Goal: Information Seeking & Learning: Learn about a topic

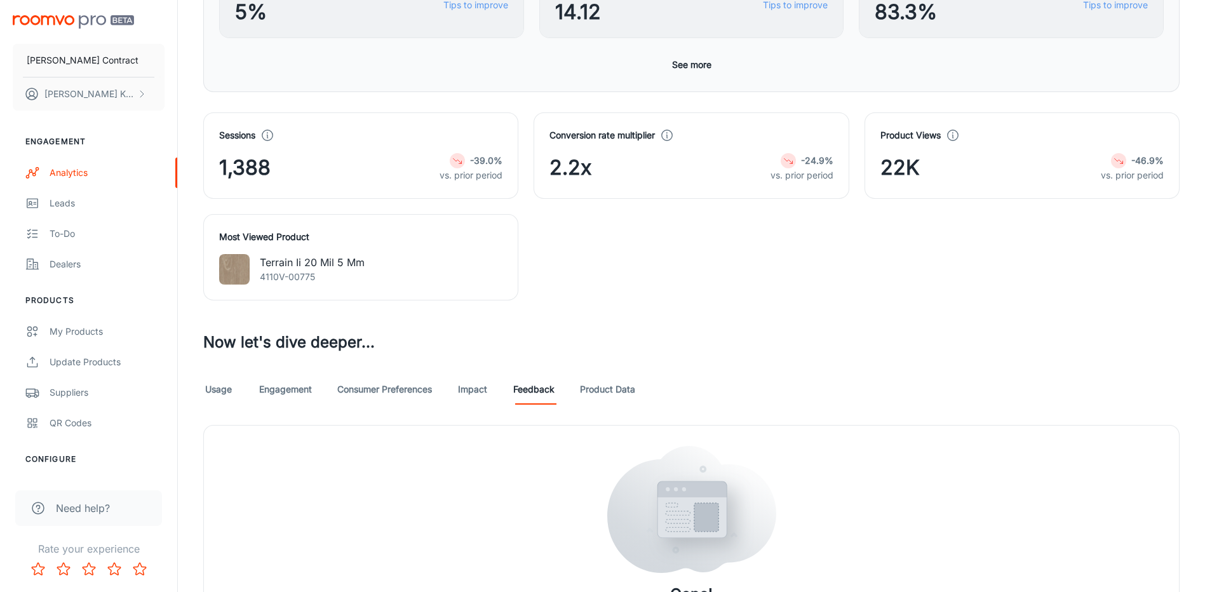
scroll to position [489, 0]
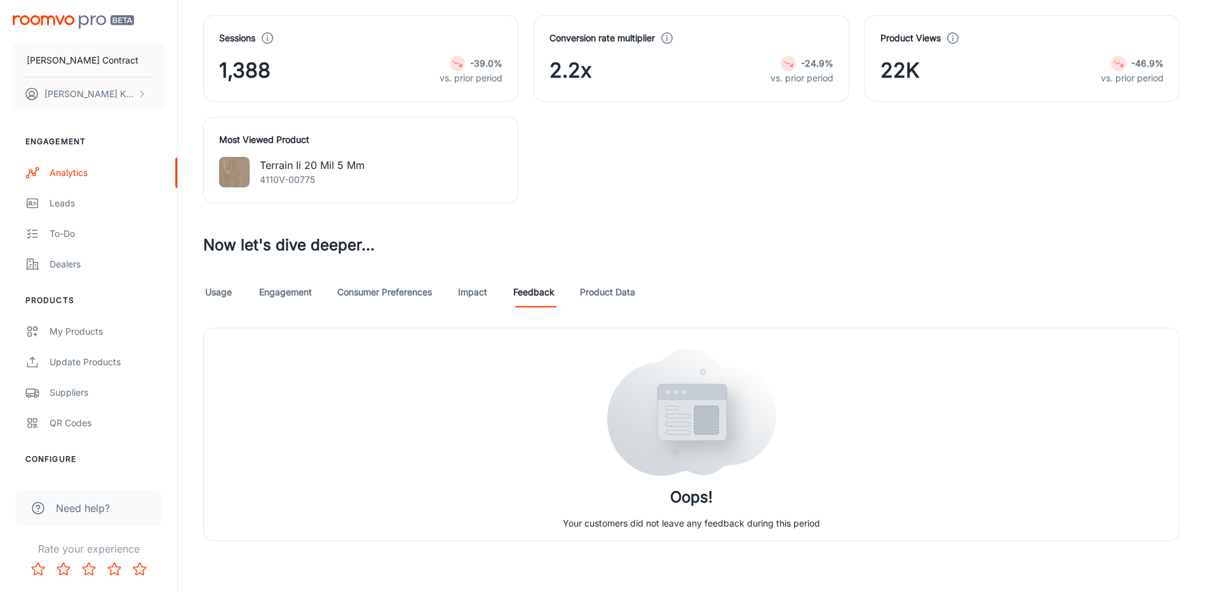
click at [231, 296] on link "Usage" at bounding box center [218, 292] width 31 height 31
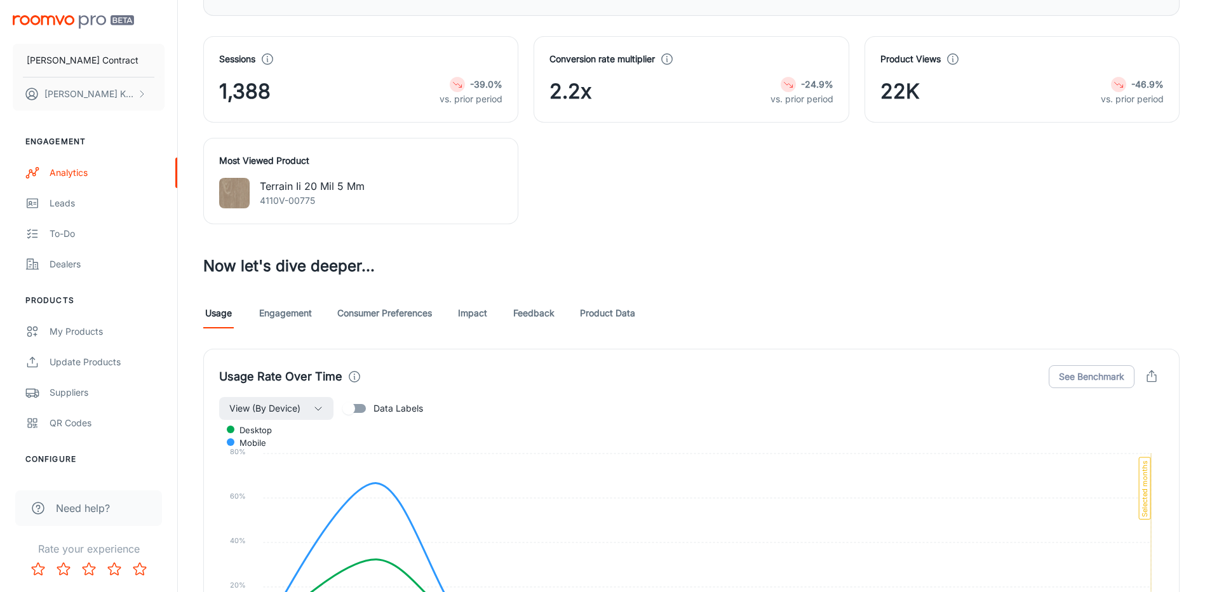
scroll to position [572, 0]
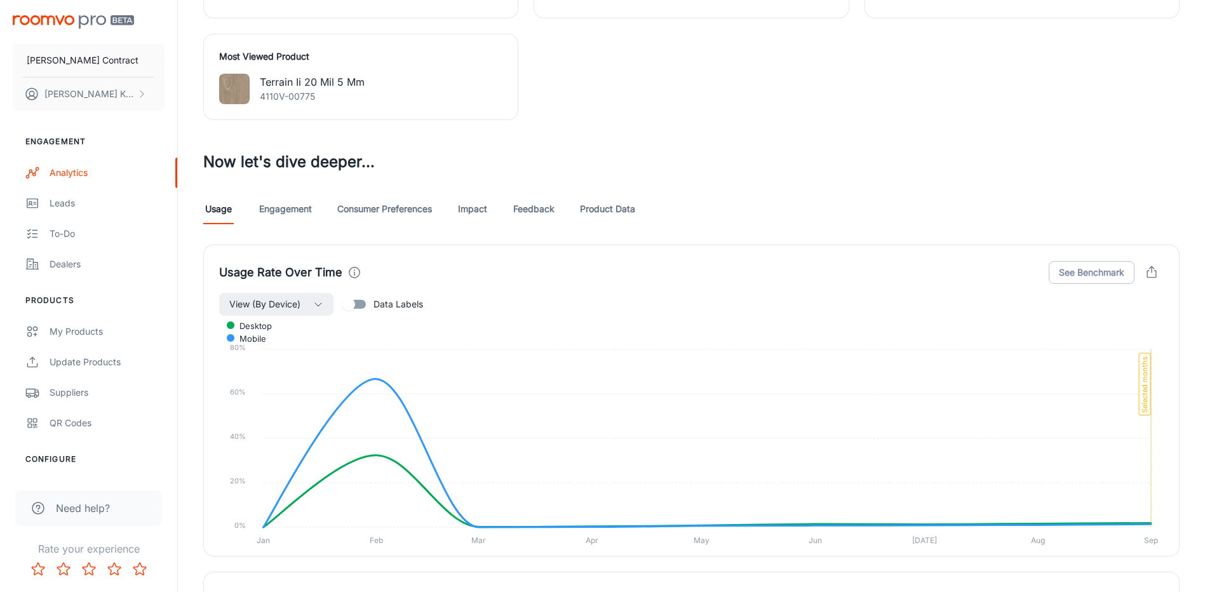
click at [527, 210] on link "Feedback" at bounding box center [533, 209] width 41 height 31
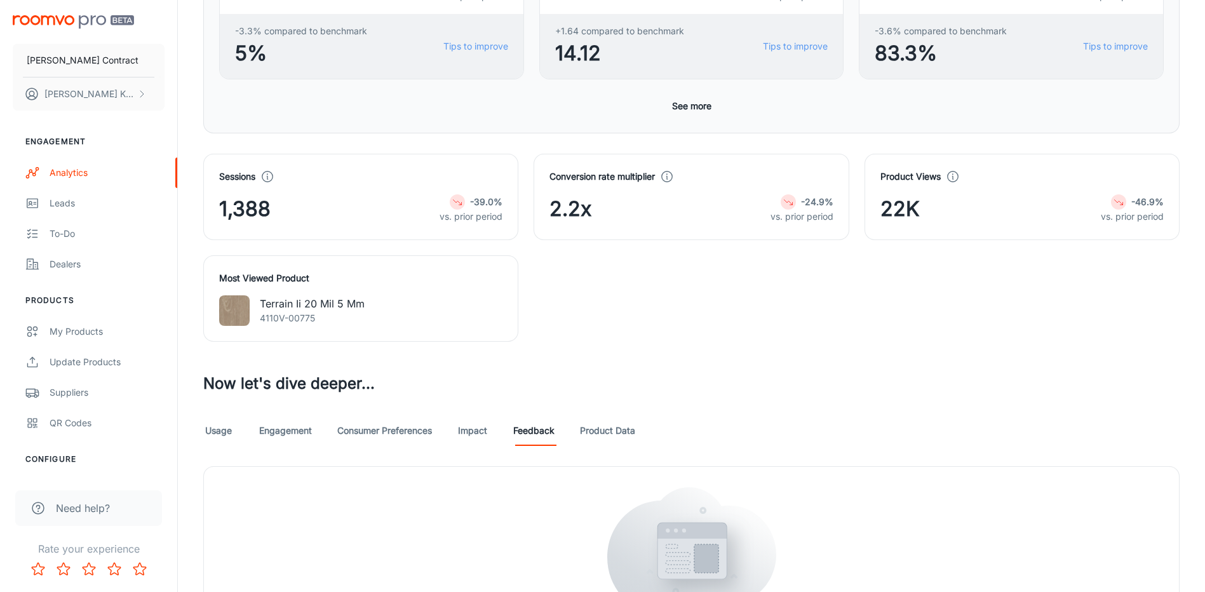
scroll to position [445, 0]
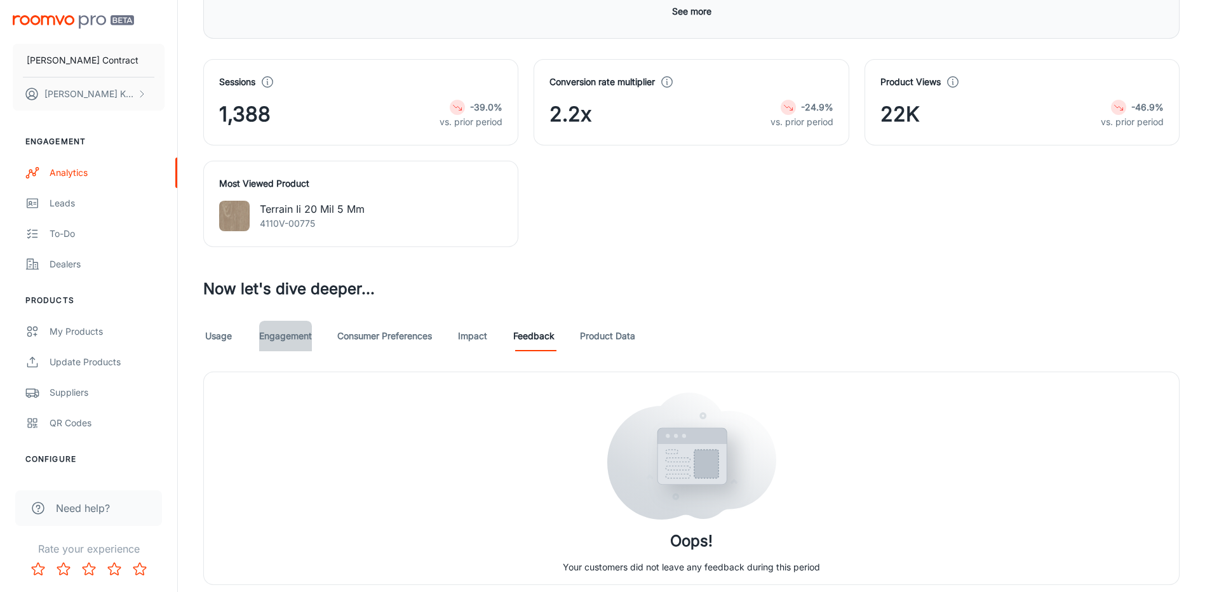
click at [286, 334] on link "Engagement" at bounding box center [285, 336] width 53 height 31
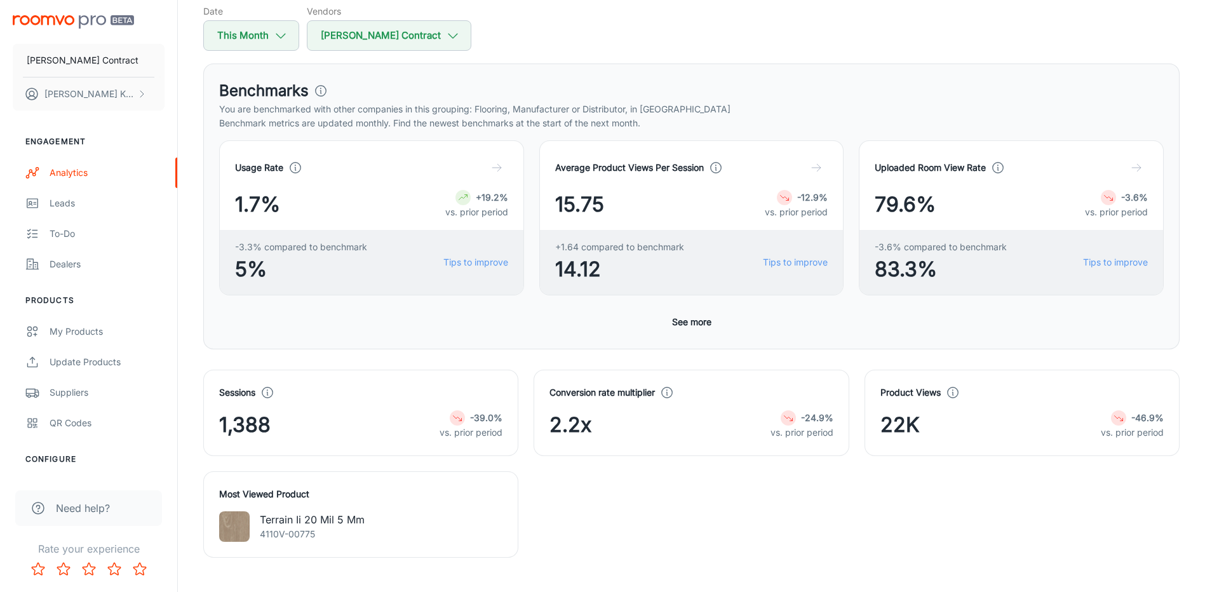
scroll to position [132, 0]
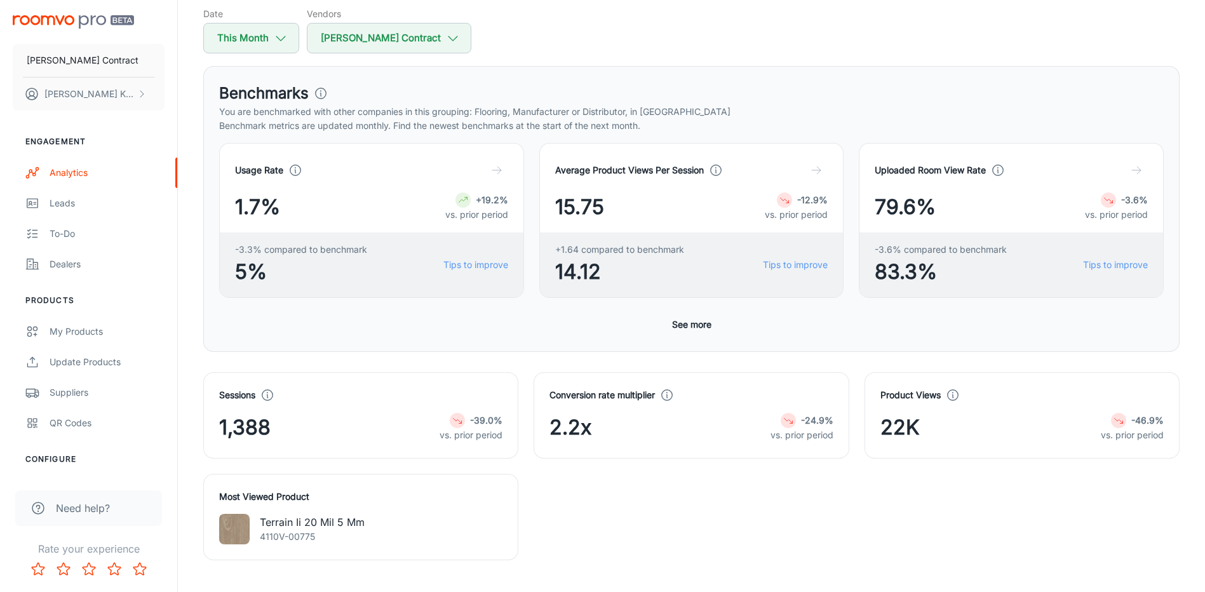
click at [705, 323] on button "See more" at bounding box center [692, 324] width 50 height 23
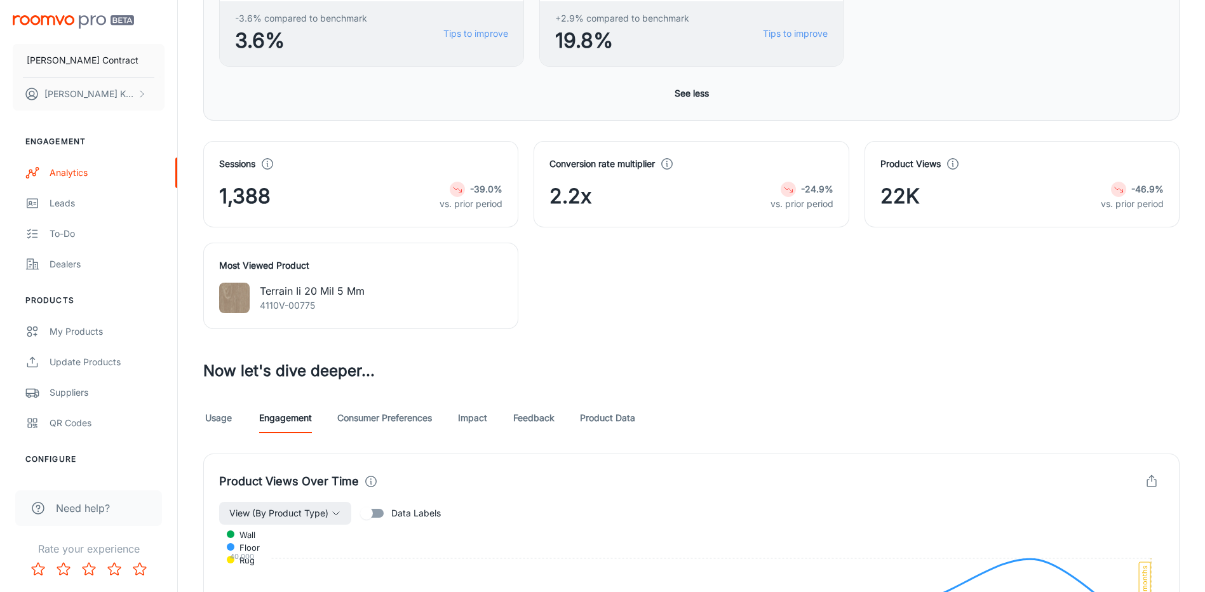
scroll to position [958, 0]
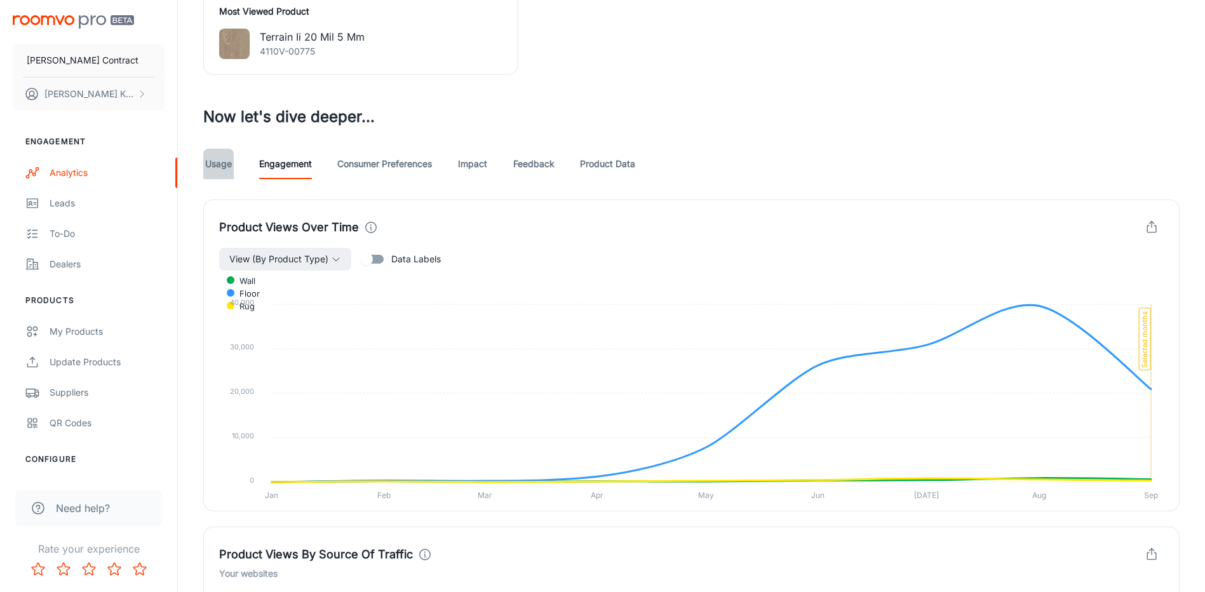
click at [220, 163] on link "Usage" at bounding box center [218, 164] width 31 height 31
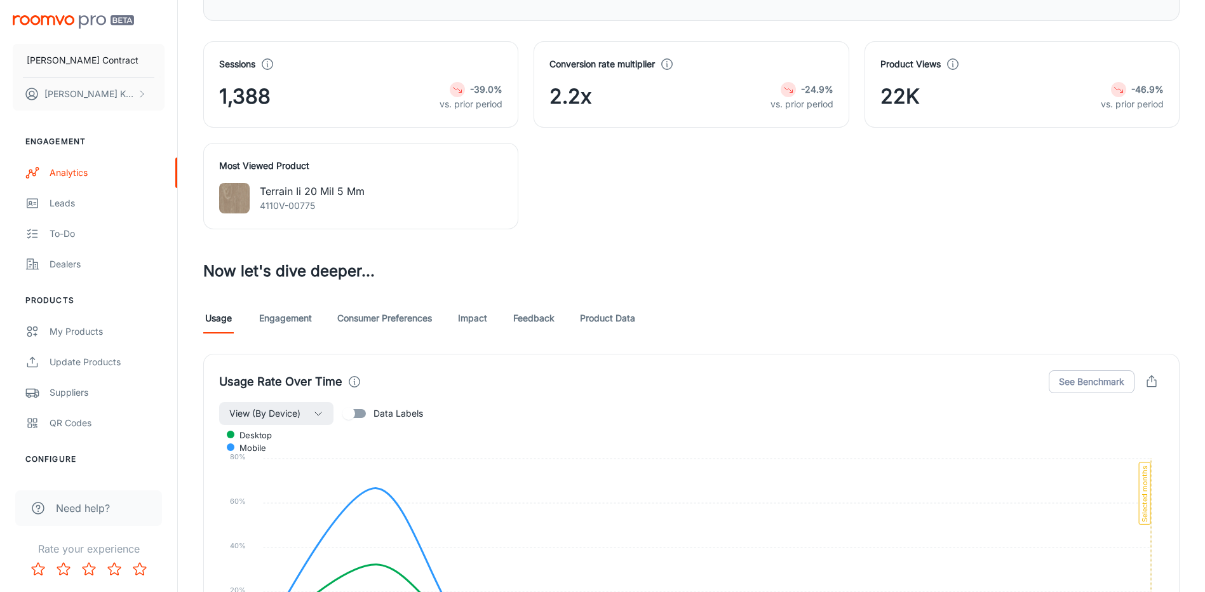
scroll to position [953, 0]
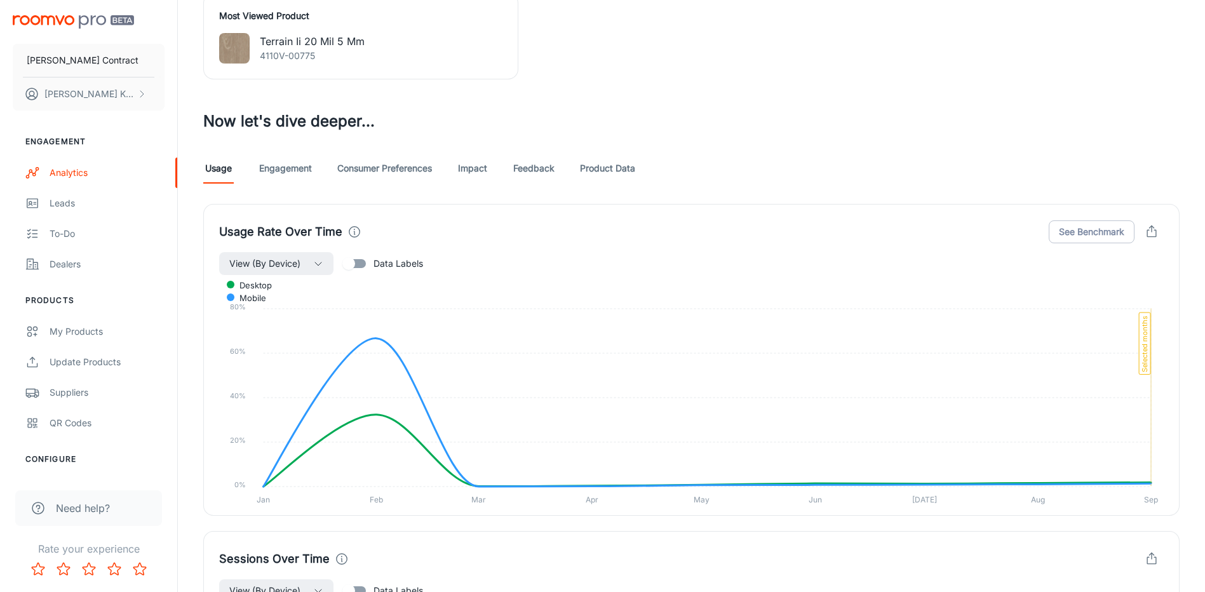
click at [617, 161] on link "Product Data" at bounding box center [607, 168] width 55 height 31
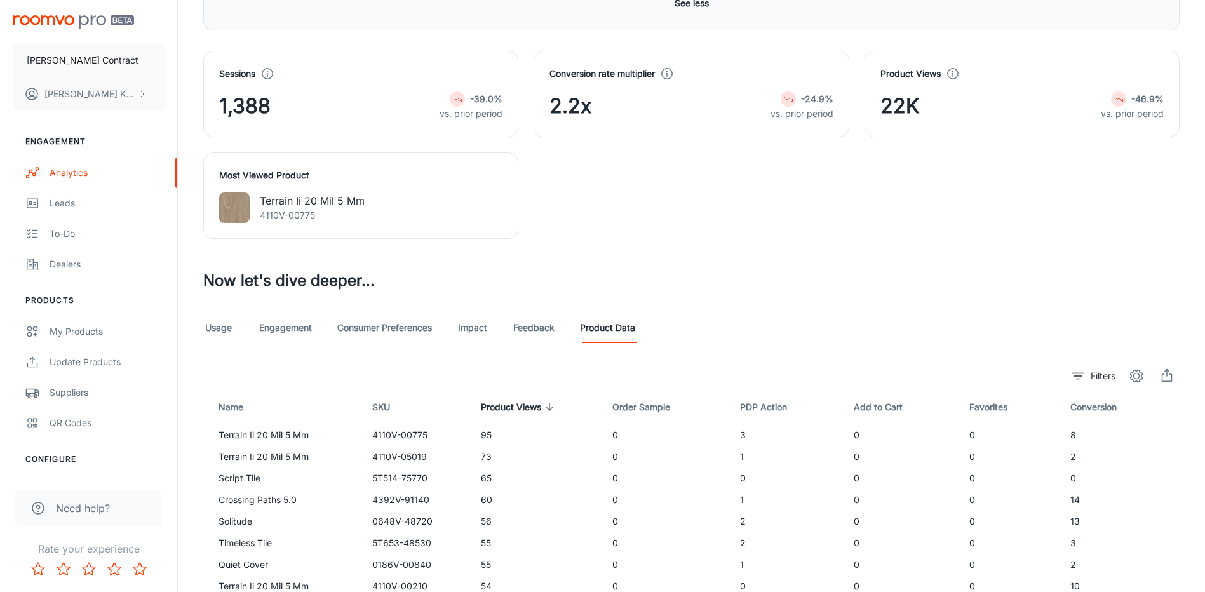
scroll to position [923, 0]
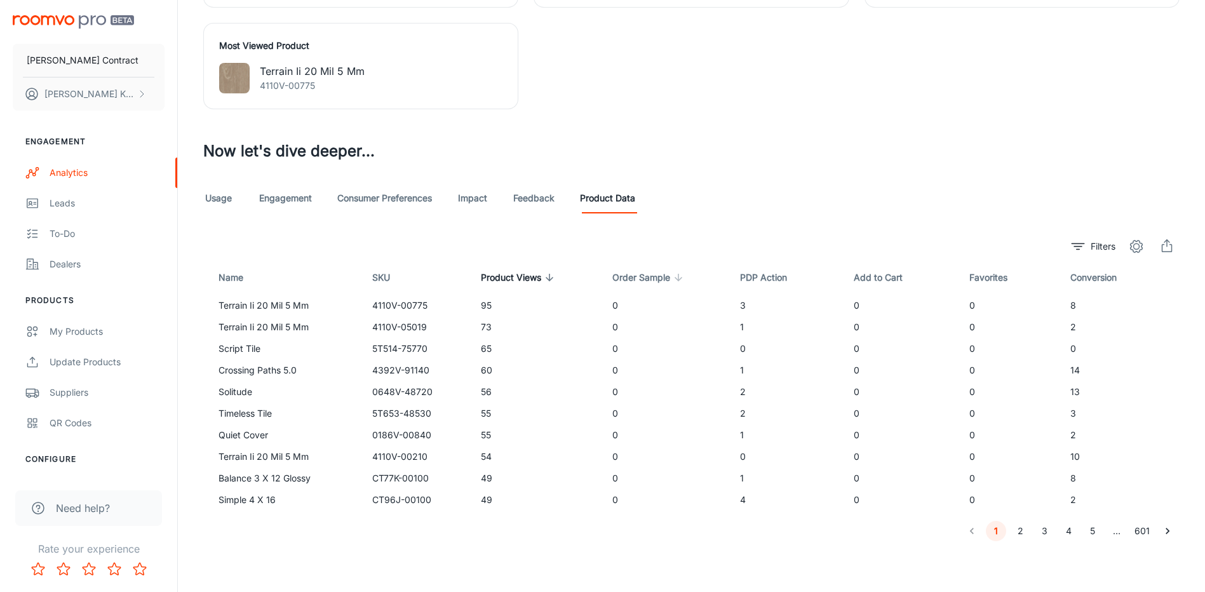
click at [628, 275] on span "Order Sample" at bounding box center [650, 277] width 74 height 15
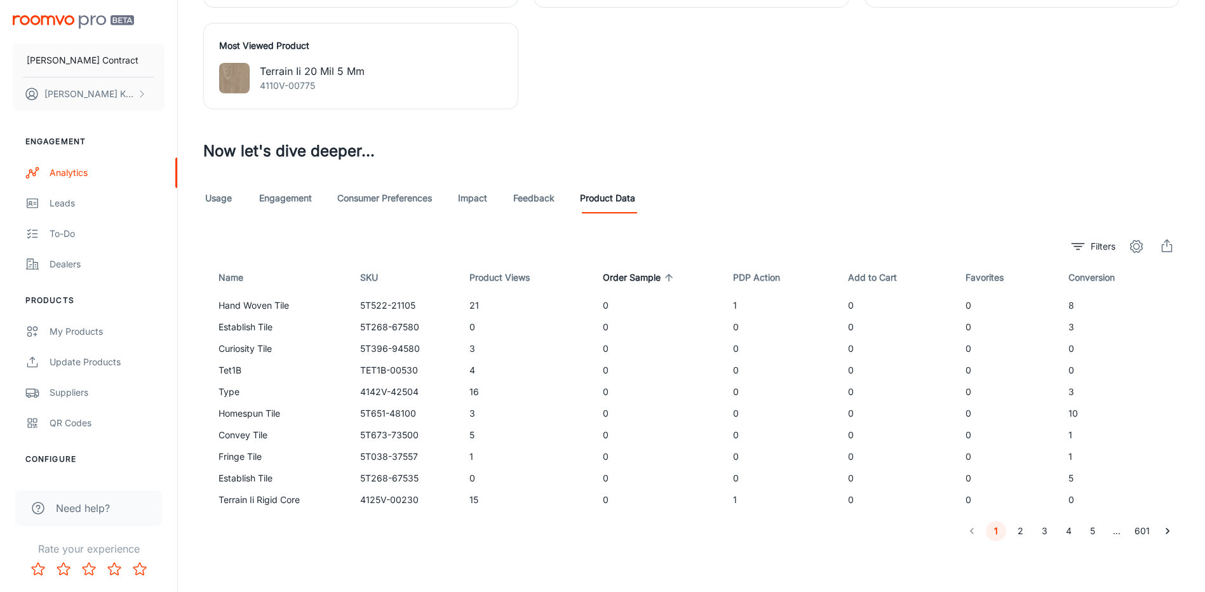
click at [630, 278] on span "Order Sample" at bounding box center [640, 277] width 74 height 15
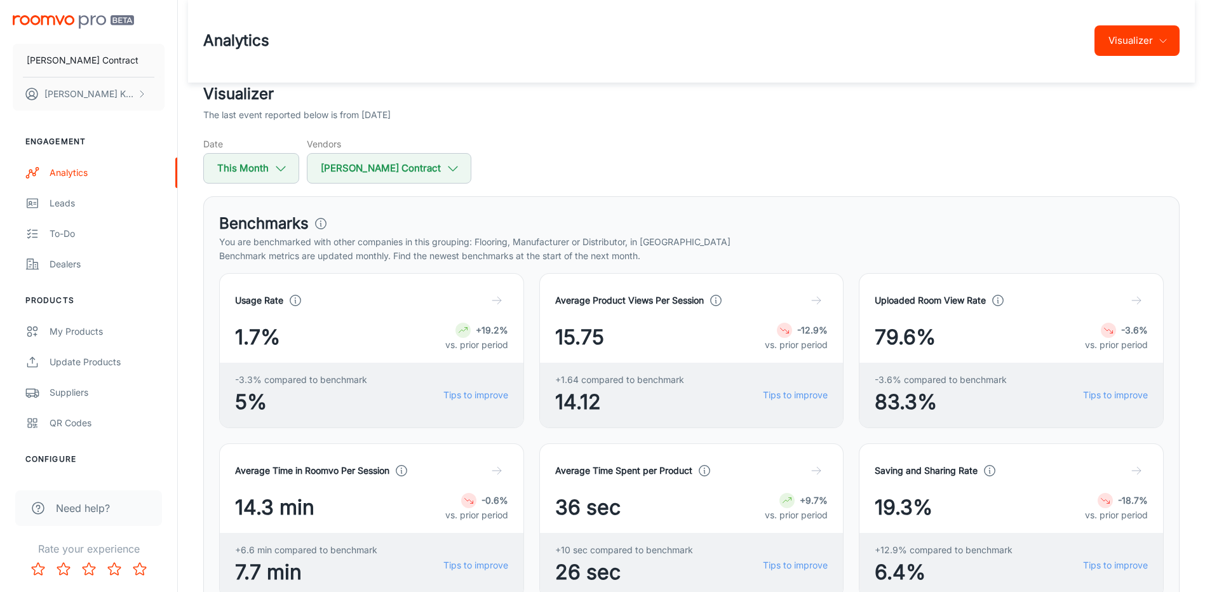
scroll to position [0, 0]
click at [276, 167] on icon "button" at bounding box center [281, 170] width 14 height 14
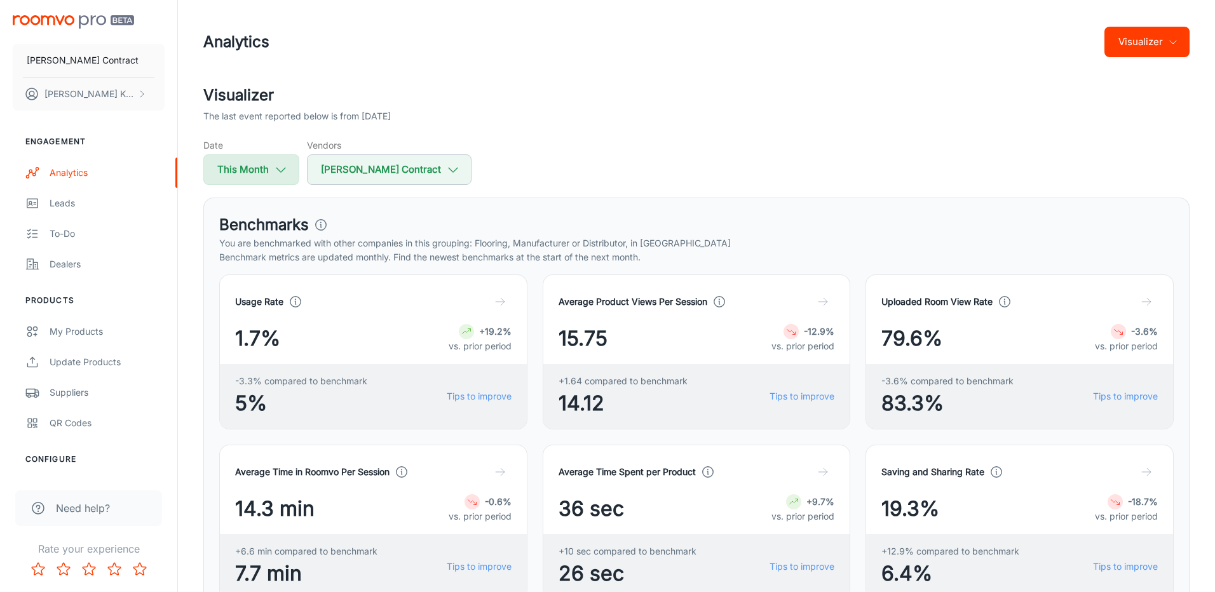
select select "8"
select select "2025"
select select "8"
select select "2025"
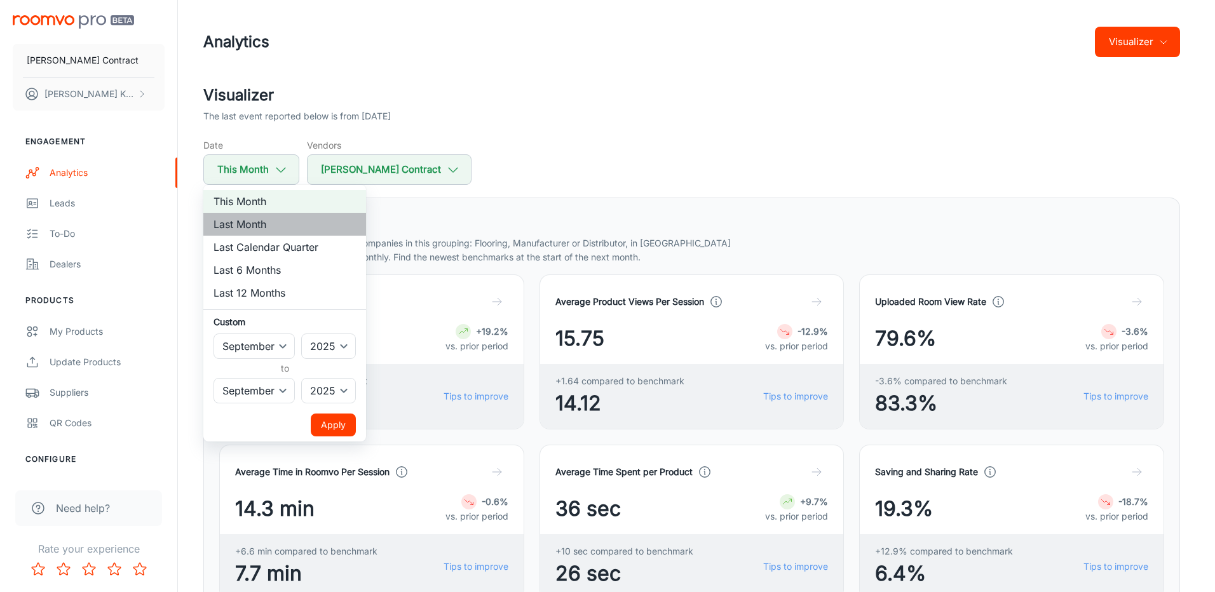
click at [282, 229] on li "Last Month" at bounding box center [284, 224] width 163 height 23
select select "7"
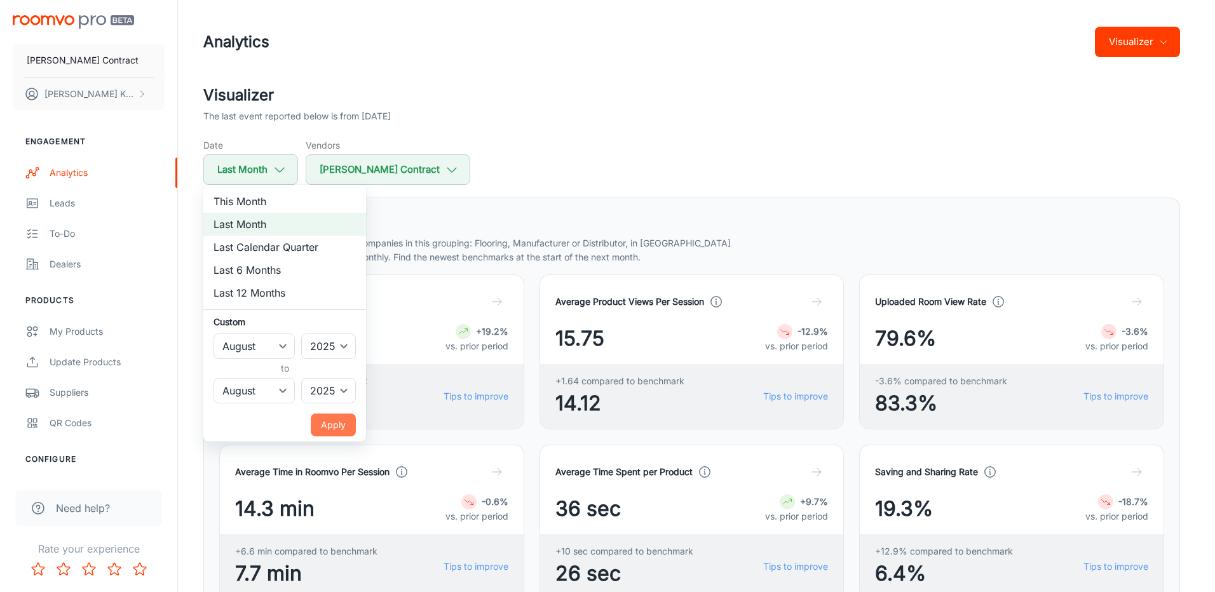
click at [329, 420] on button "Apply" at bounding box center [333, 425] width 45 height 23
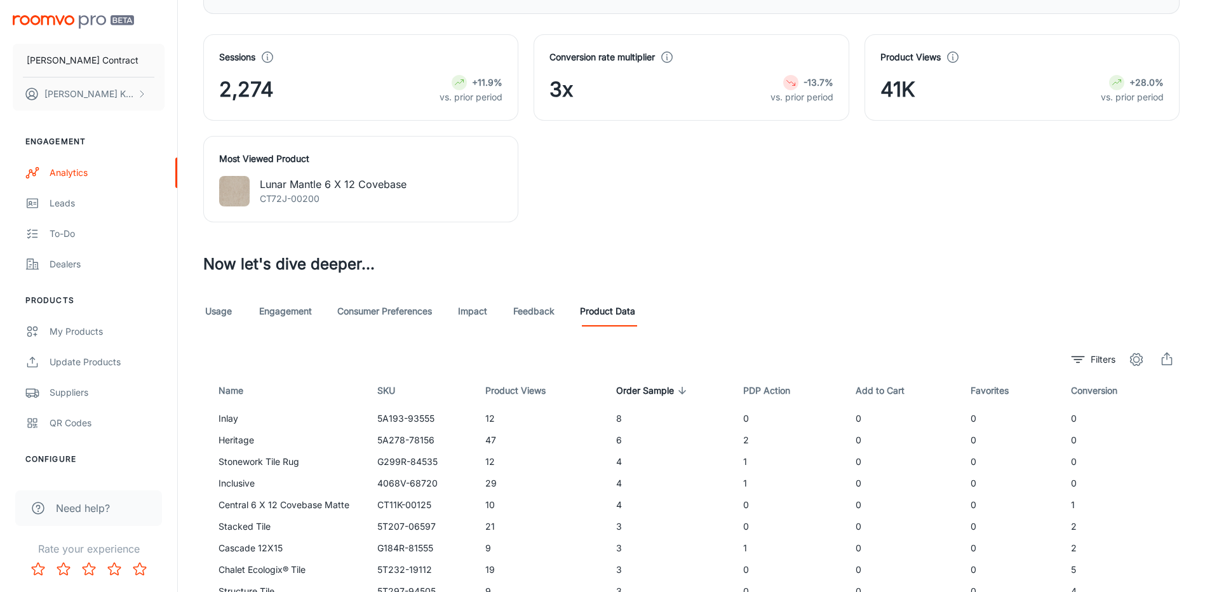
scroll to position [923, 0]
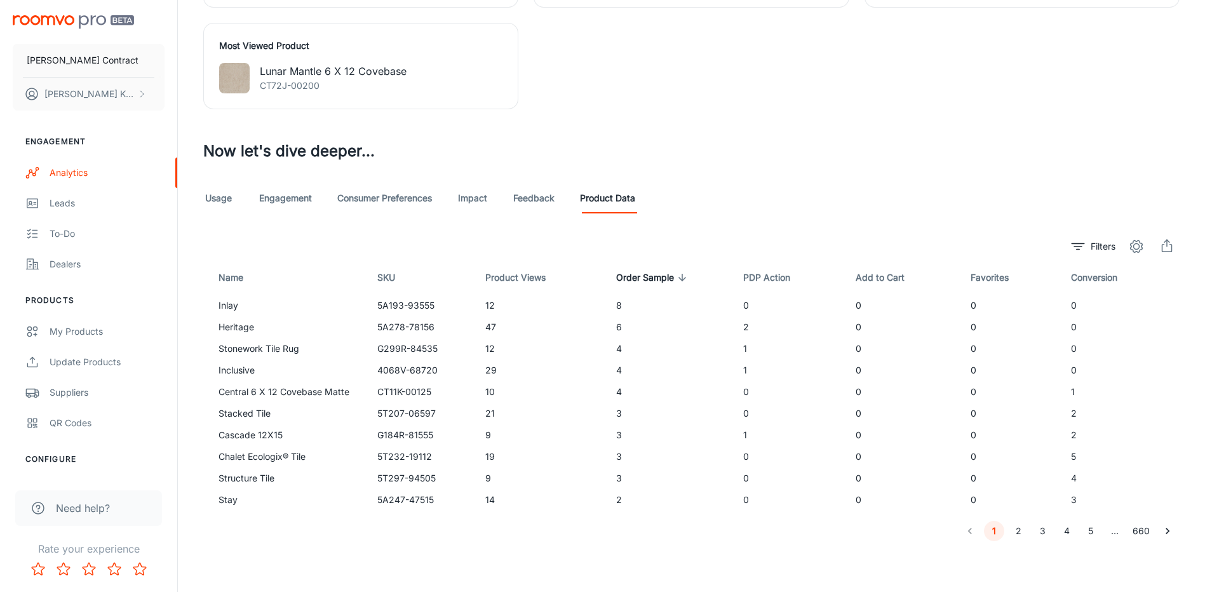
click at [1015, 532] on button "2" at bounding box center [1018, 531] width 20 height 20
click at [1046, 533] on button "3" at bounding box center [1043, 531] width 20 height 20
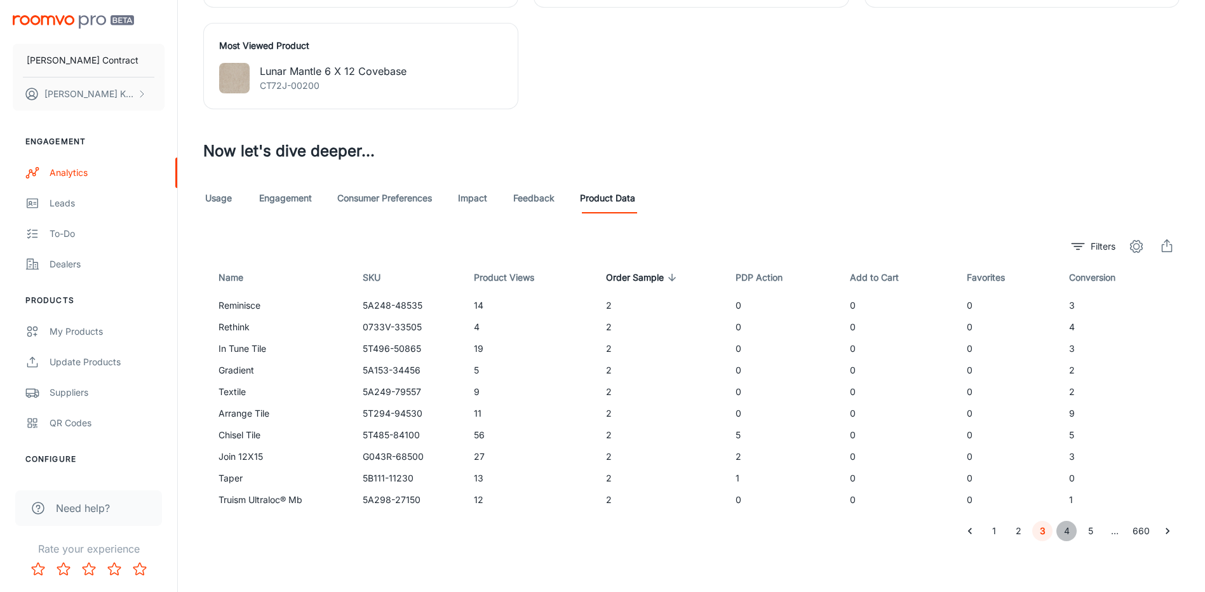
click at [1070, 537] on button "4" at bounding box center [1067, 531] width 20 height 20
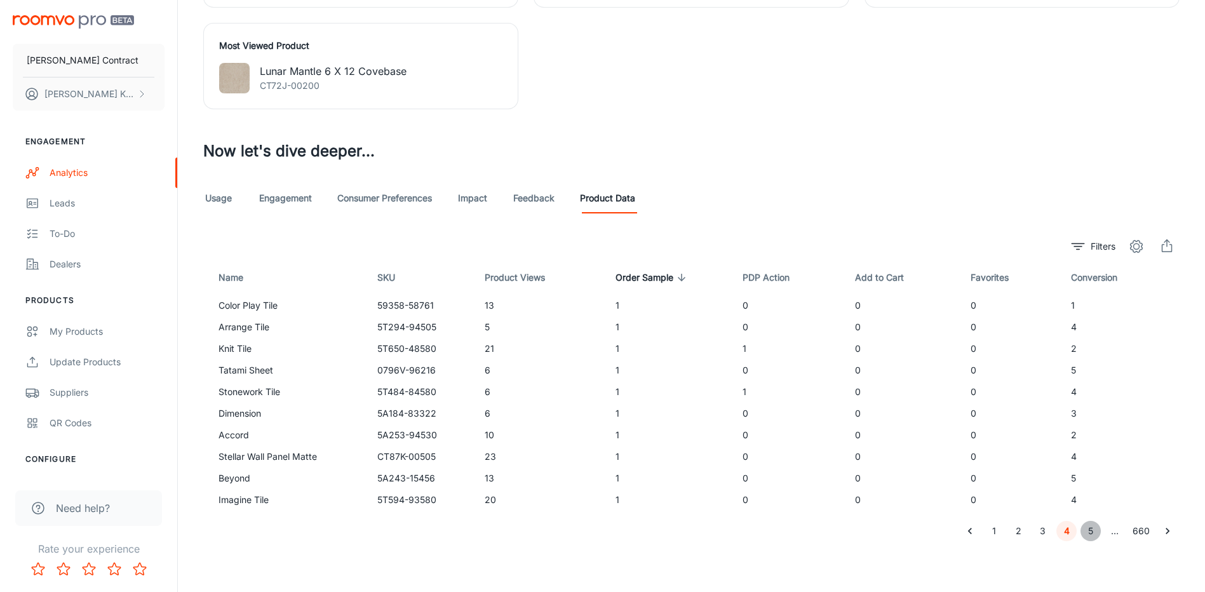
click at [1087, 531] on button "5" at bounding box center [1091, 531] width 20 height 20
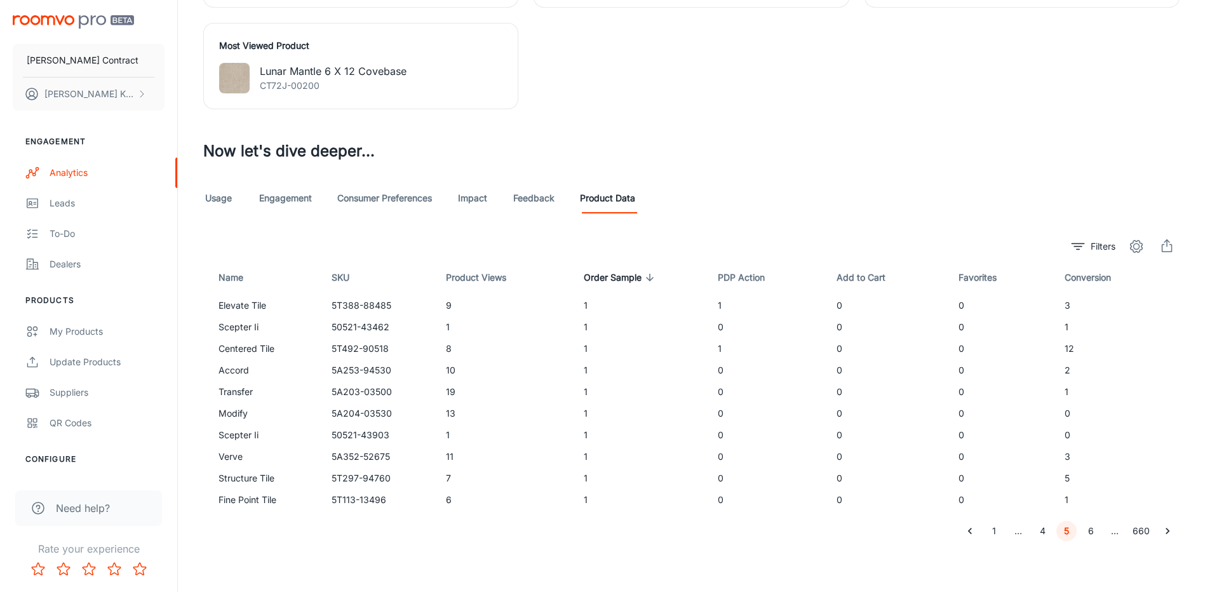
click at [1086, 532] on button "6" at bounding box center [1091, 531] width 20 height 20
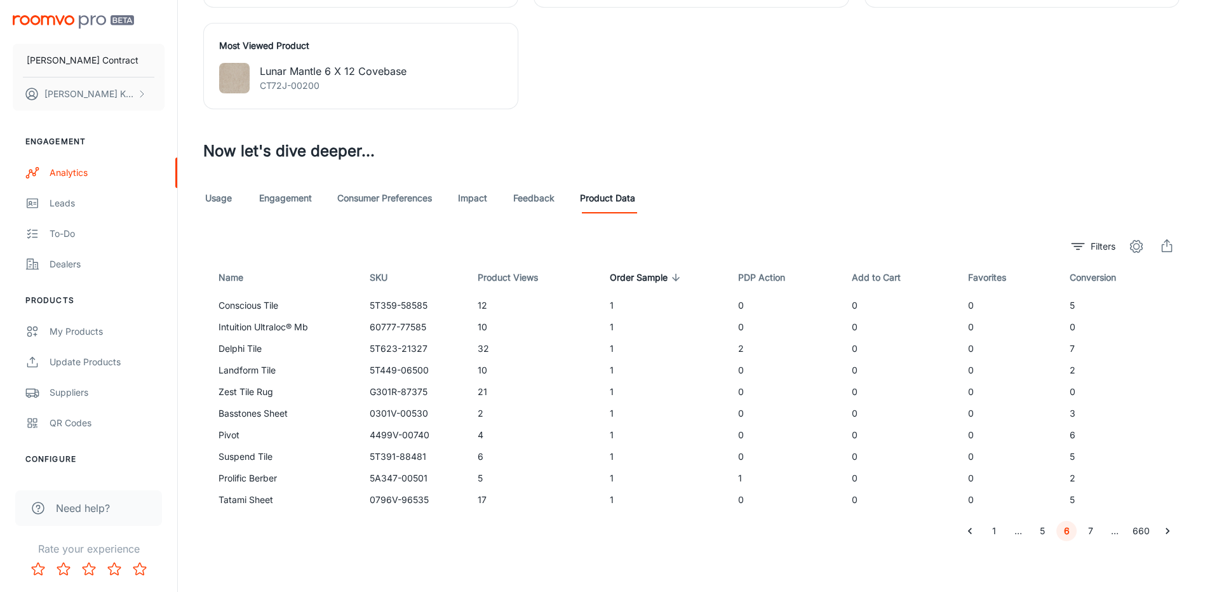
click at [1097, 531] on button "7" at bounding box center [1091, 531] width 20 height 20
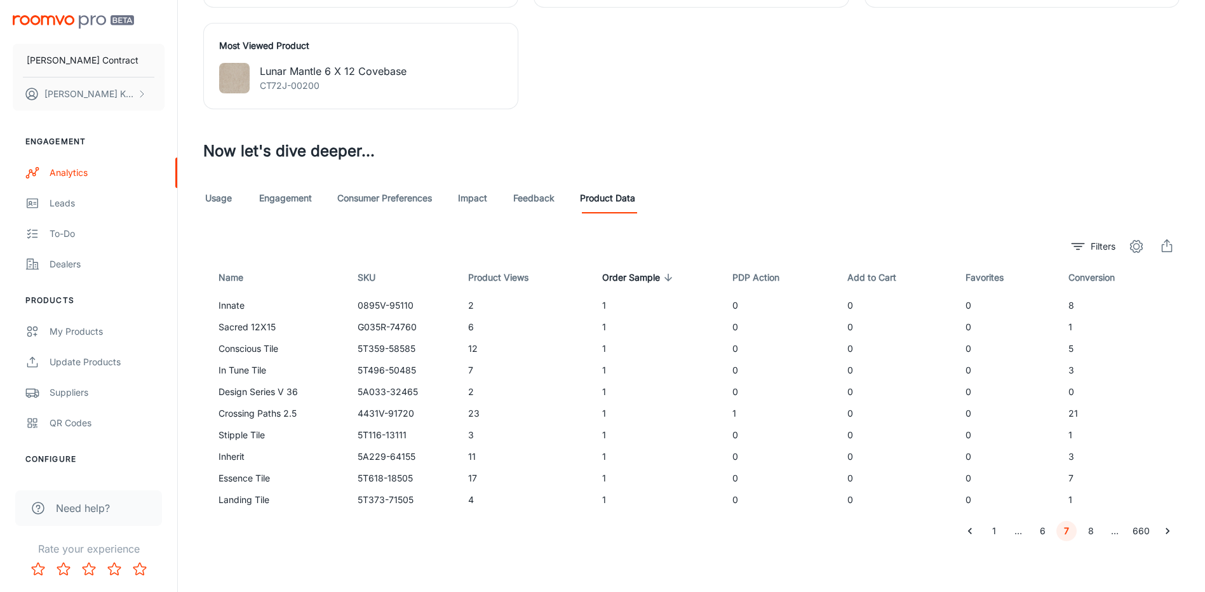
click at [1092, 534] on button "8" at bounding box center [1091, 531] width 20 height 20
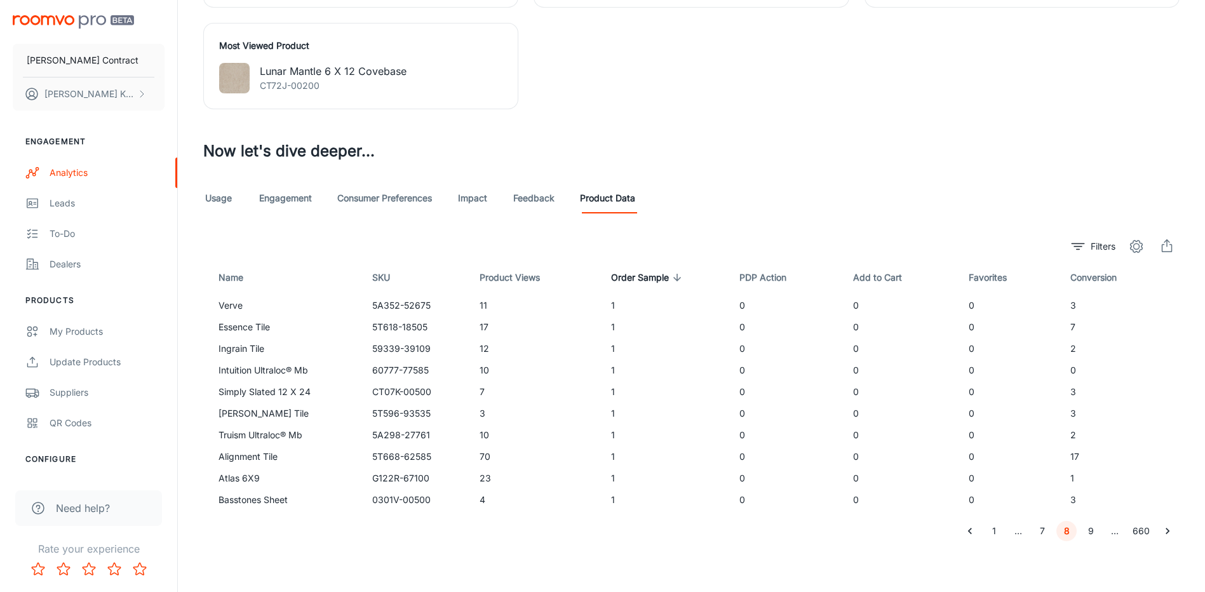
click at [1099, 534] on button "9" at bounding box center [1091, 531] width 20 height 20
click at [1088, 534] on button "10" at bounding box center [1091, 531] width 20 height 20
click at [1090, 532] on button "11" at bounding box center [1091, 531] width 20 height 20
click at [1087, 531] on button "12" at bounding box center [1091, 531] width 20 height 20
click at [1094, 534] on button "13" at bounding box center [1091, 531] width 20 height 20
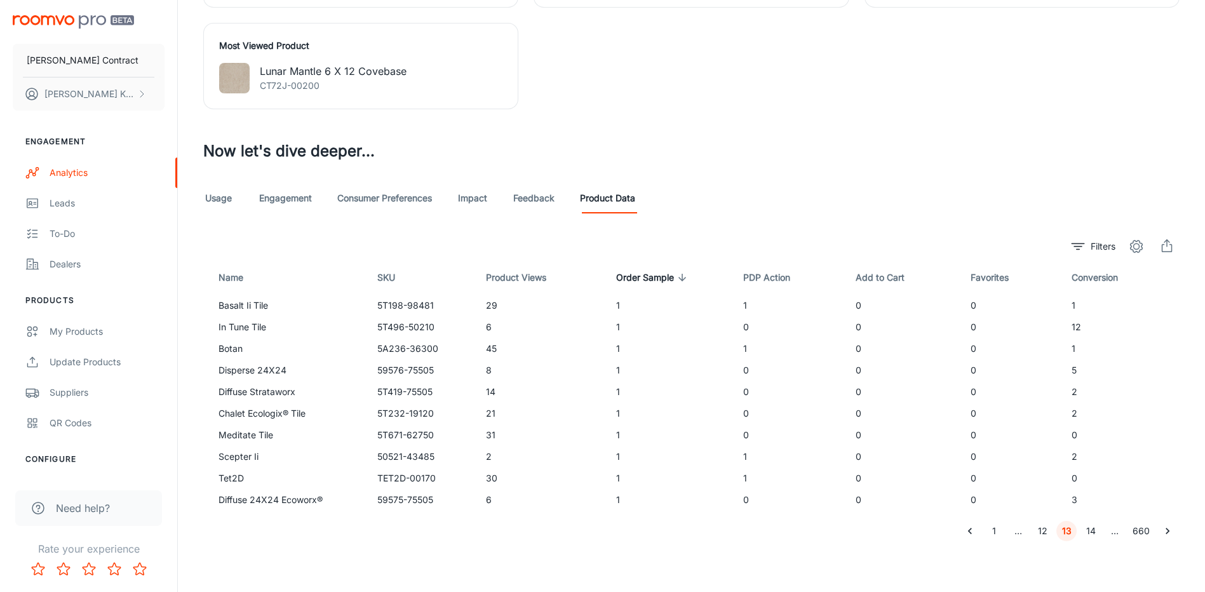
click at [1081, 530] on li "14" at bounding box center [1091, 531] width 24 height 20
click at [1085, 532] on button "14" at bounding box center [1091, 531] width 20 height 20
click at [1091, 529] on button "15" at bounding box center [1091, 531] width 20 height 20
click at [1163, 243] on icon "export" at bounding box center [1167, 246] width 15 height 15
click at [1089, 531] on button "16" at bounding box center [1091, 531] width 20 height 20
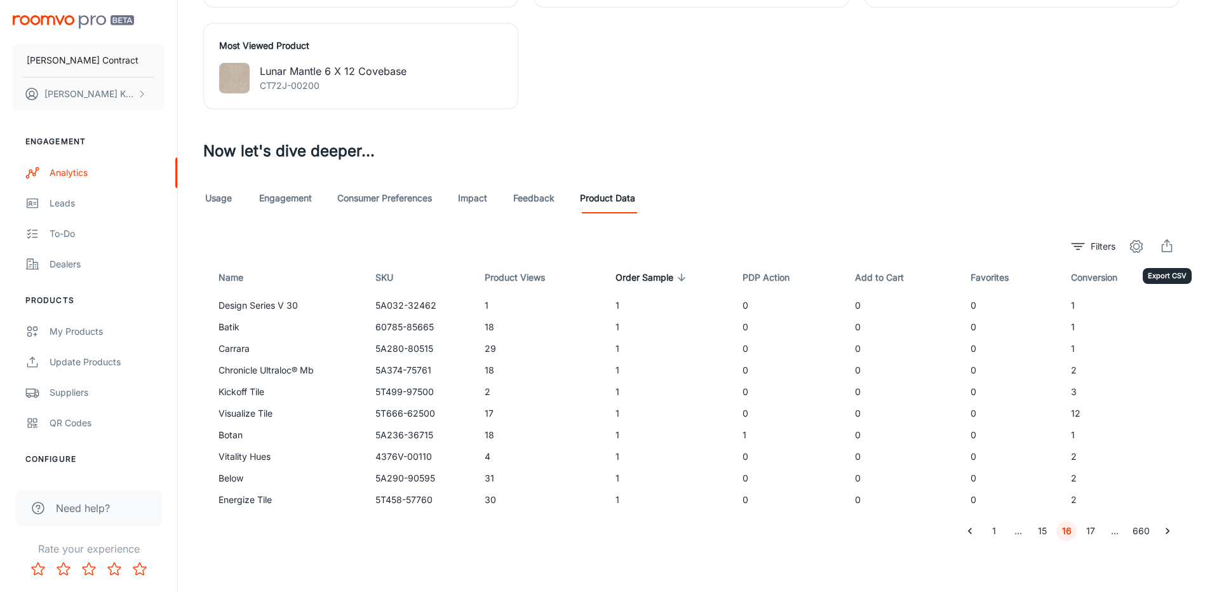
click at [1169, 241] on polyline "export" at bounding box center [1167, 241] width 5 height 3
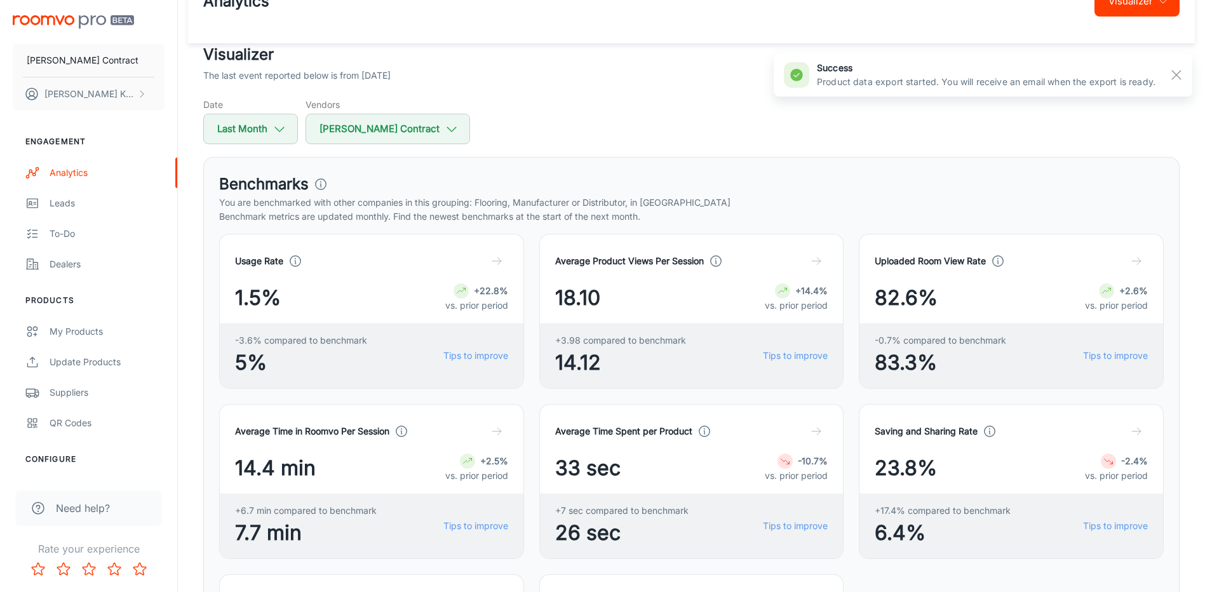
scroll to position [0, 0]
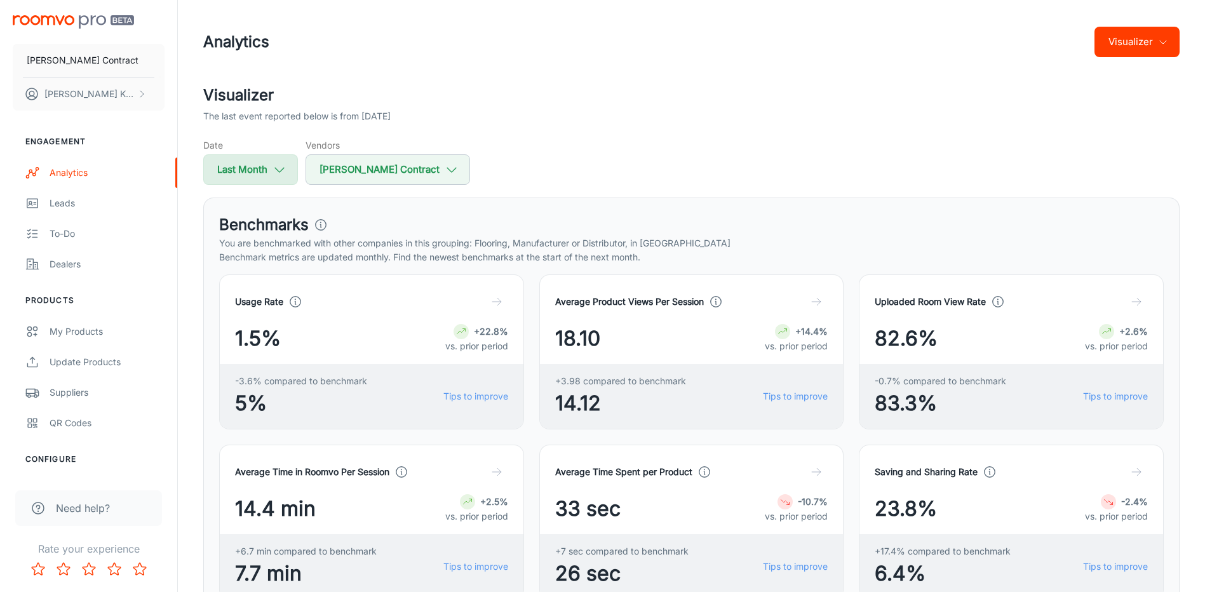
click at [266, 163] on button "Last Month" at bounding box center [250, 169] width 95 height 31
select select "7"
select select "2025"
select select "7"
select select "2025"
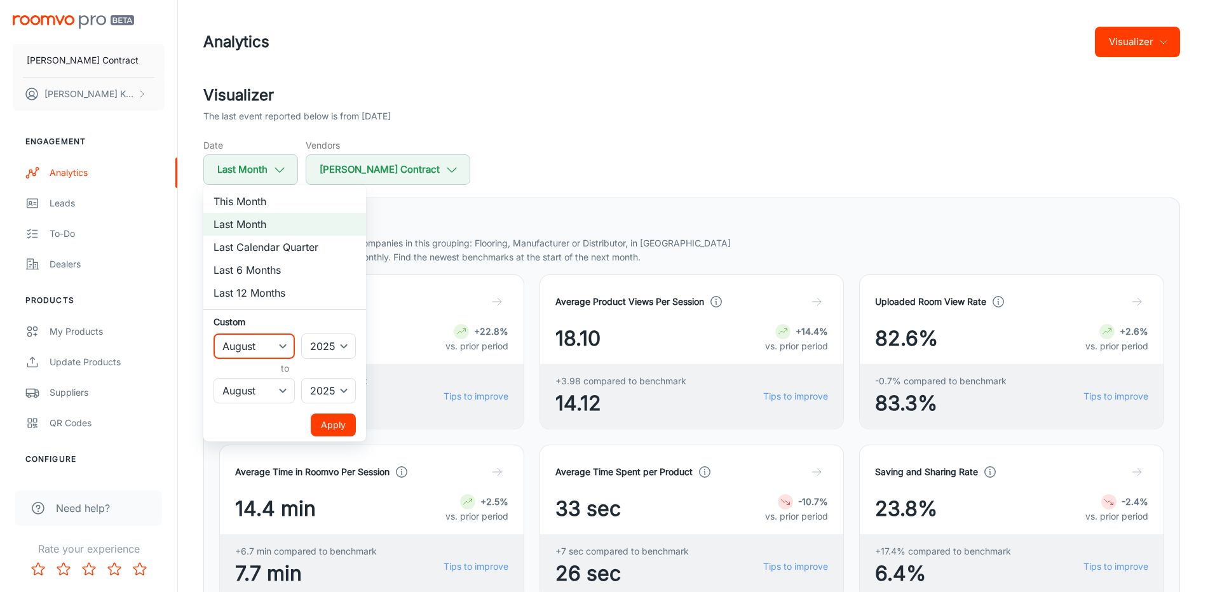
click at [268, 344] on select "January February March April May June July August September October November De…" at bounding box center [254, 346] width 81 height 25
select select "6"
click at [214, 334] on select "January February March April May June July August September October November De…" at bounding box center [254, 346] width 81 height 25
click at [276, 384] on select "January February March April May June July August September October November De…" at bounding box center [254, 390] width 81 height 25
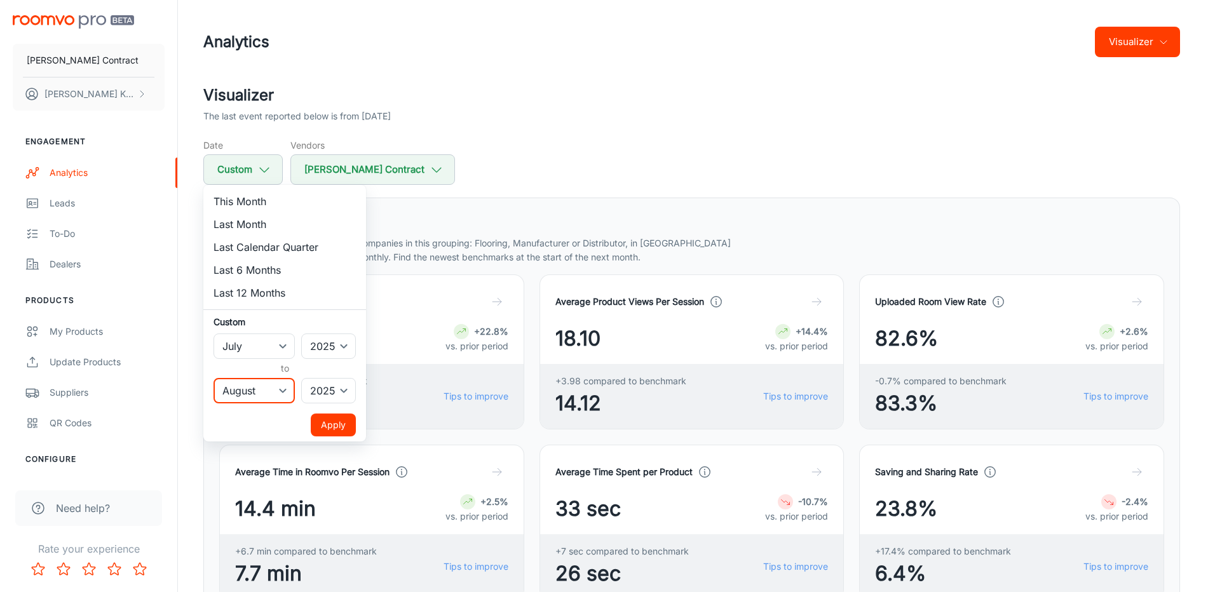
select select "6"
click at [214, 378] on select "January February March April May June July August September October November De…" at bounding box center [254, 390] width 81 height 25
click at [333, 428] on button "Apply" at bounding box center [333, 425] width 45 height 23
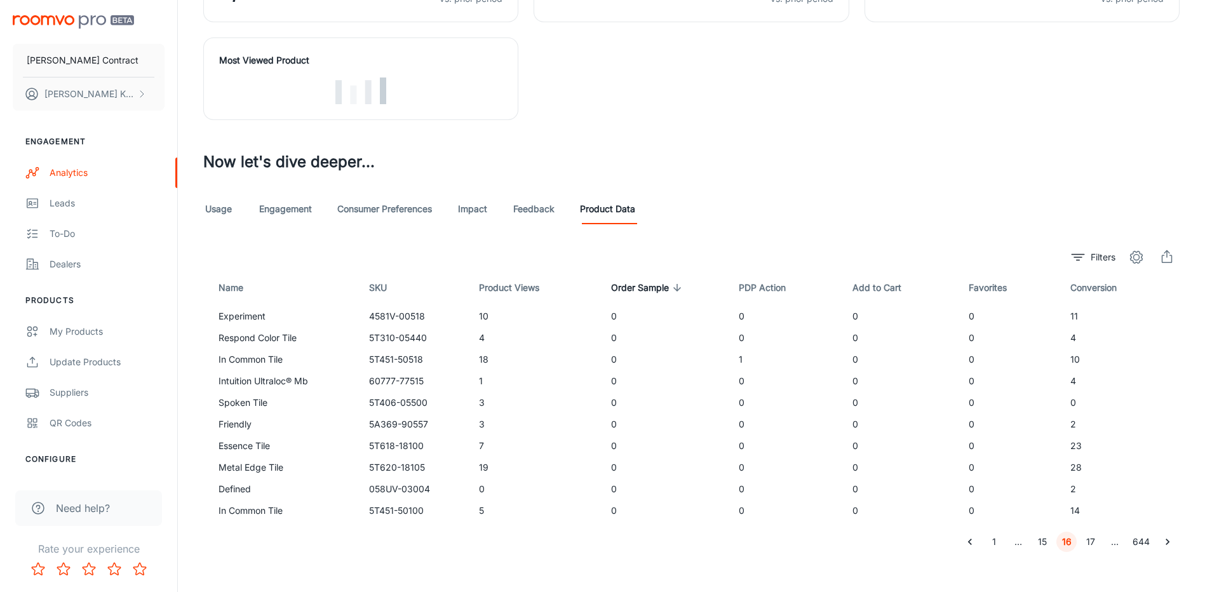
scroll to position [919, 0]
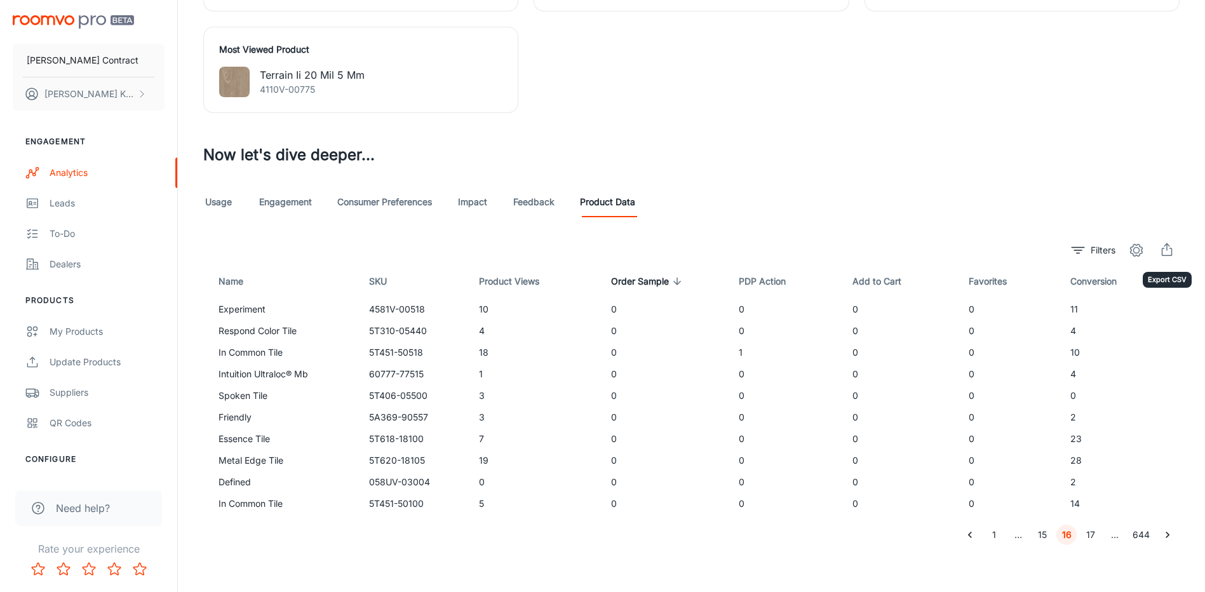
click at [1167, 245] on line "export" at bounding box center [1167, 247] width 0 height 7
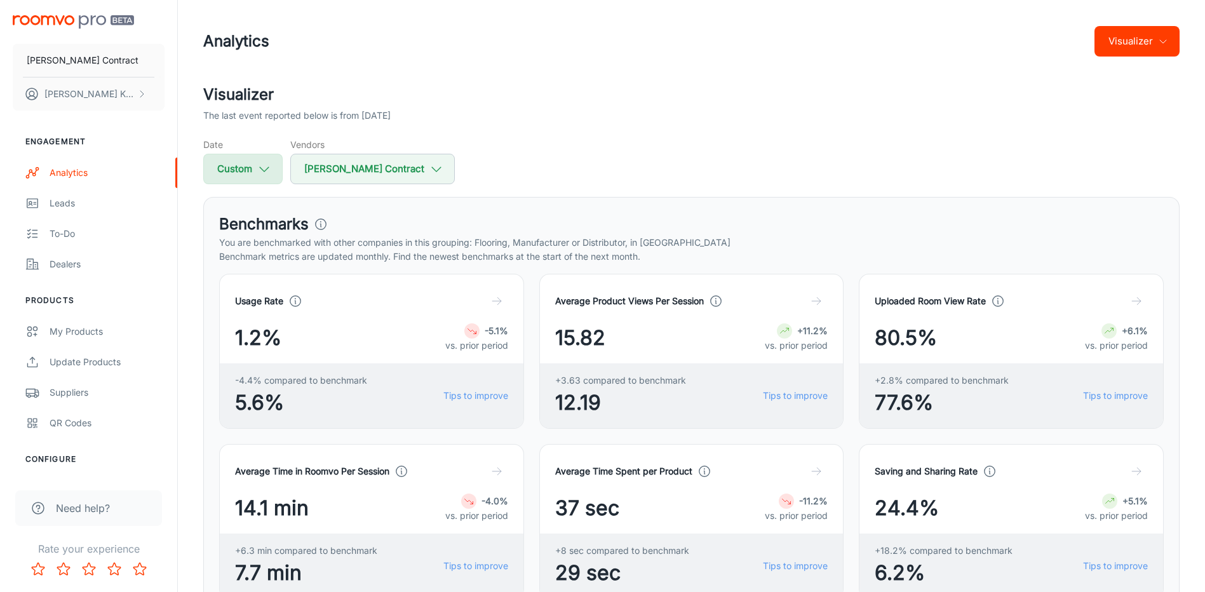
scroll to position [0, 0]
click at [264, 165] on icon "button" at bounding box center [264, 170] width 14 height 14
select select "6"
select select "2025"
select select "6"
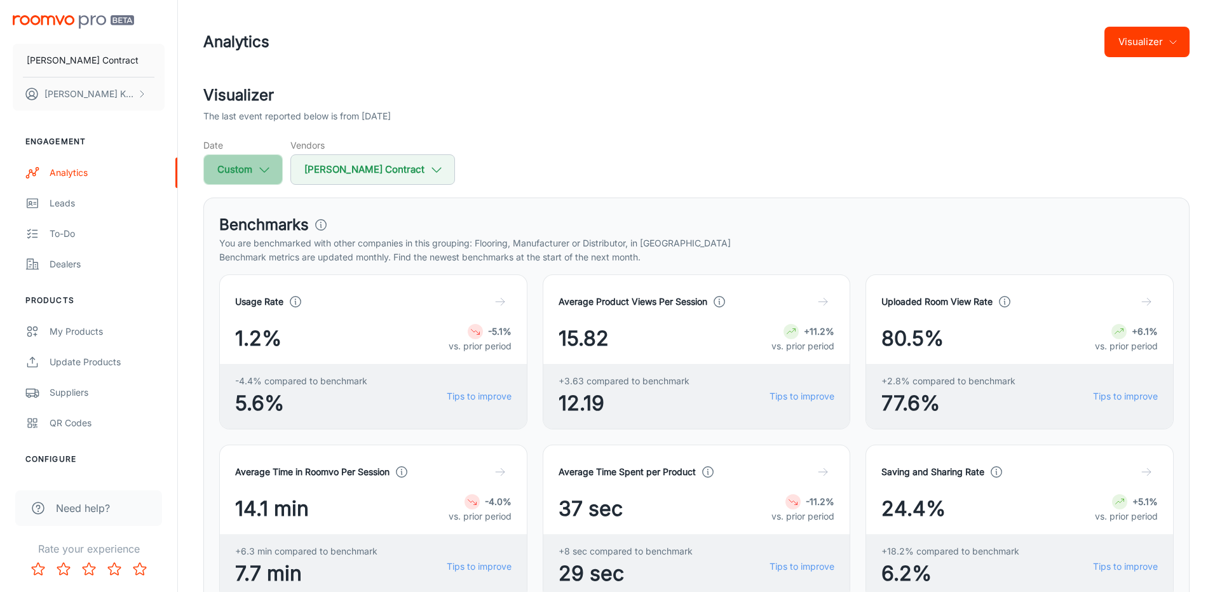
select select "2025"
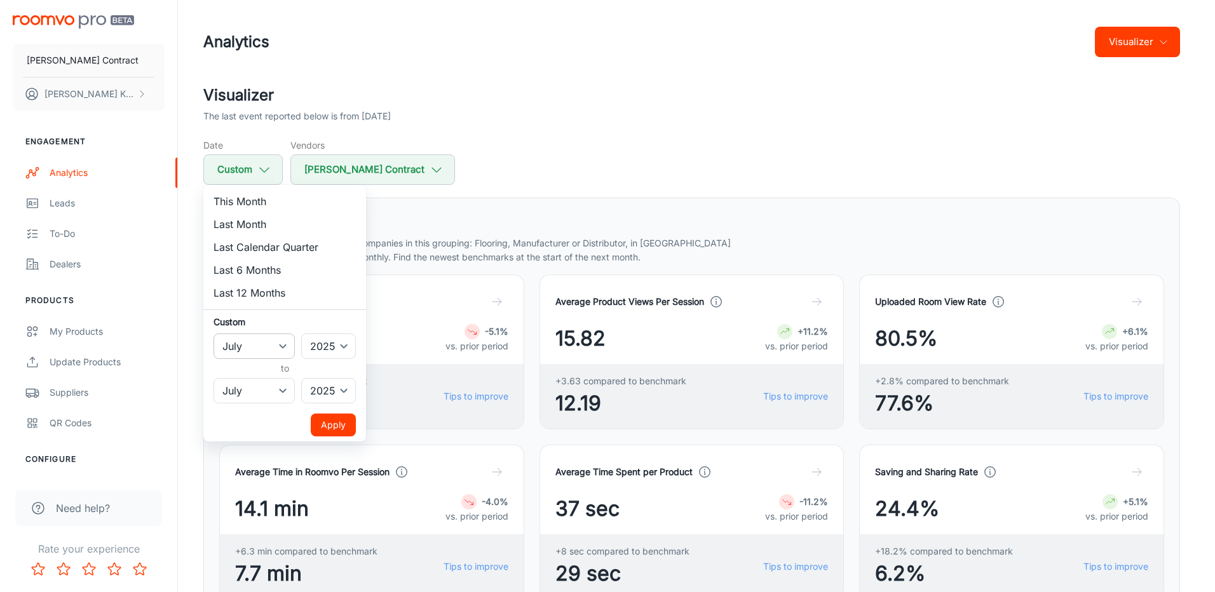
click at [266, 346] on select "January February March April May June July August September October November De…" at bounding box center [254, 346] width 81 height 25
select select "5"
click at [214, 334] on select "January February March April May June July August September October November De…" at bounding box center [254, 346] width 81 height 25
click at [269, 387] on select "January February March April May June July August September October November De…" at bounding box center [254, 390] width 81 height 25
select select "5"
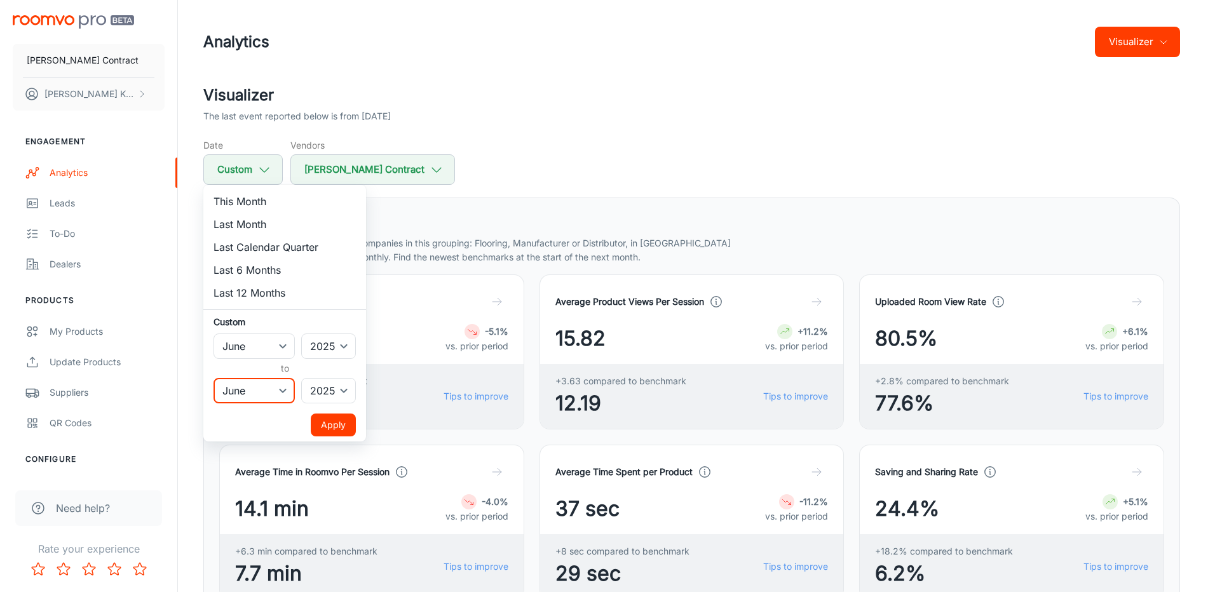
click at [214, 378] on select "January February March April May June July August September October November De…" at bounding box center [254, 390] width 81 height 25
click at [337, 430] on button "Apply" at bounding box center [333, 425] width 45 height 23
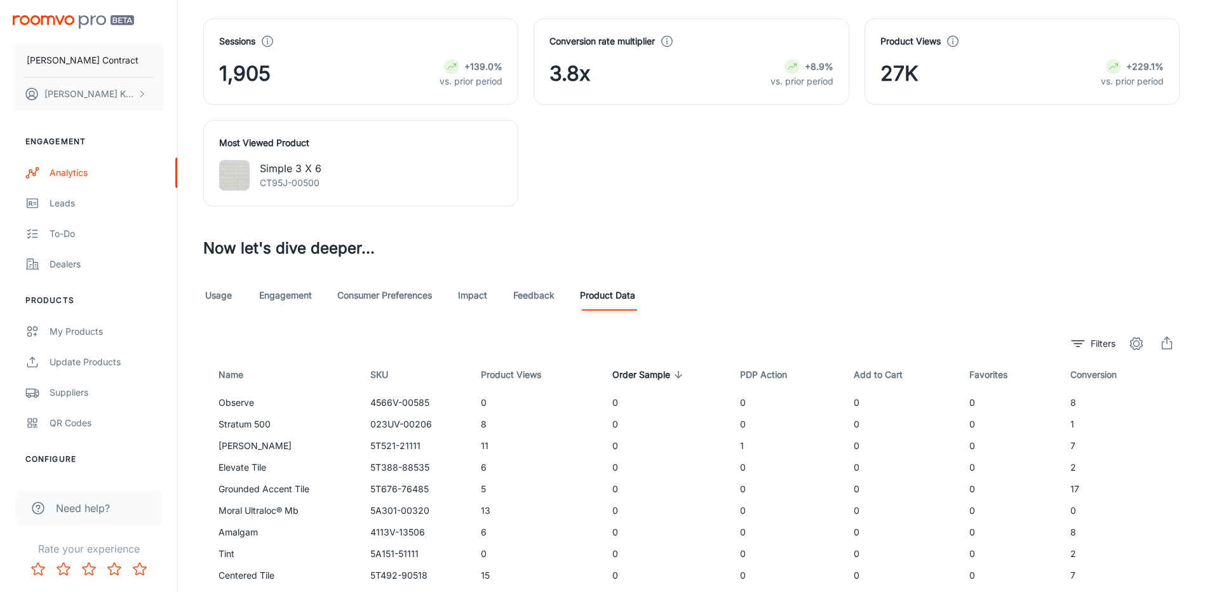
scroll to position [923, 0]
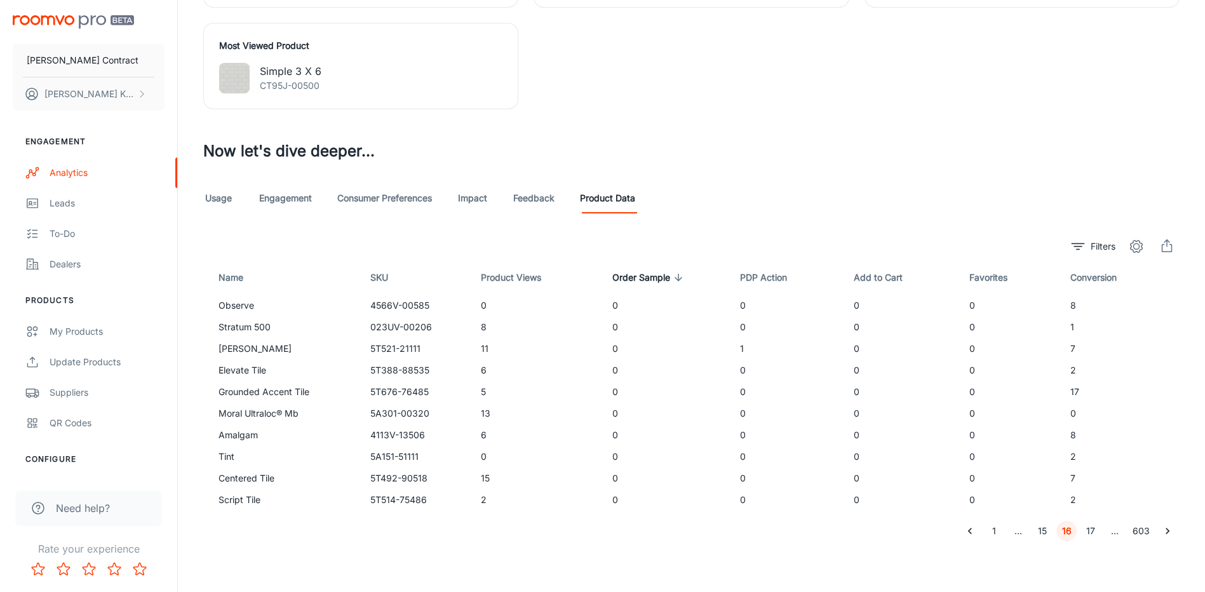
click at [1165, 243] on icon "export" at bounding box center [1167, 246] width 15 height 15
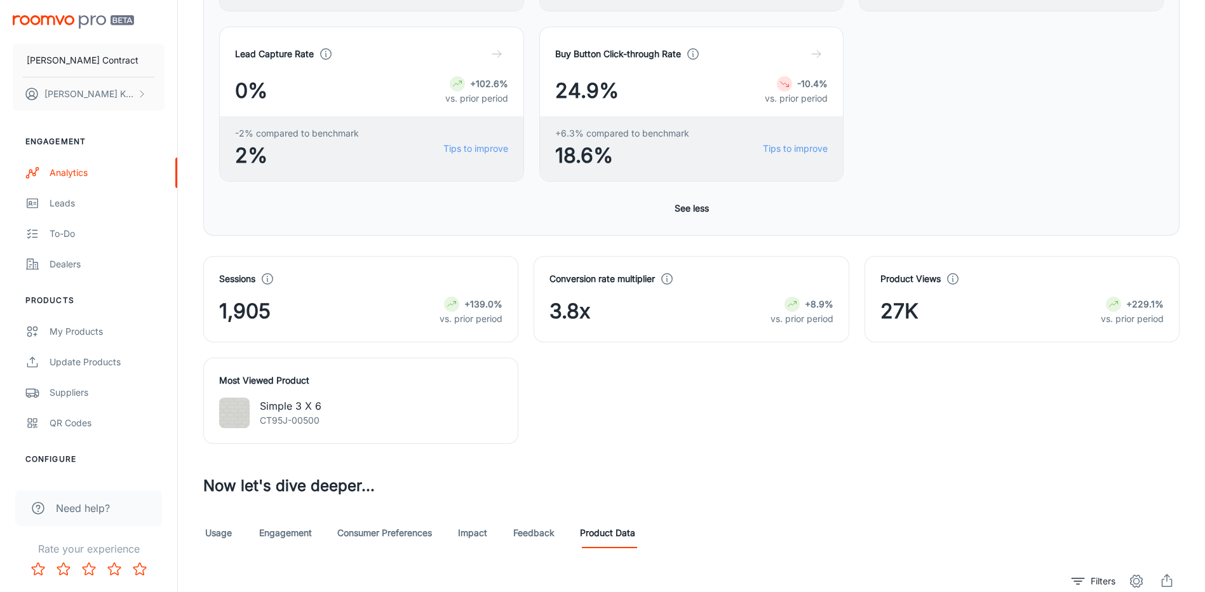
scroll to position [699, 0]
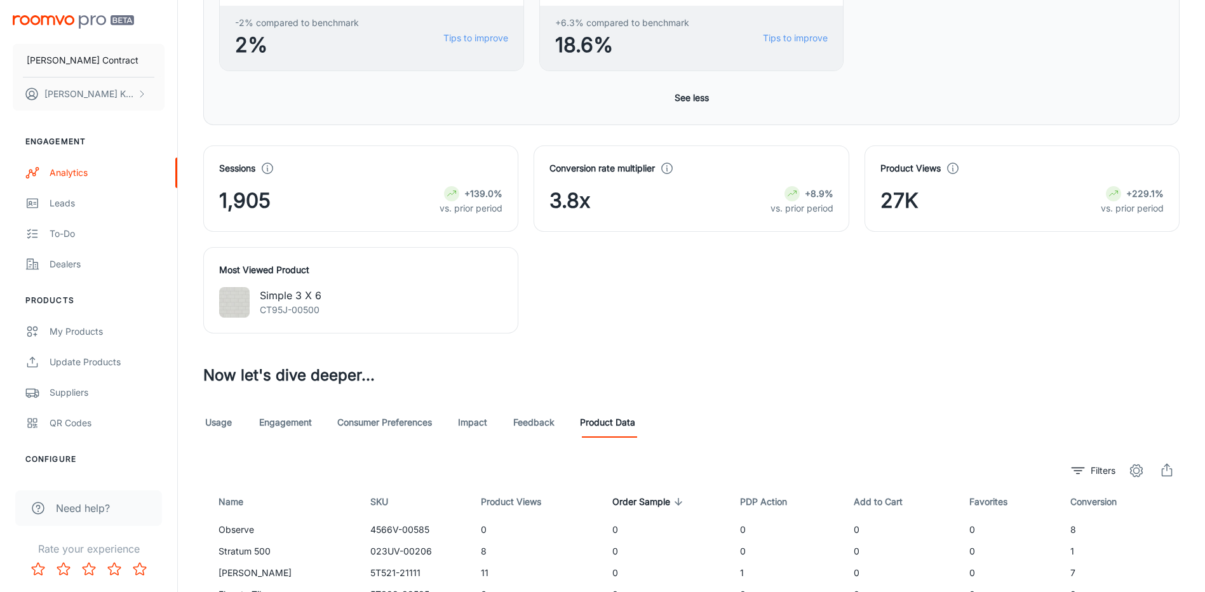
click at [220, 416] on link "Usage" at bounding box center [218, 422] width 31 height 31
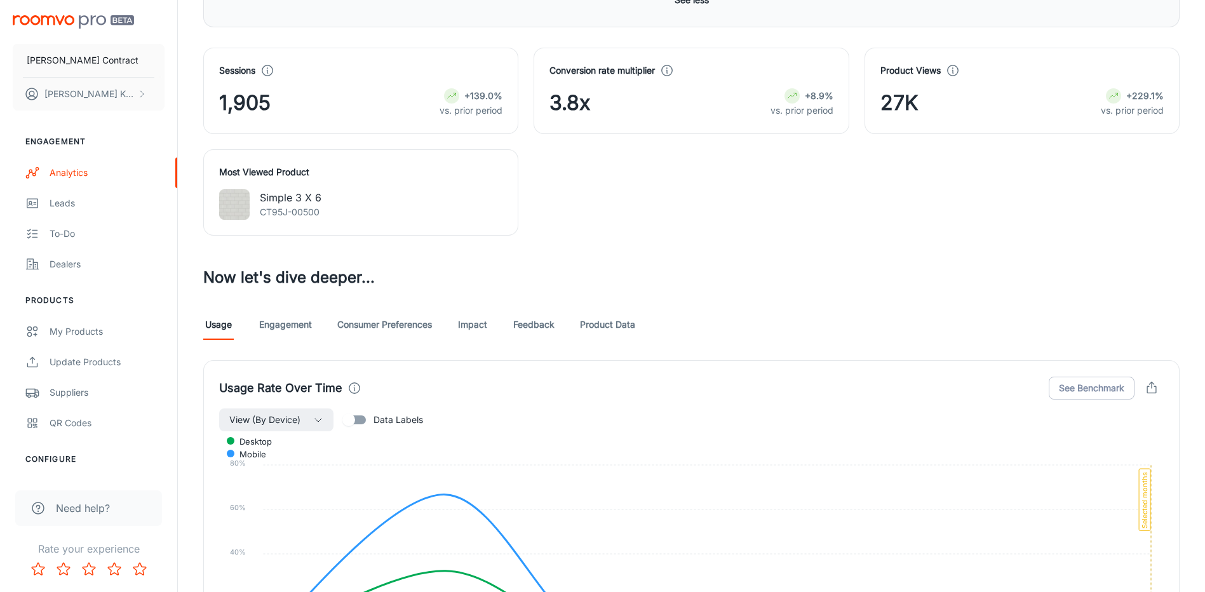
scroll to position [707, 0]
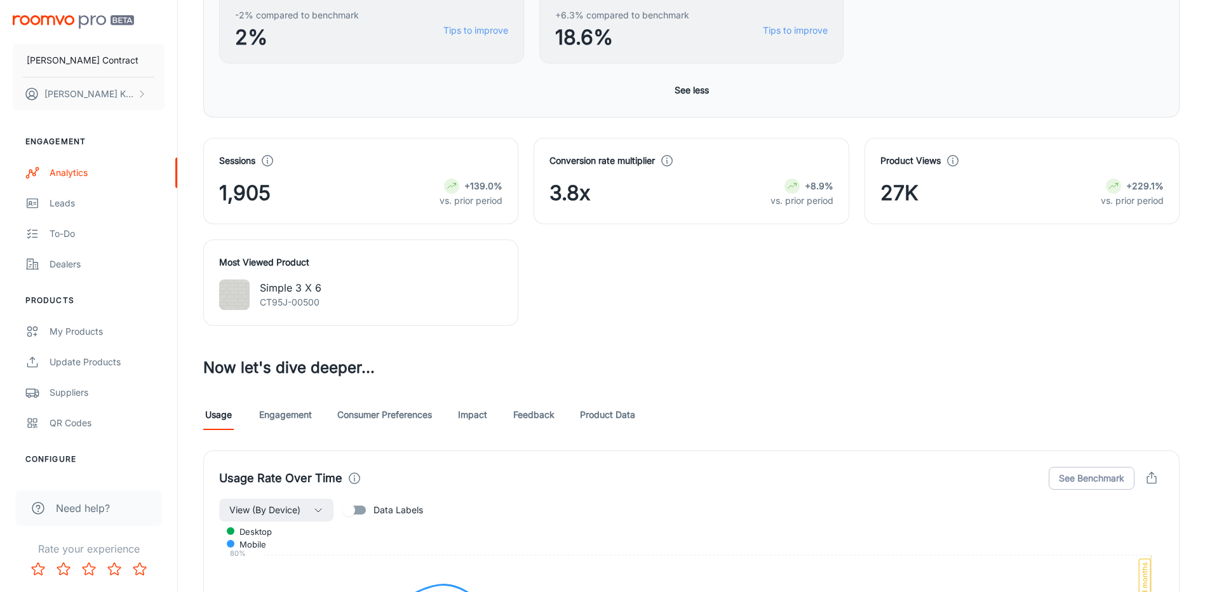
click at [292, 410] on link "Engagement" at bounding box center [285, 415] width 53 height 31
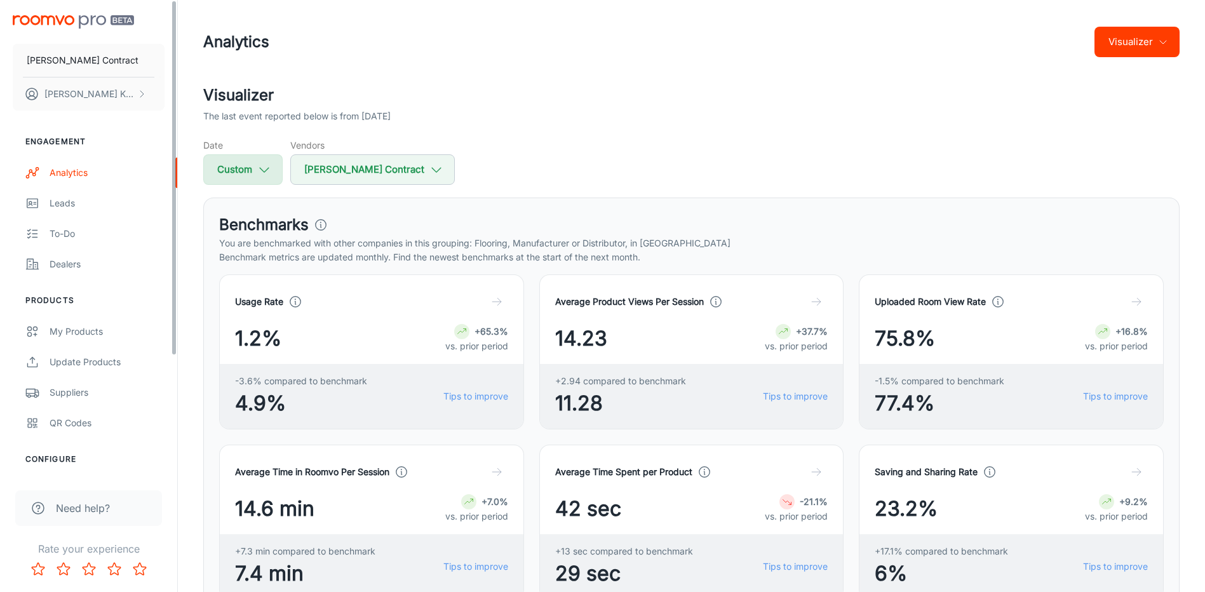
click at [243, 170] on button "Custom" at bounding box center [242, 169] width 79 height 31
select select "5"
select select "2025"
select select "5"
select select "2025"
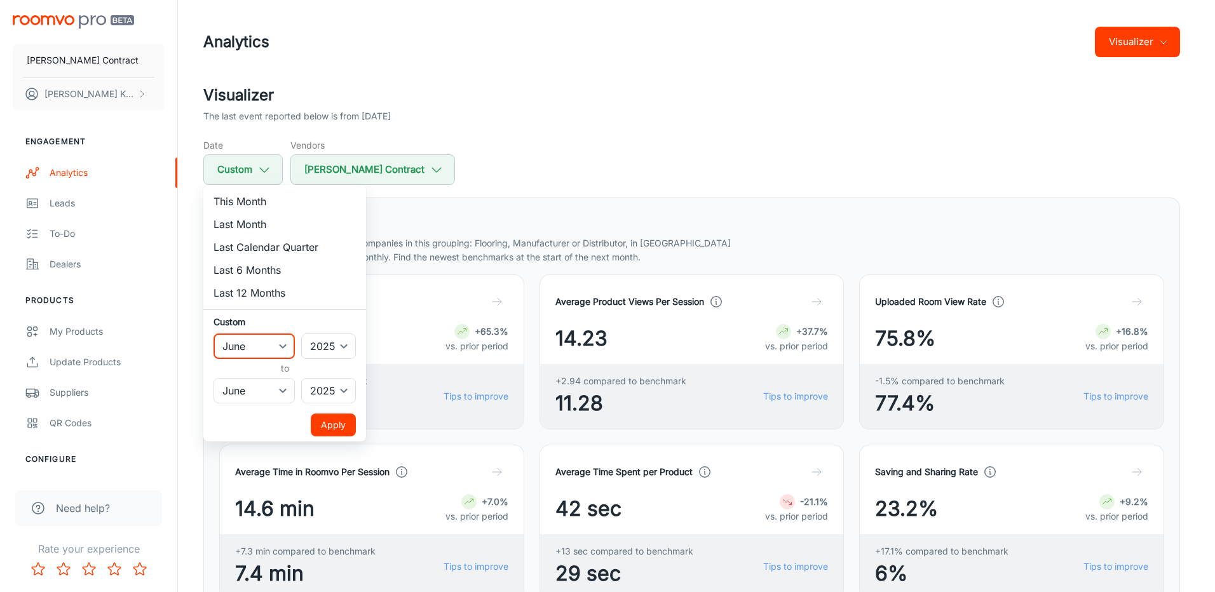
click at [289, 347] on select "January February March April May June July August September October November De…" at bounding box center [254, 346] width 81 height 25
select select "7"
click at [214, 334] on select "January February March April May June July August September October November De…" at bounding box center [254, 346] width 81 height 25
click at [279, 390] on select "January February March April May June July August September October November De…" at bounding box center [254, 390] width 81 height 25
select select "9"
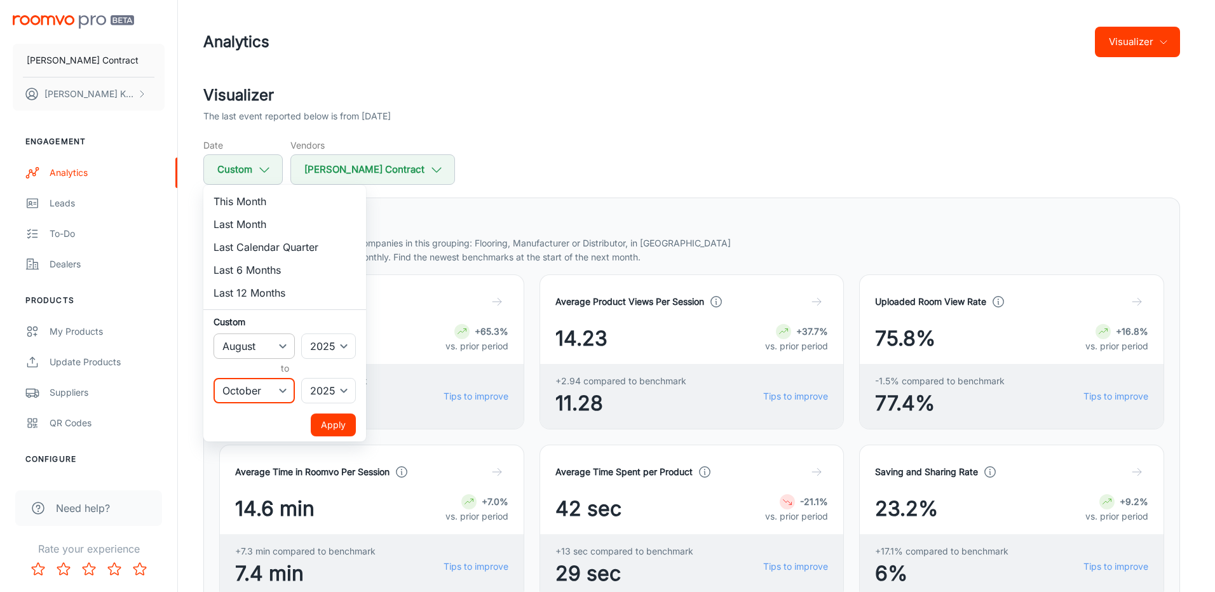
click at [214, 378] on select "January February March April May June July August September October November De…" at bounding box center [254, 390] width 81 height 25
click at [269, 343] on select "January February March April May June July August September October November De…" at bounding box center [254, 346] width 81 height 25
click at [285, 344] on select "January February March April May June July August September October November De…" at bounding box center [254, 346] width 81 height 25
click at [278, 344] on select "January February March April May June July August September October November De…" at bounding box center [254, 346] width 81 height 25
select select "8"
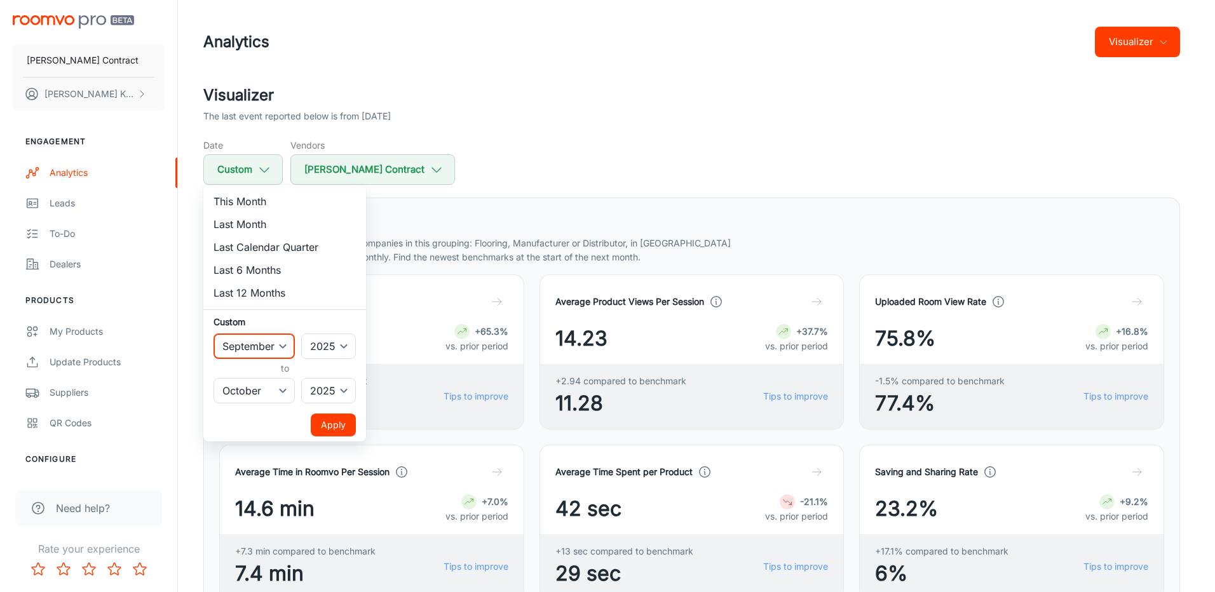
click at [214, 334] on select "January February March April May June July August September October November De…" at bounding box center [254, 346] width 81 height 25
click at [273, 396] on select "January February March April May June July August September October November De…" at bounding box center [254, 390] width 81 height 25
select select "8"
click at [214, 378] on select "January February March April May June July August September October November De…" at bounding box center [254, 390] width 81 height 25
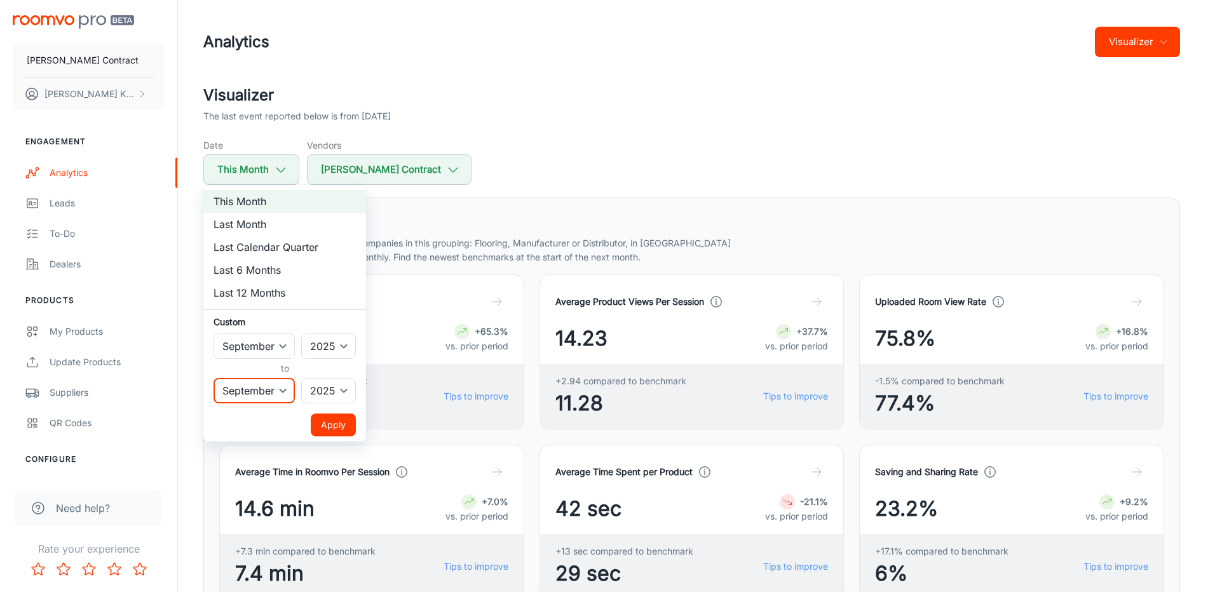
click at [322, 427] on button "Apply" at bounding box center [333, 425] width 45 height 23
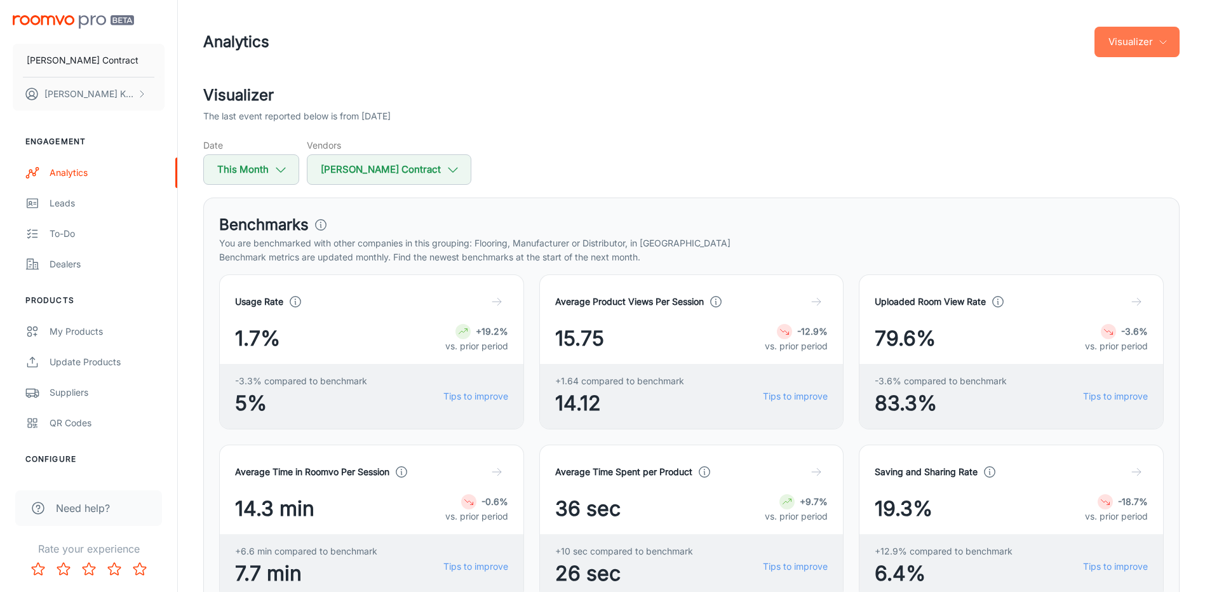
click at [1161, 46] on icon "button" at bounding box center [1163, 42] width 10 height 10
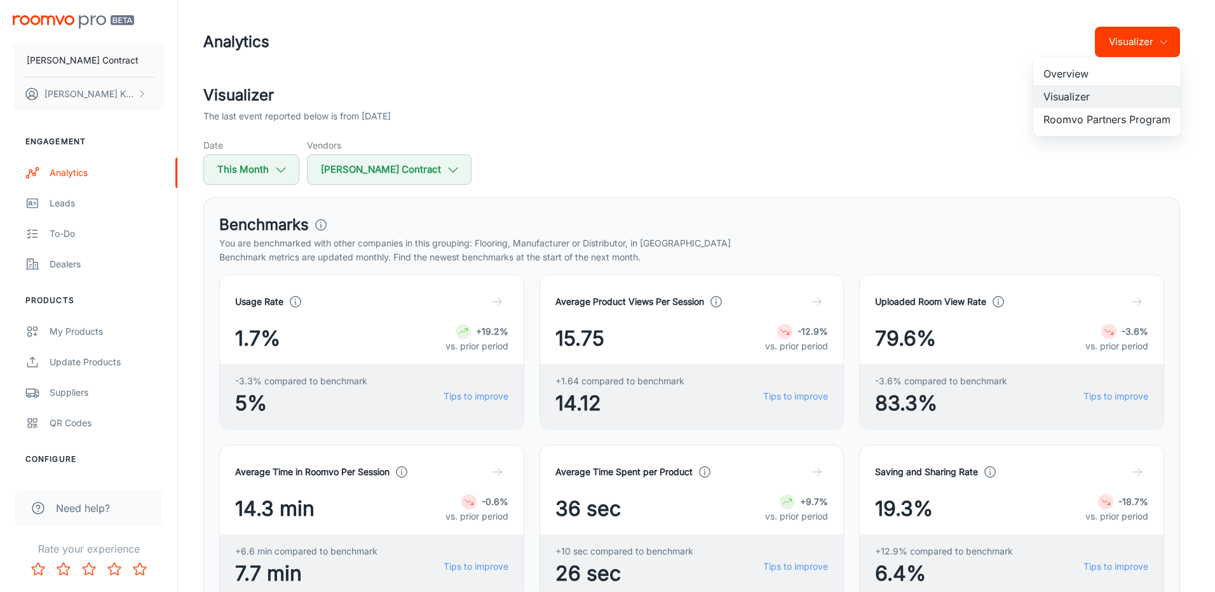
click at [874, 111] on div at bounding box center [607, 296] width 1215 height 592
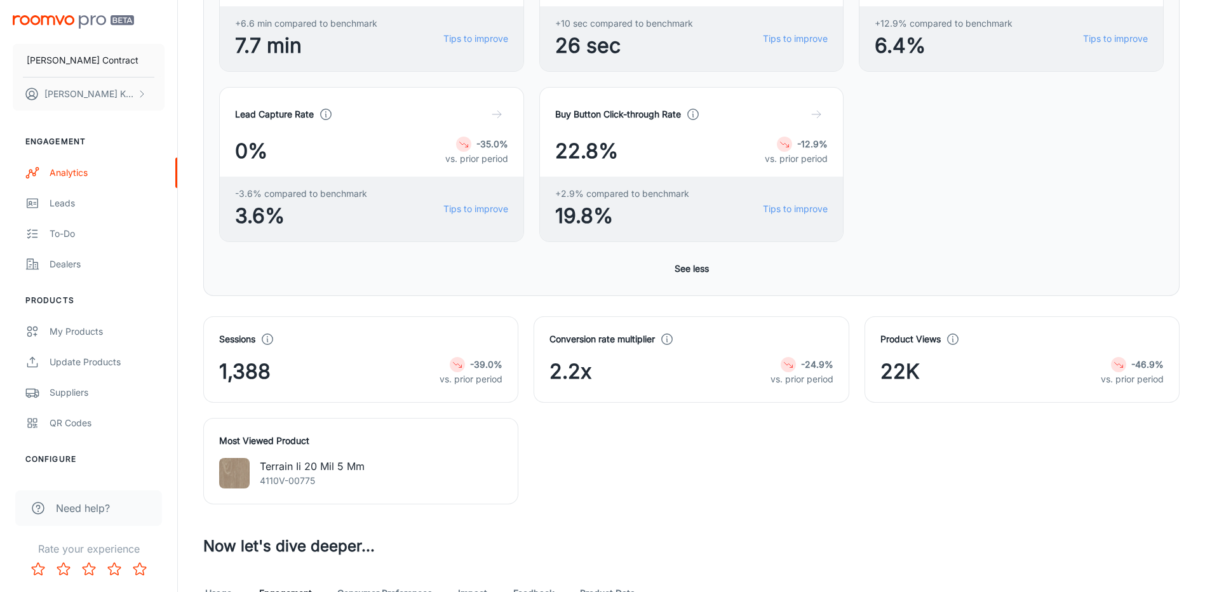
scroll to position [699, 0]
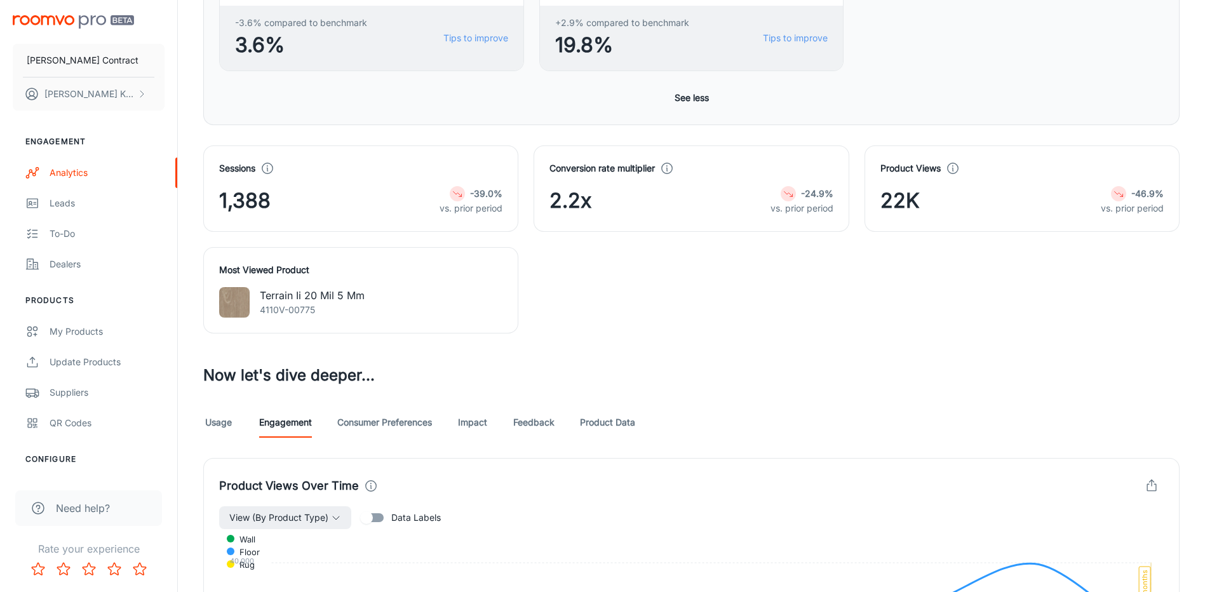
click at [268, 169] on polyline at bounding box center [267, 169] width 1 height 3
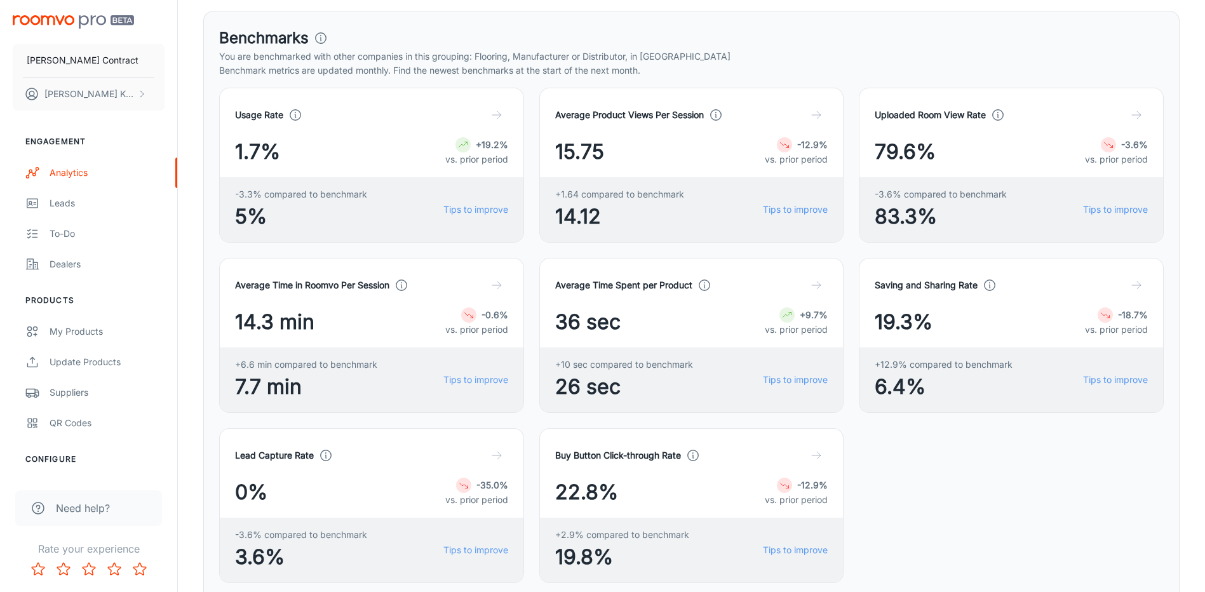
scroll to position [64, 0]
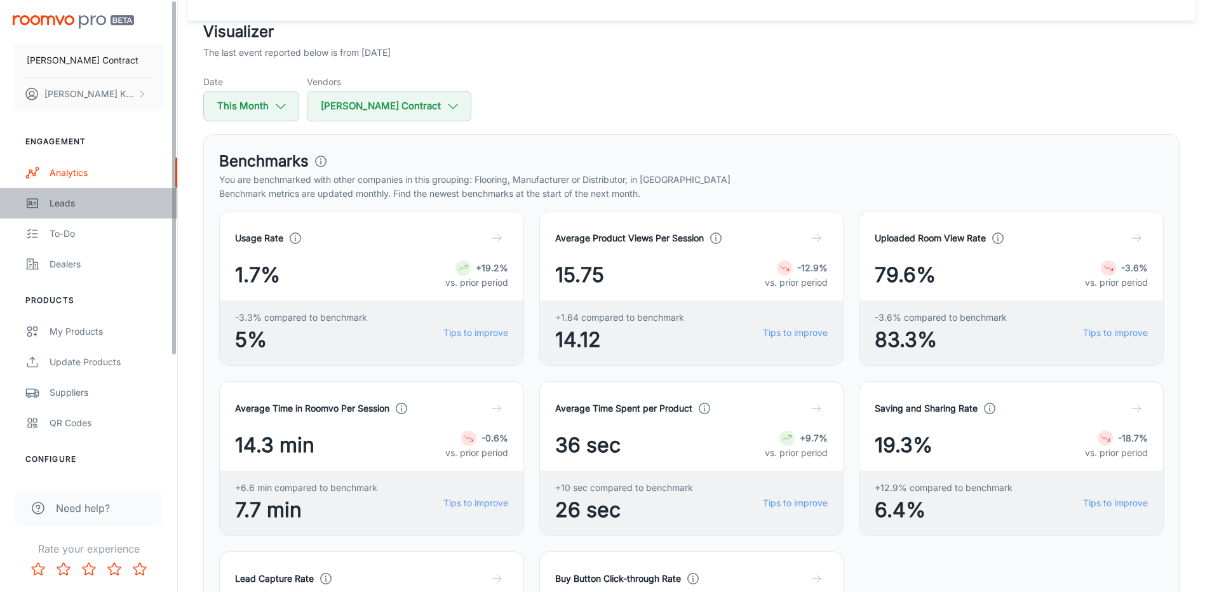
click at [41, 198] on link "Leads" at bounding box center [88, 203] width 177 height 31
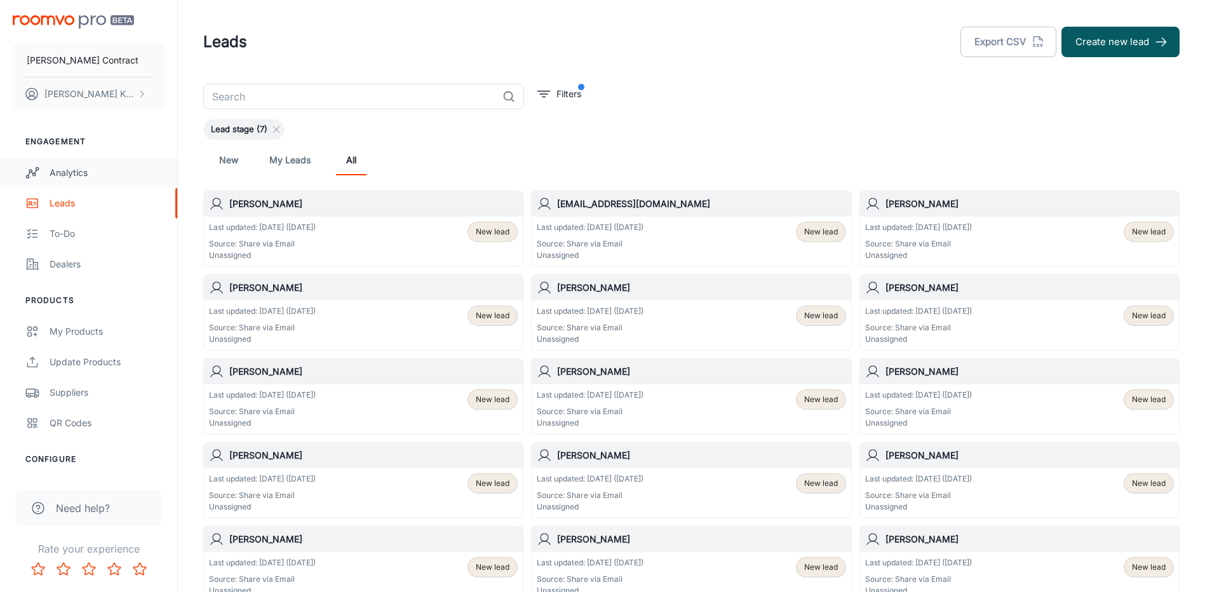
click at [74, 166] on div "Analytics" at bounding box center [107, 173] width 115 height 14
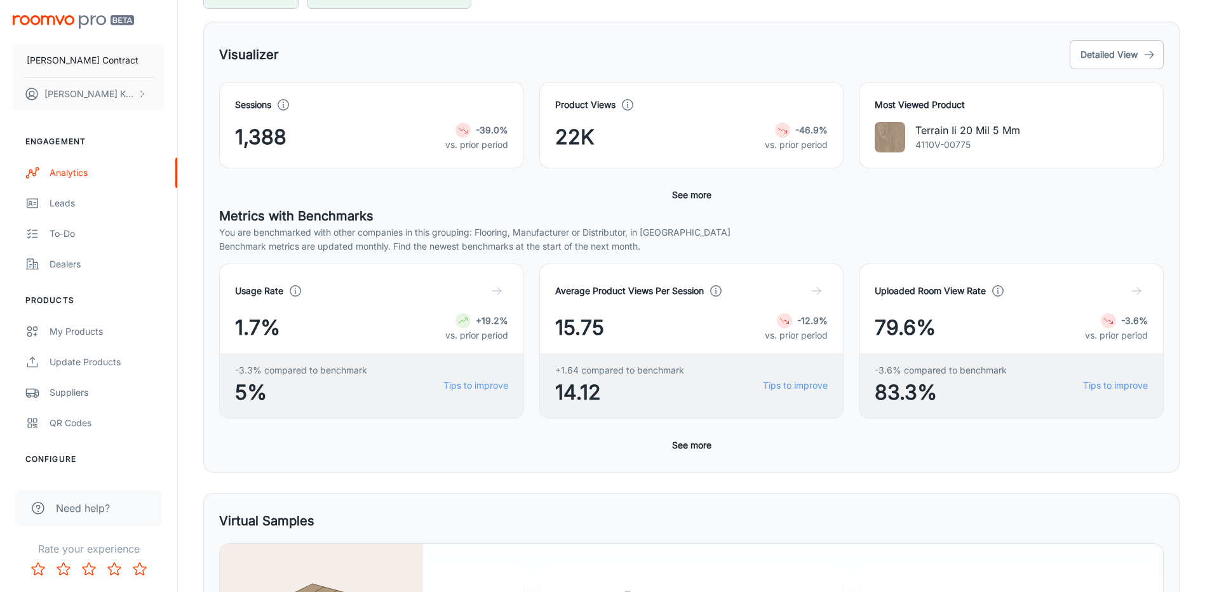
scroll to position [191, 0]
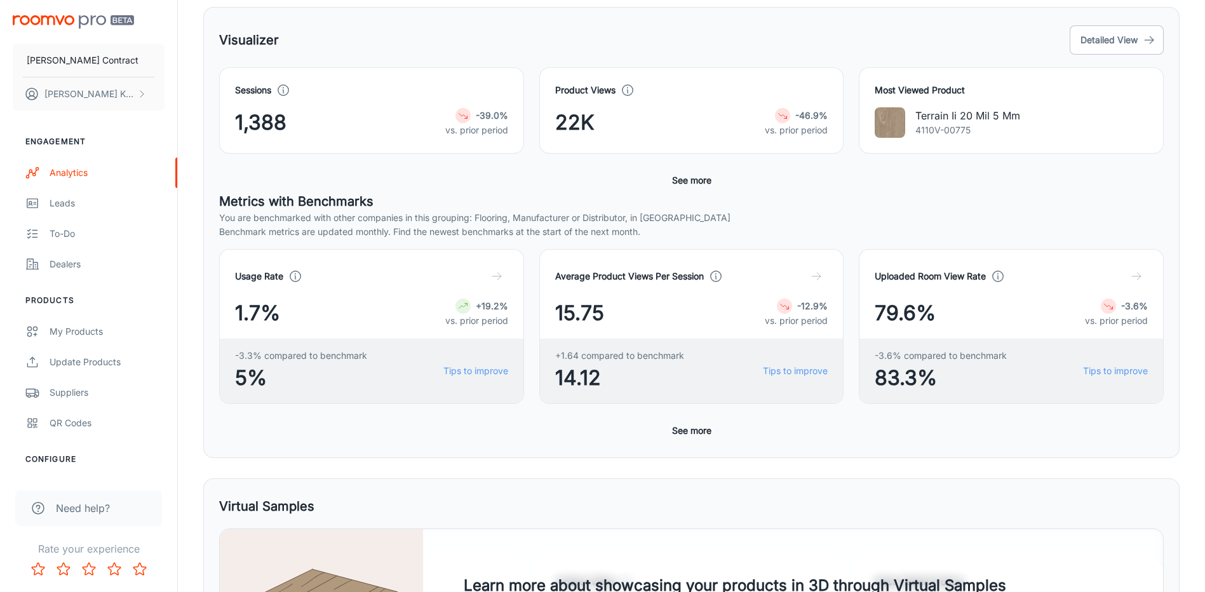
click at [692, 185] on button "See more" at bounding box center [692, 180] width 50 height 23
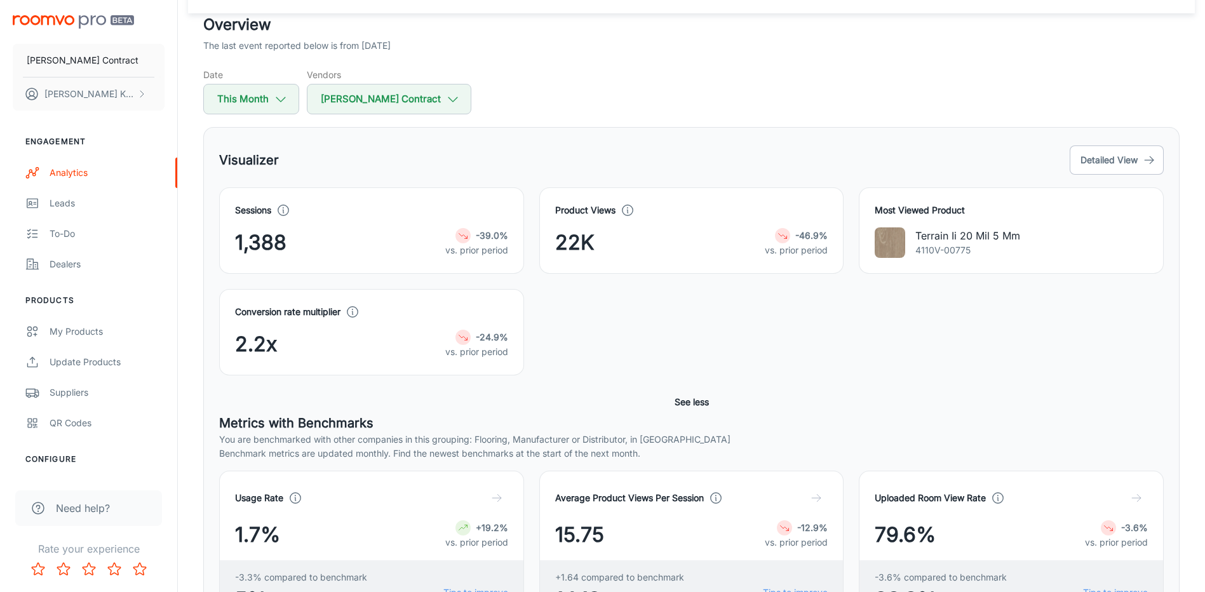
scroll to position [0, 0]
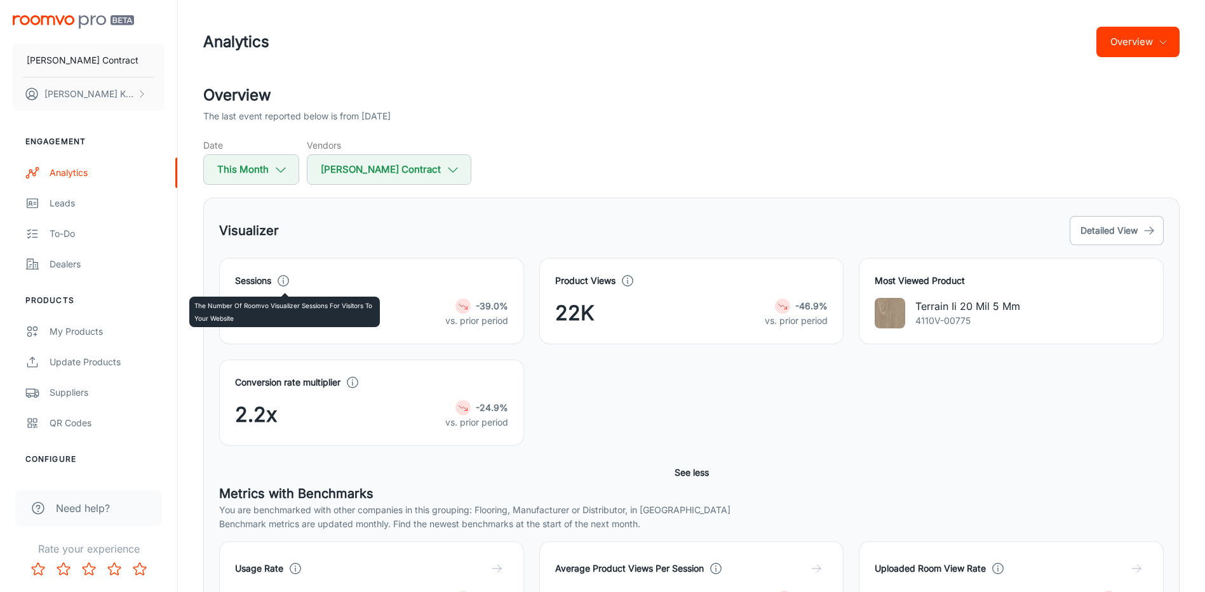
click at [283, 275] on icon at bounding box center [283, 281] width 14 height 14
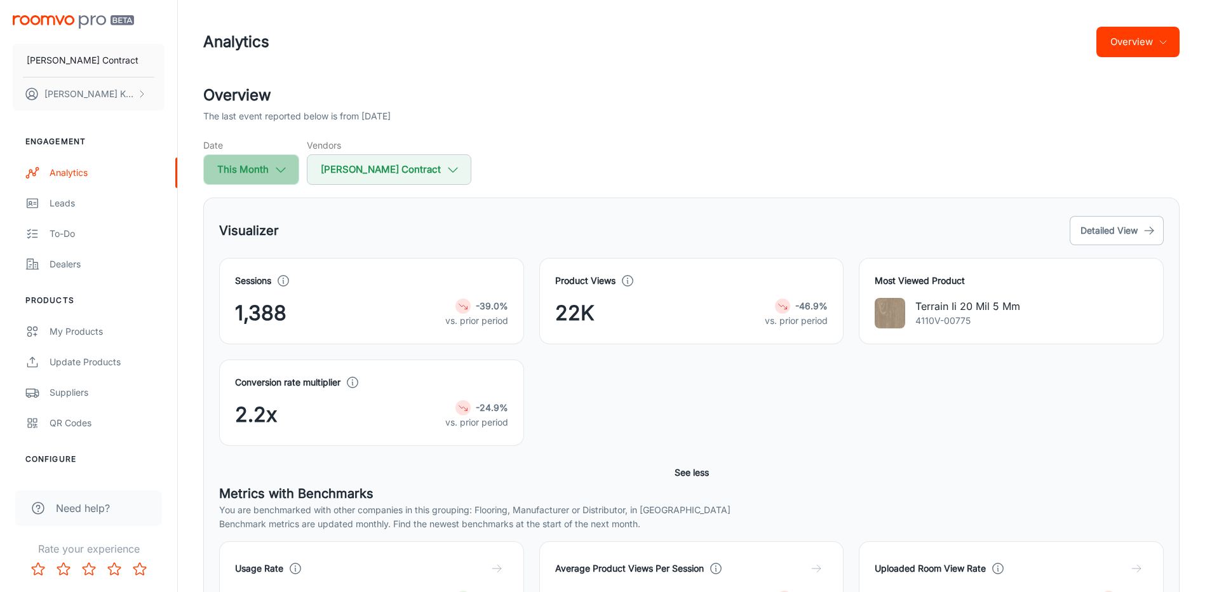
click at [266, 166] on button "This Month" at bounding box center [251, 169] width 96 height 31
select select "8"
select select "2025"
select select "8"
select select "2025"
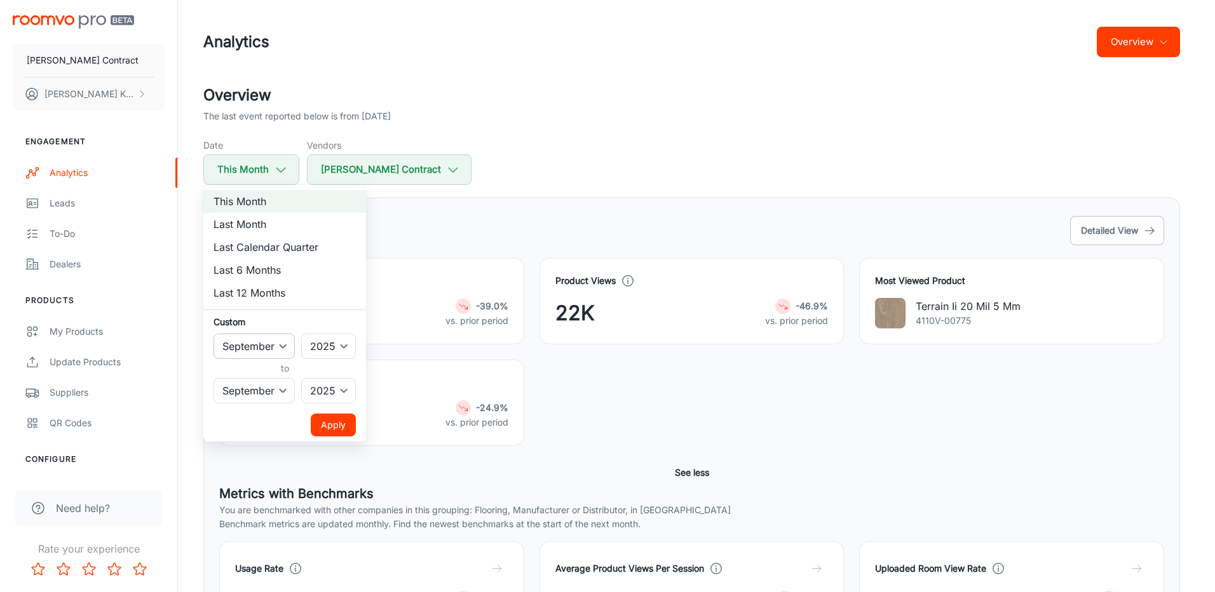
click at [254, 346] on select "January February March April May June July August September October November De…" at bounding box center [254, 346] width 81 height 25
select select "7"
click at [214, 334] on select "January February March April May June July August September October November De…" at bounding box center [254, 346] width 81 height 25
click at [258, 395] on select "January February March April May June July August September October November De…" at bounding box center [254, 390] width 81 height 25
select select "7"
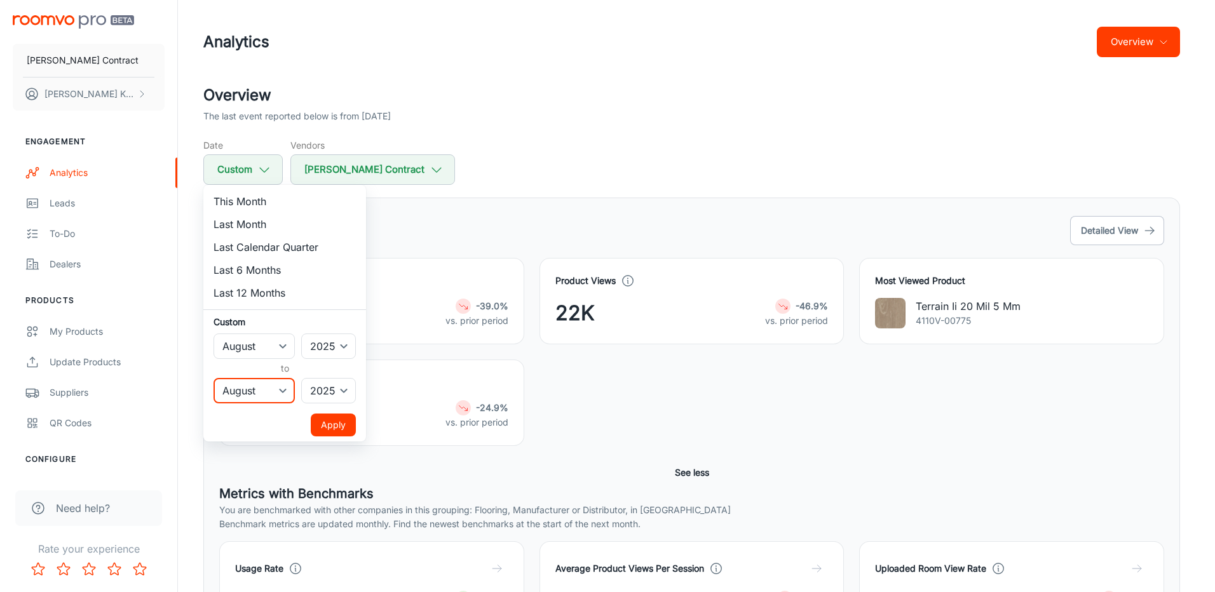
click at [214, 378] on select "January February March April May June July August September October November De…" at bounding box center [254, 390] width 81 height 25
click at [334, 427] on button "Apply" at bounding box center [333, 425] width 45 height 23
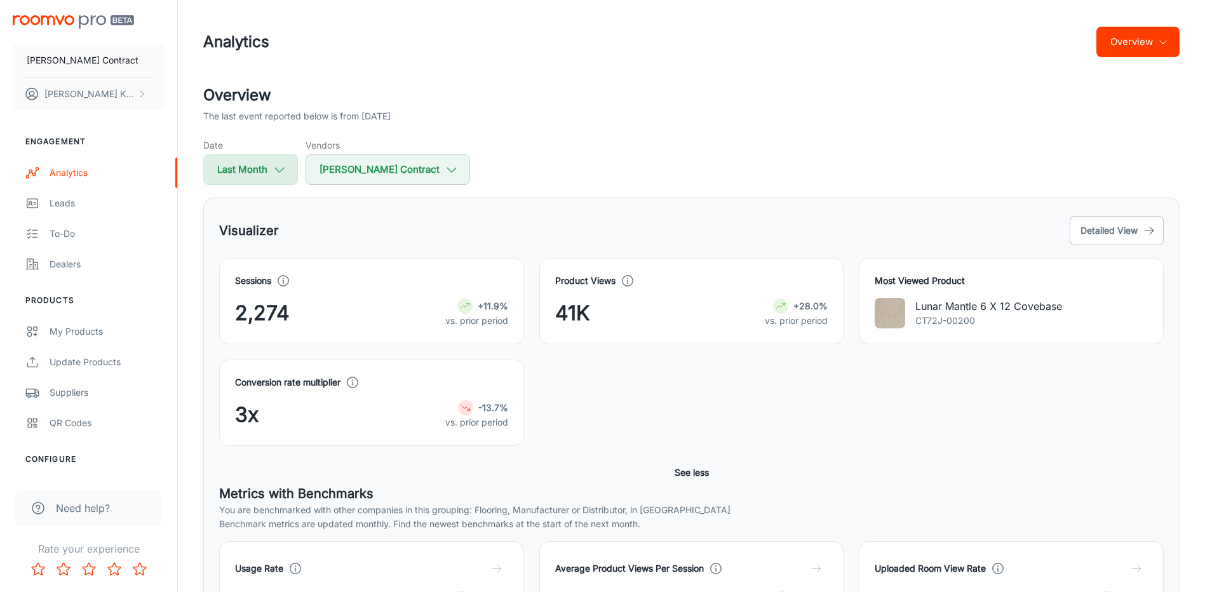
click at [240, 177] on button "Last Month" at bounding box center [250, 169] width 95 height 31
select select "7"
select select "2025"
select select "7"
select select "2025"
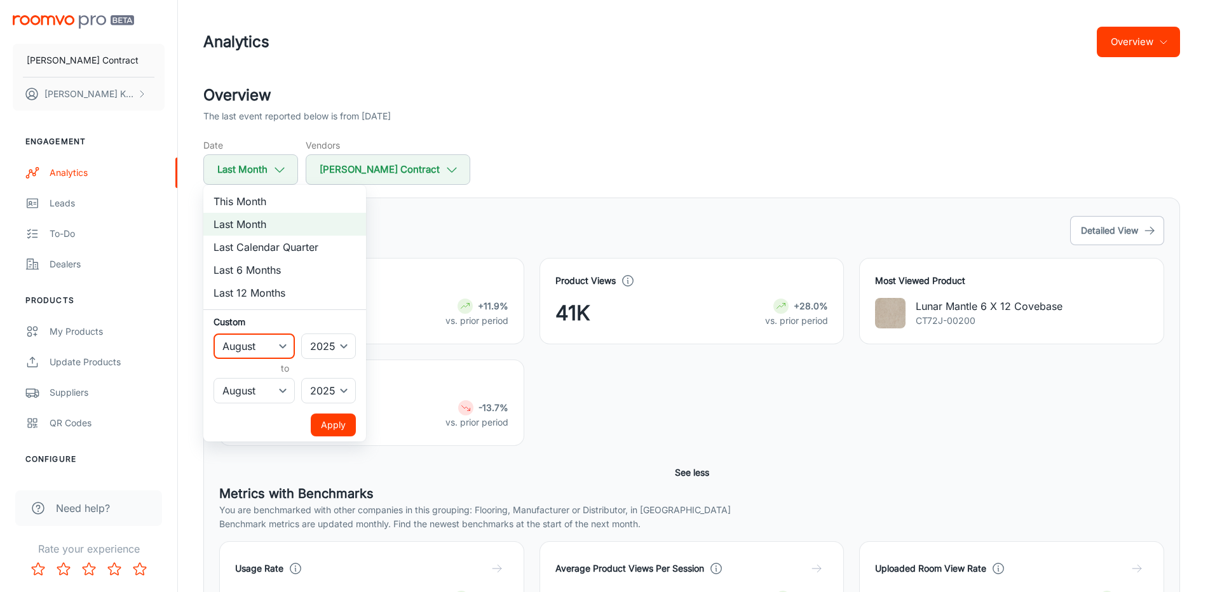
click at [280, 346] on select "January February March April May June July August September October November De…" at bounding box center [254, 346] width 81 height 25
select select "8"
click at [214, 334] on select "January February March April May June July August September October November De…" at bounding box center [254, 346] width 81 height 25
click at [259, 395] on select "January February March April May June July August September October November De…" at bounding box center [254, 390] width 81 height 25
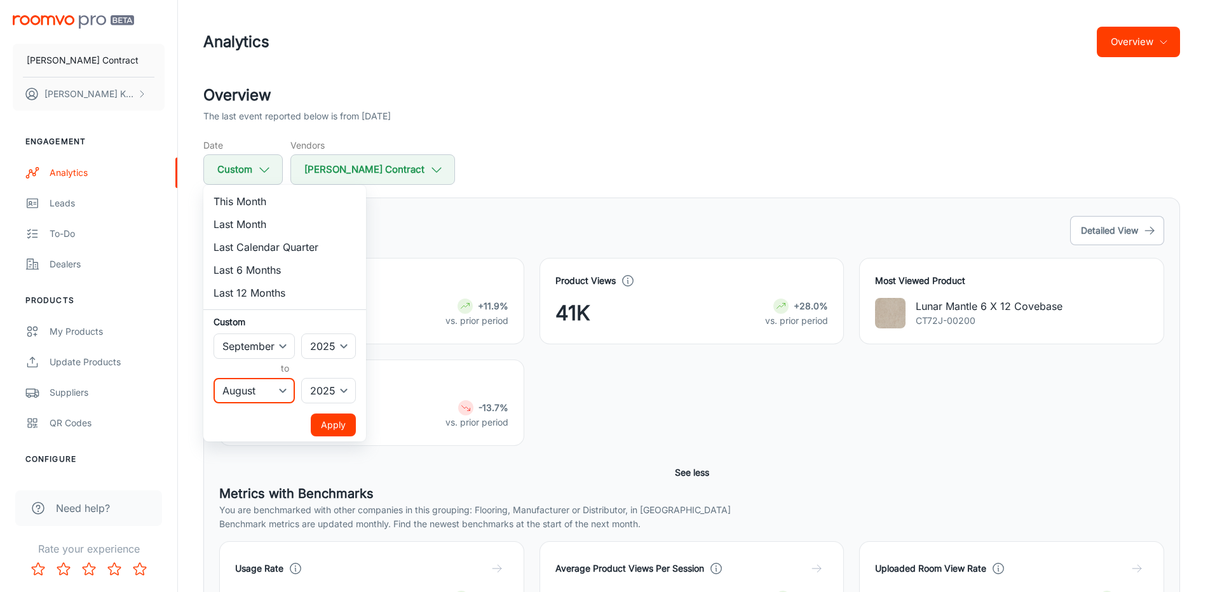
select select "8"
click at [214, 378] on select "January February March April May June July August September October November De…" at bounding box center [254, 390] width 81 height 25
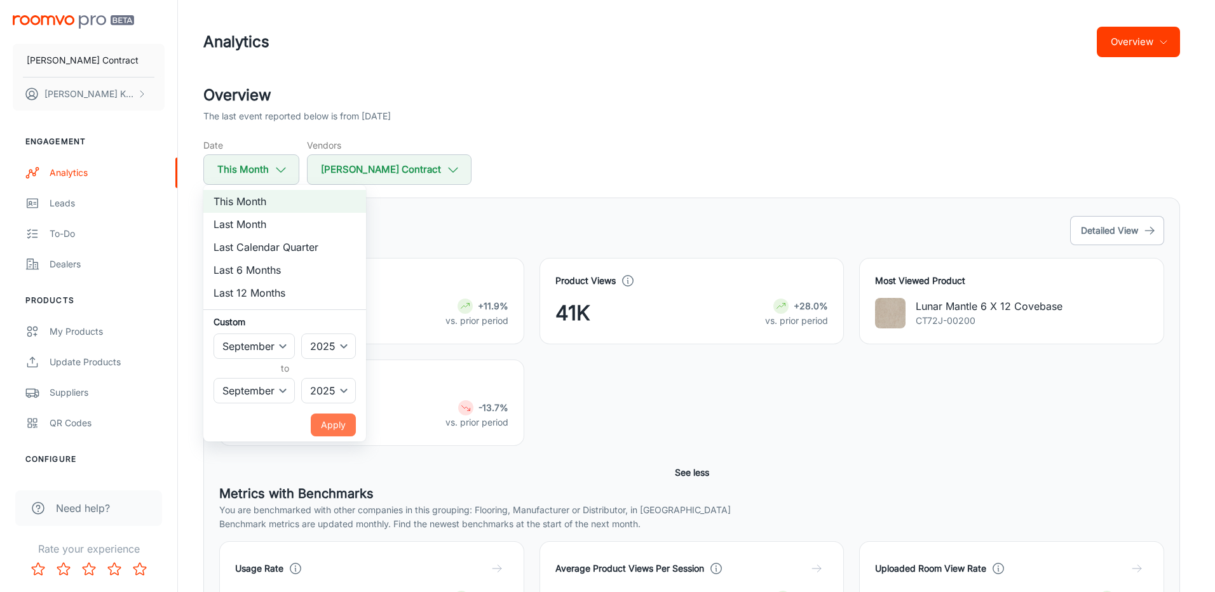
click at [336, 424] on button "Apply" at bounding box center [333, 425] width 45 height 23
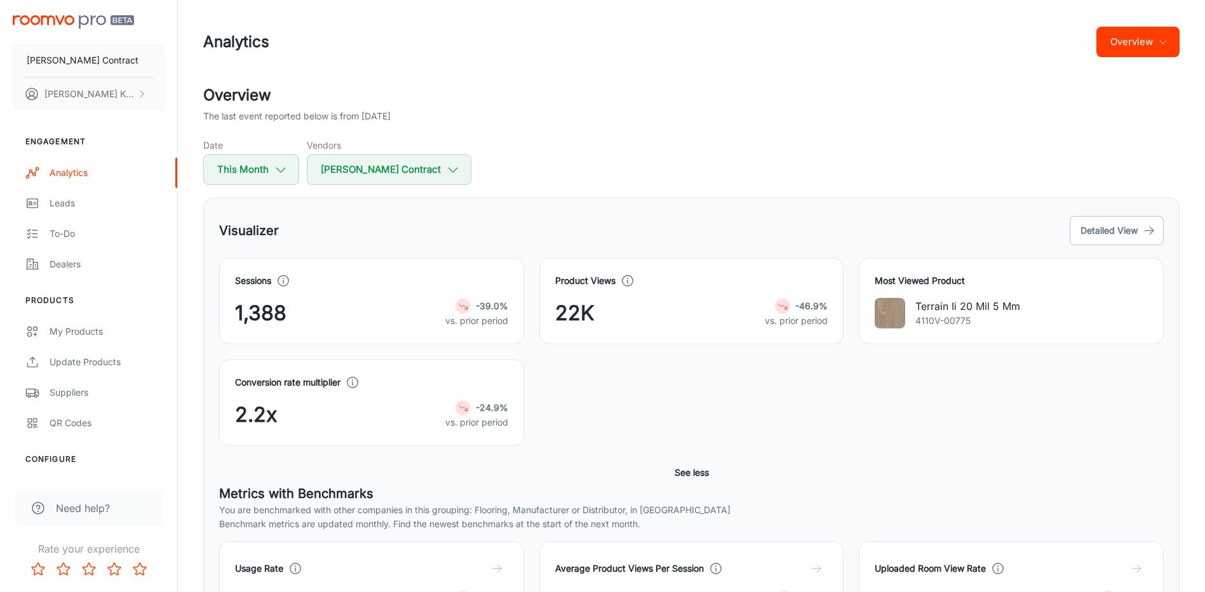
click at [1136, 51] on button "Overview" at bounding box center [1138, 42] width 83 height 31
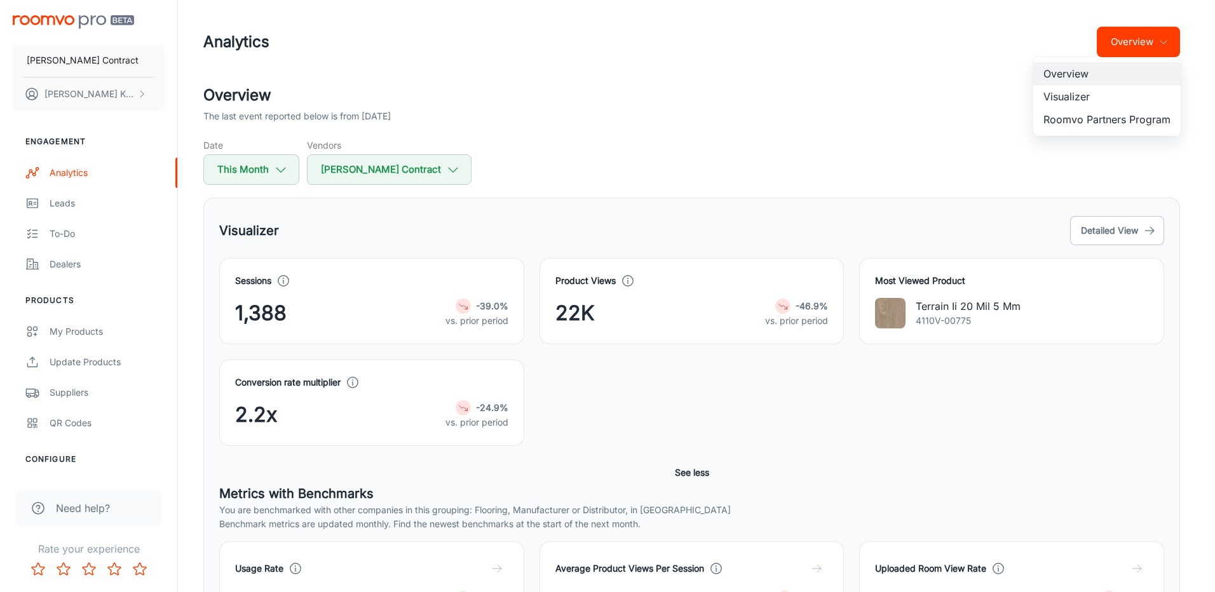
click at [1110, 99] on li "Visualizer" at bounding box center [1106, 96] width 147 height 23
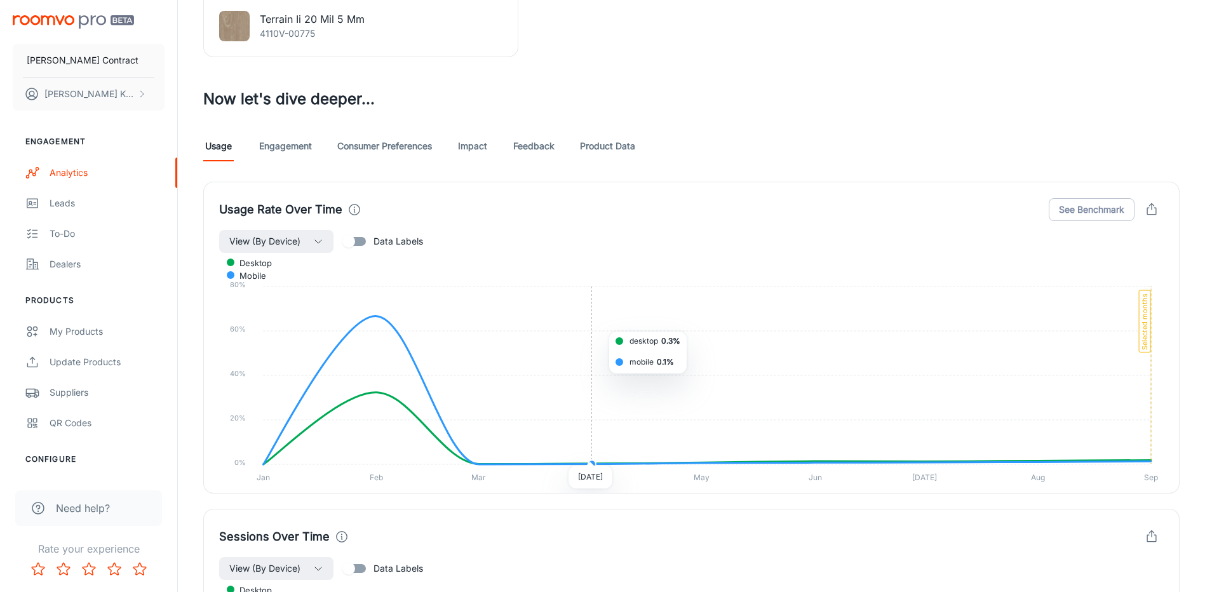
scroll to position [635, 0]
click at [271, 237] on span "View (By Device)" at bounding box center [264, 240] width 71 height 15
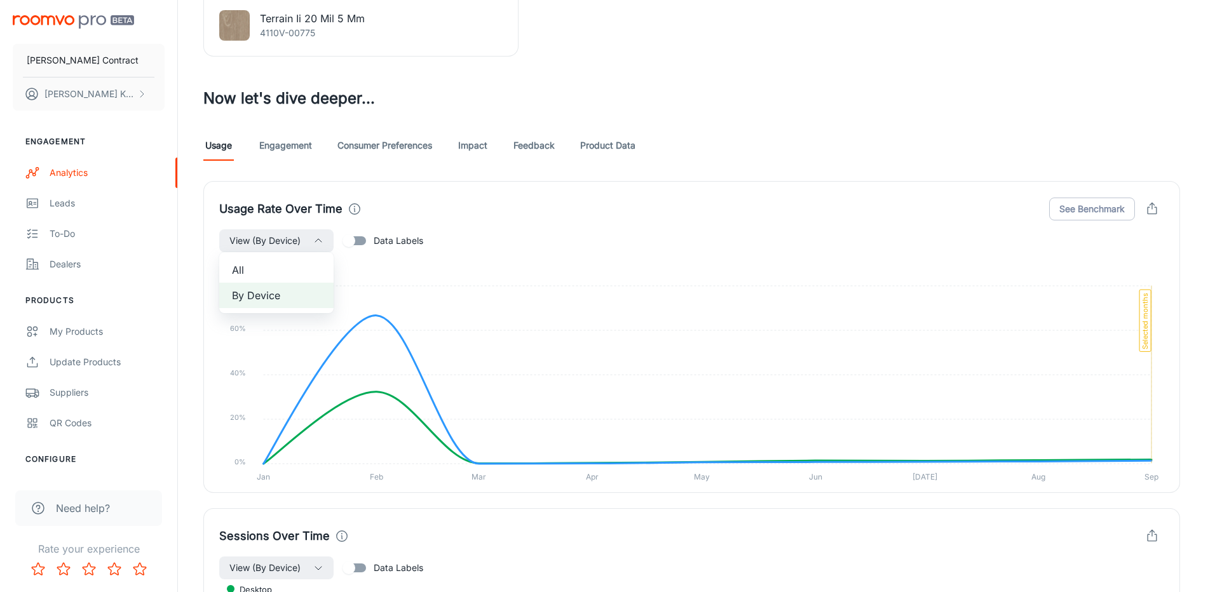
click at [287, 271] on span "All" at bounding box center [276, 269] width 89 height 15
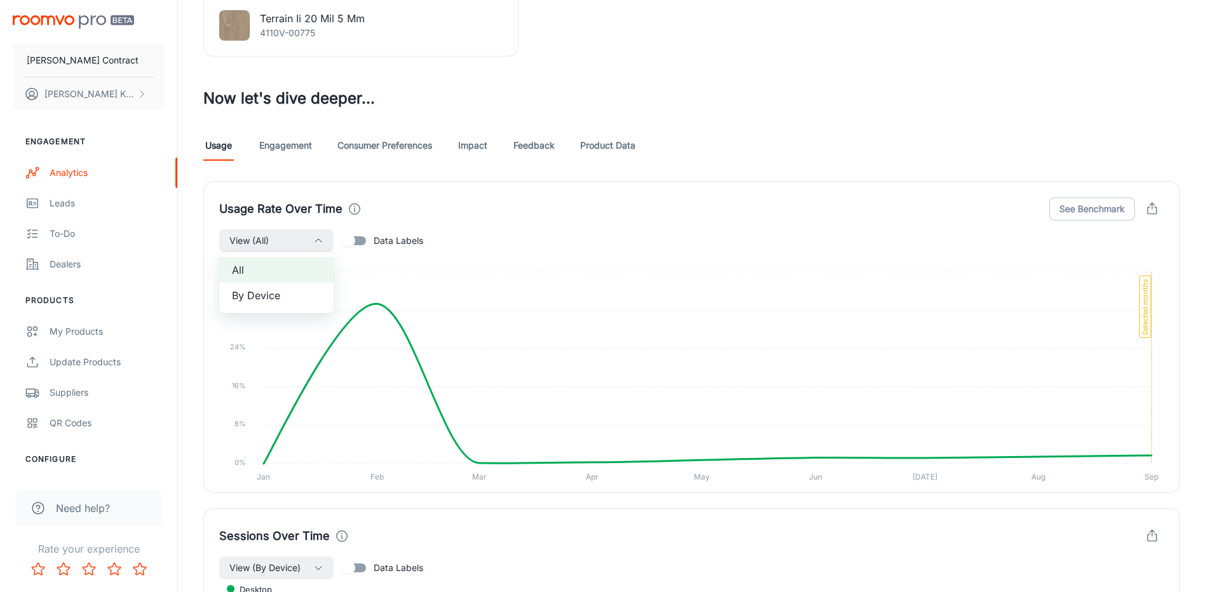
click at [360, 240] on div at bounding box center [607, 296] width 1215 height 592
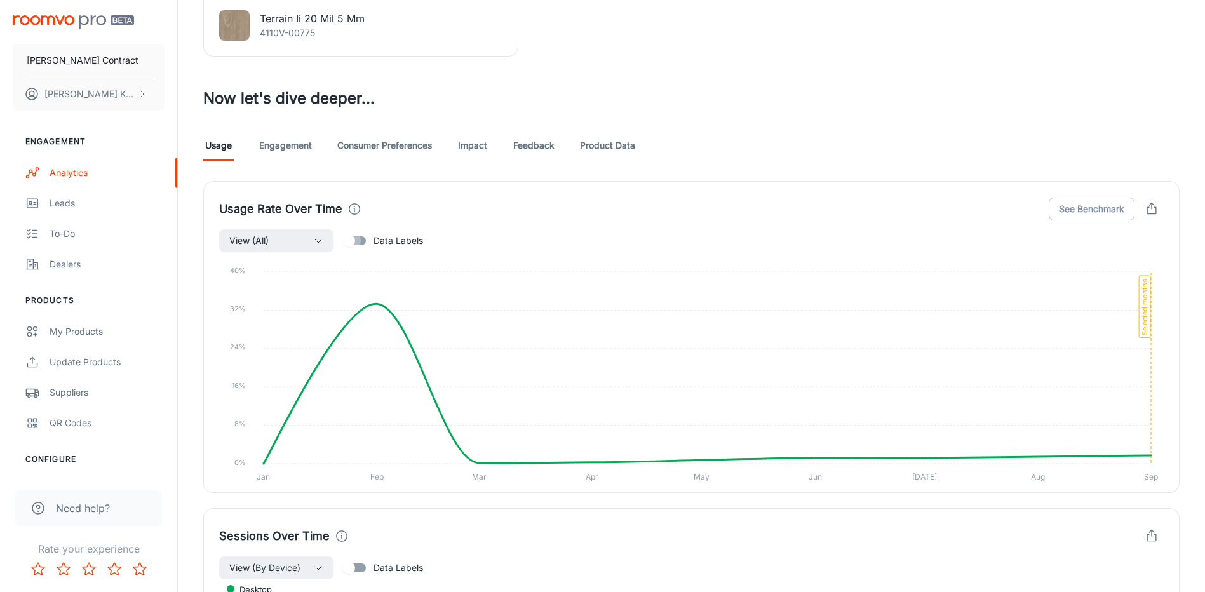
click at [355, 240] on input "Data Labels" at bounding box center [349, 241] width 72 height 24
checkbox input "true"
click at [1064, 212] on button "See Benchmark" at bounding box center [1092, 209] width 86 height 23
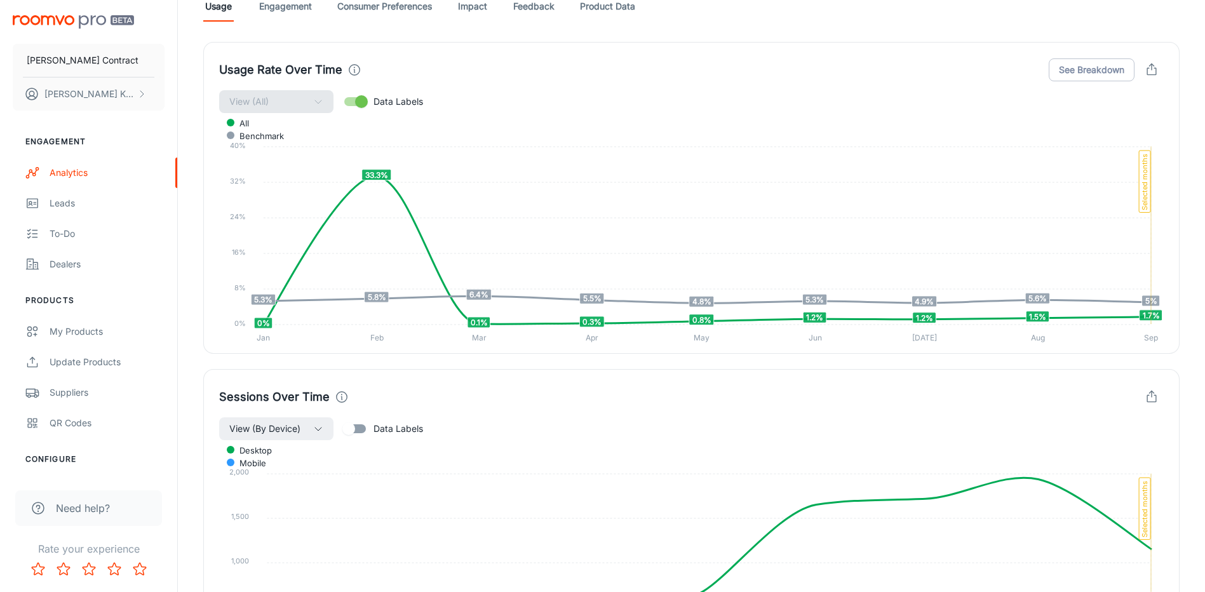
scroll to position [1017, 0]
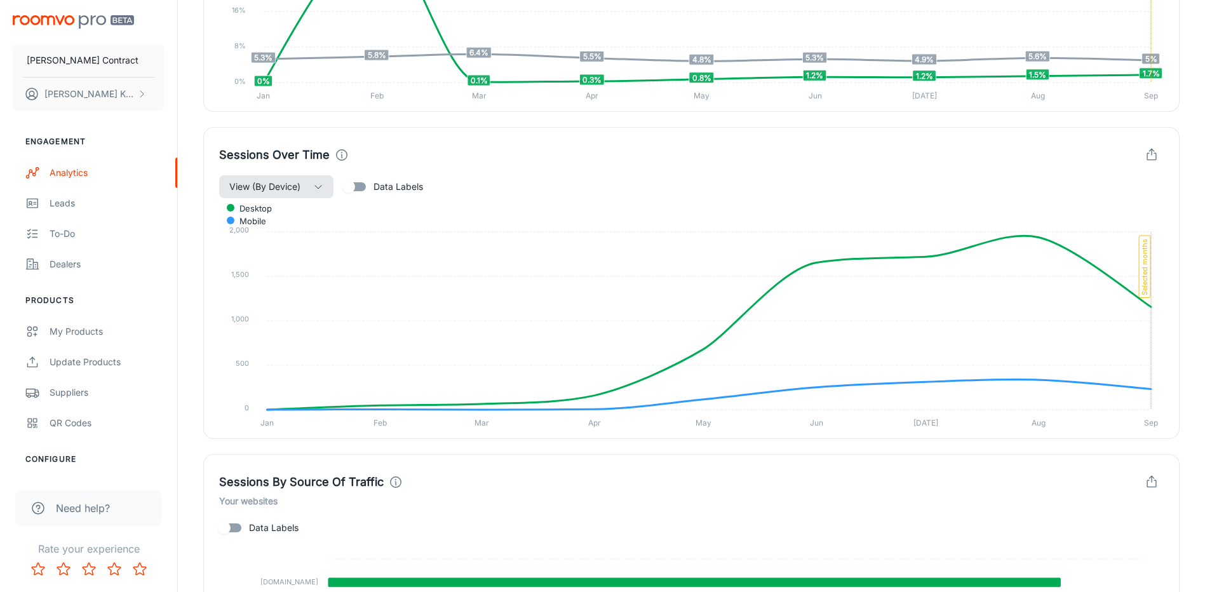
click at [313, 188] on button "View (By Device)" at bounding box center [276, 186] width 114 height 23
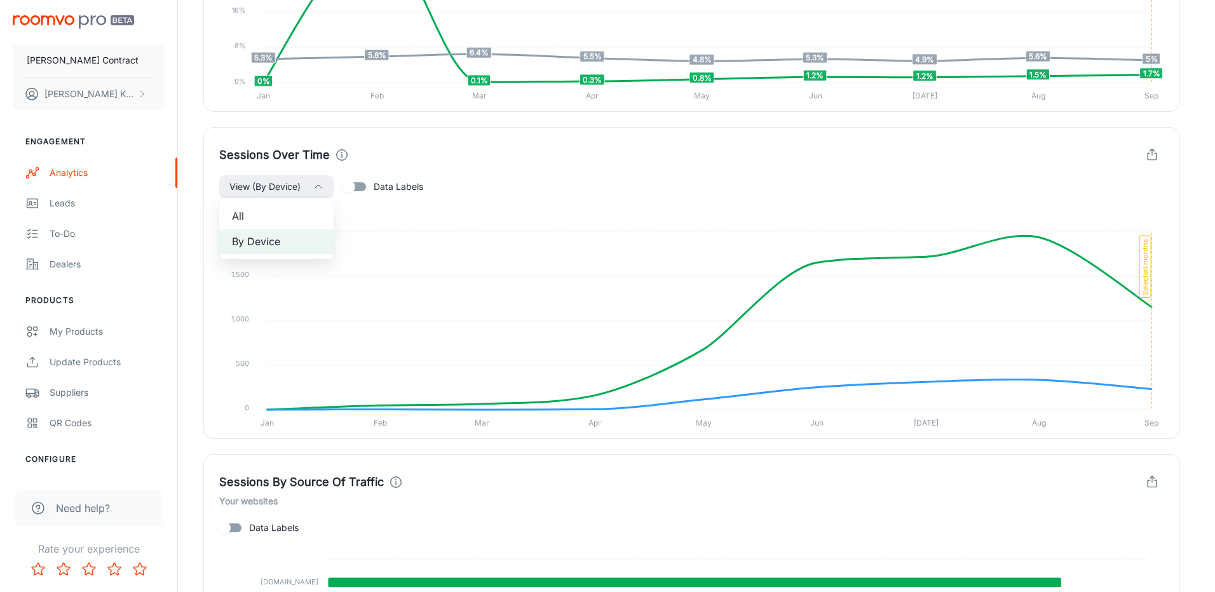
click at [282, 212] on span "All" at bounding box center [276, 215] width 89 height 15
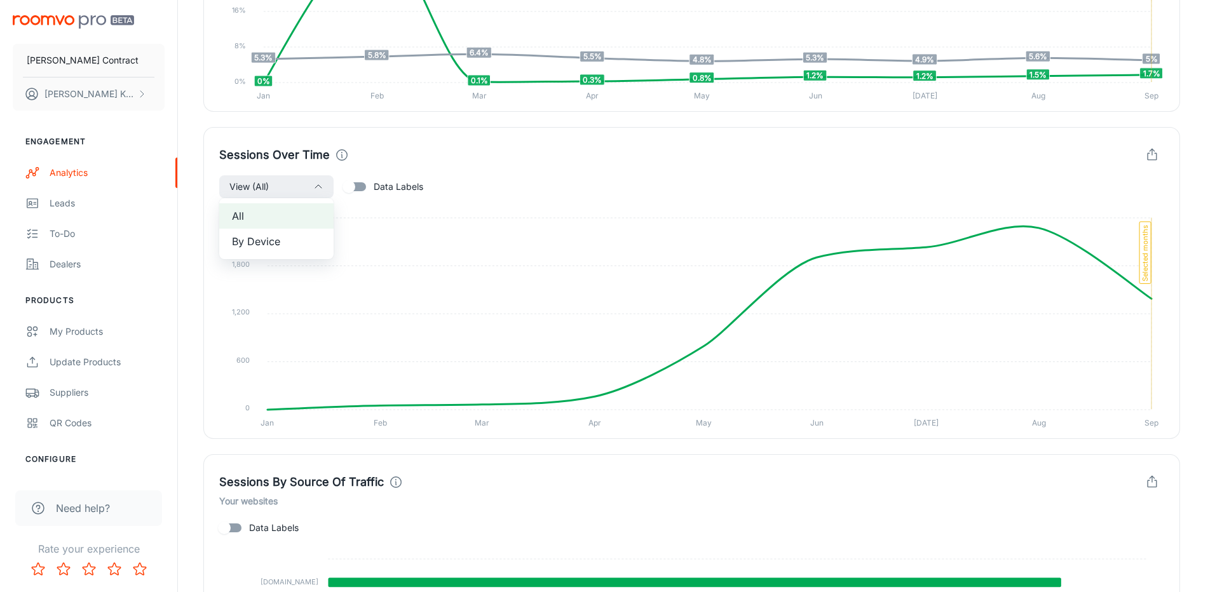
click at [560, 165] on div at bounding box center [607, 296] width 1215 height 592
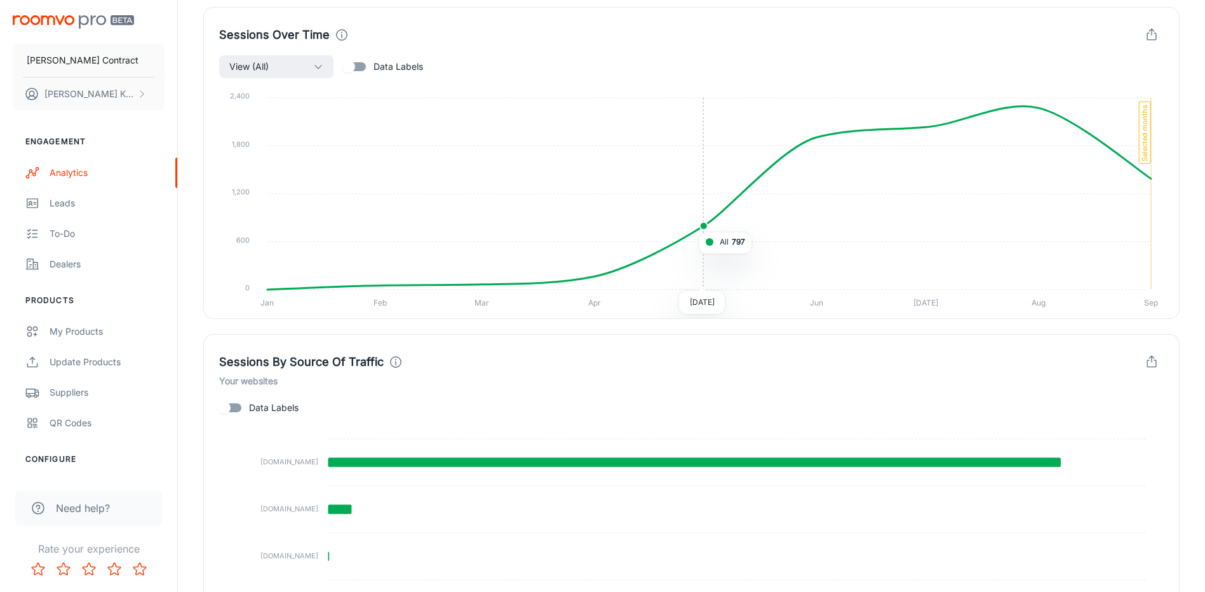
scroll to position [1256, 0]
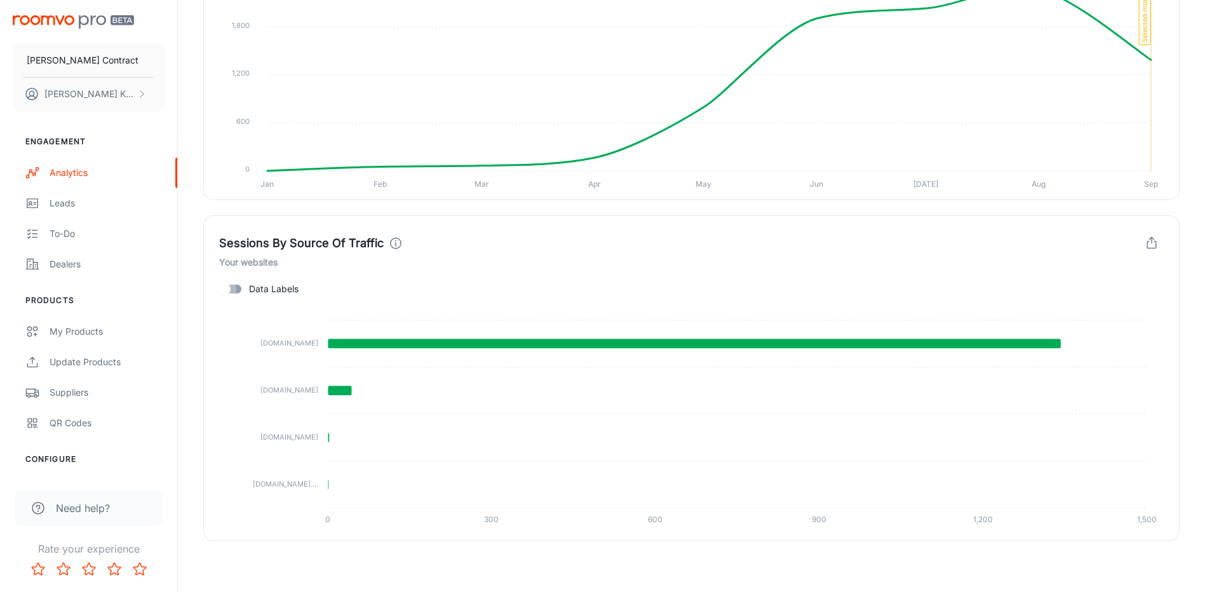
click at [240, 286] on input "Data Labels" at bounding box center [224, 289] width 72 height 24
checkbox input "true"
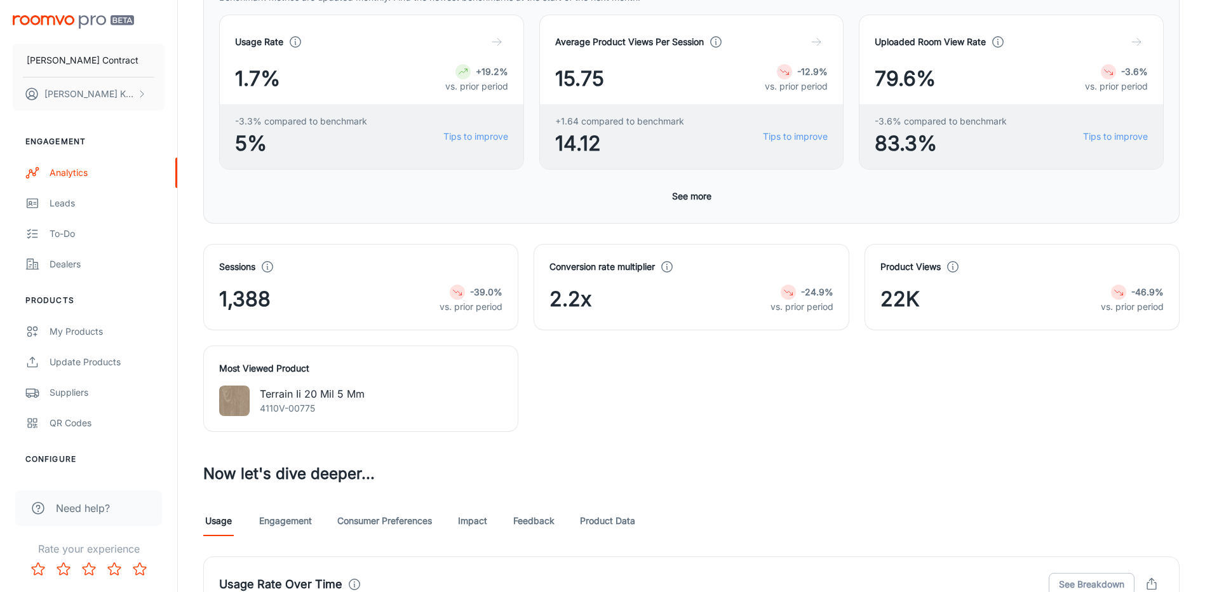
scroll to position [430, 0]
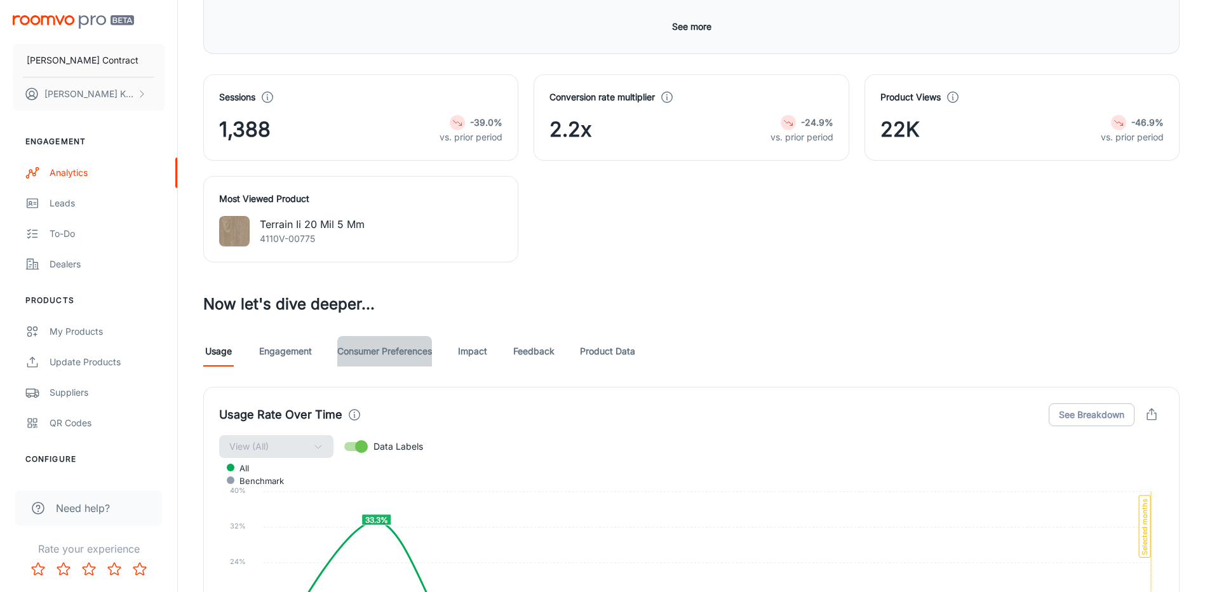
click at [377, 356] on link "Consumer Preferences" at bounding box center [384, 351] width 95 height 31
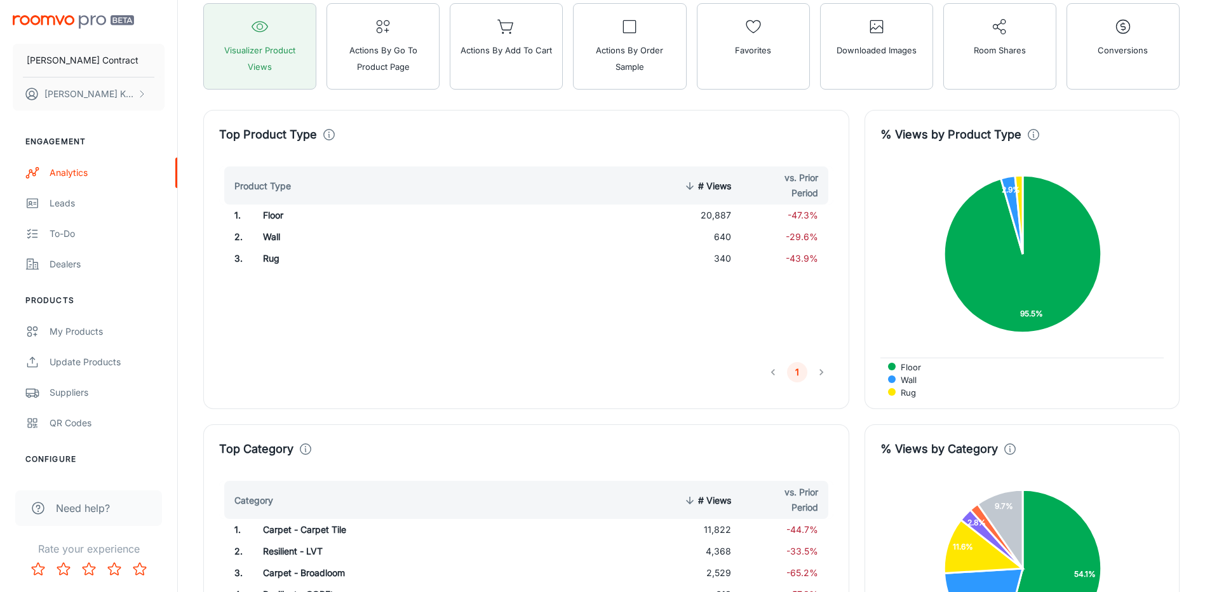
scroll to position [508, 0]
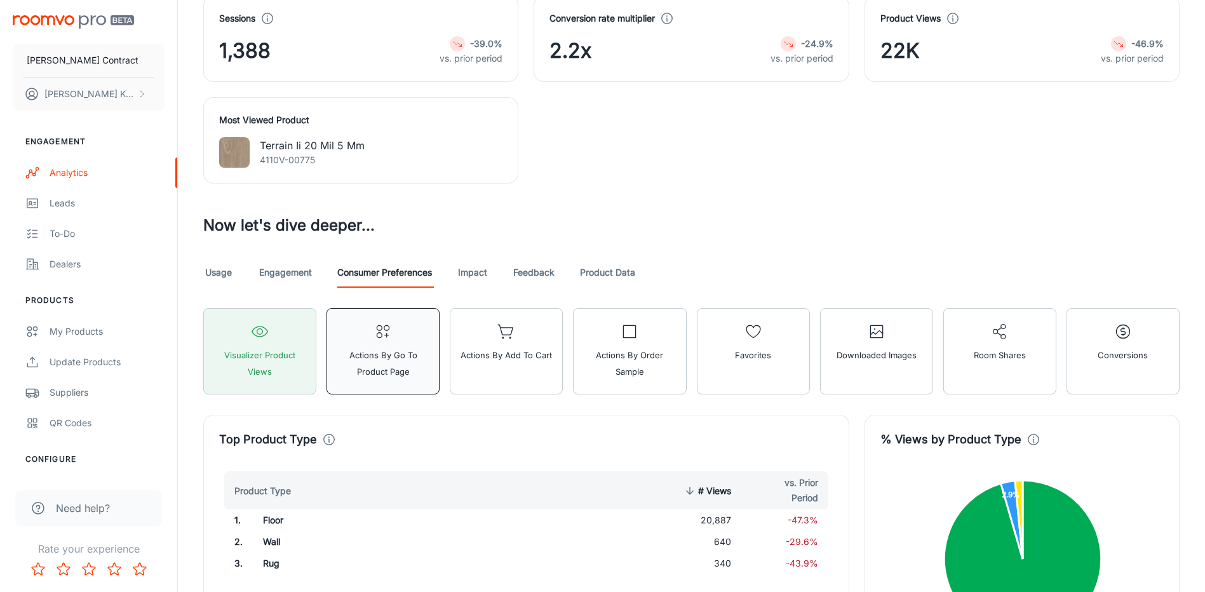
click at [344, 344] on button "Actions by Go To Product Page" at bounding box center [383, 351] width 113 height 86
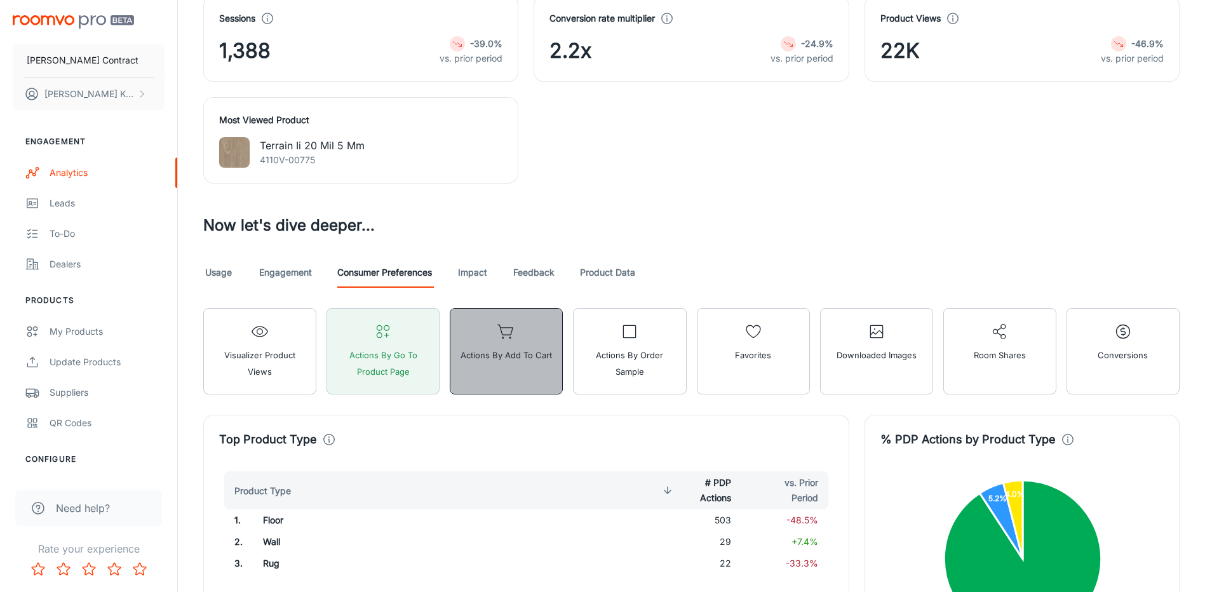
click at [482, 358] on span "Actions by Add to Cart" at bounding box center [507, 355] width 92 height 17
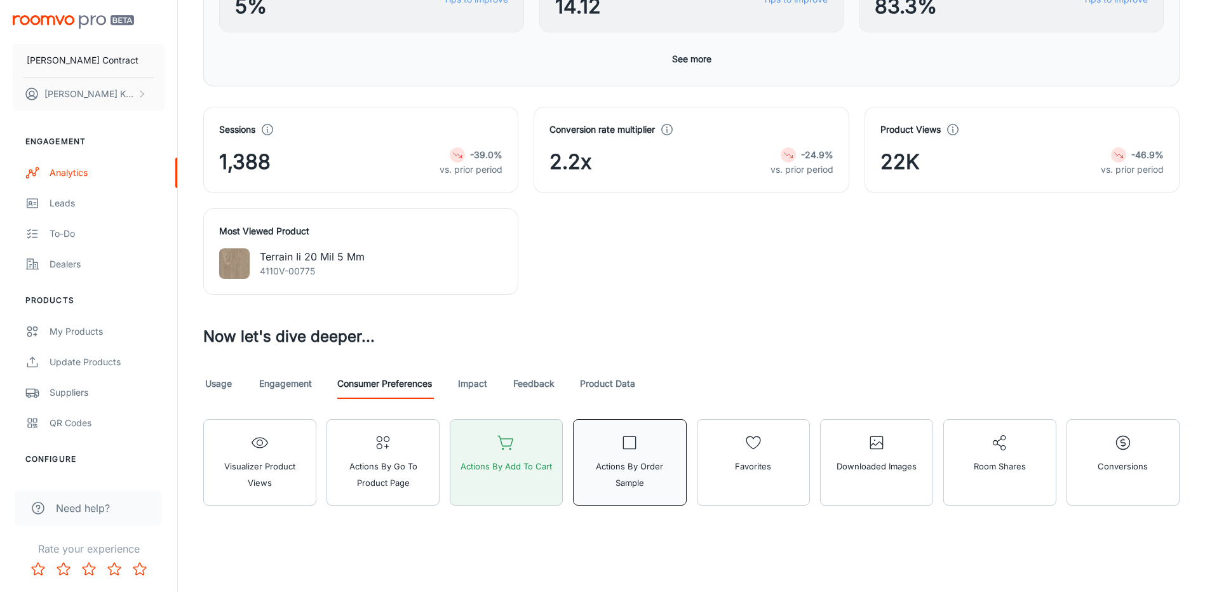
click at [625, 452] on button "Actions by Order Sample" at bounding box center [629, 462] width 113 height 86
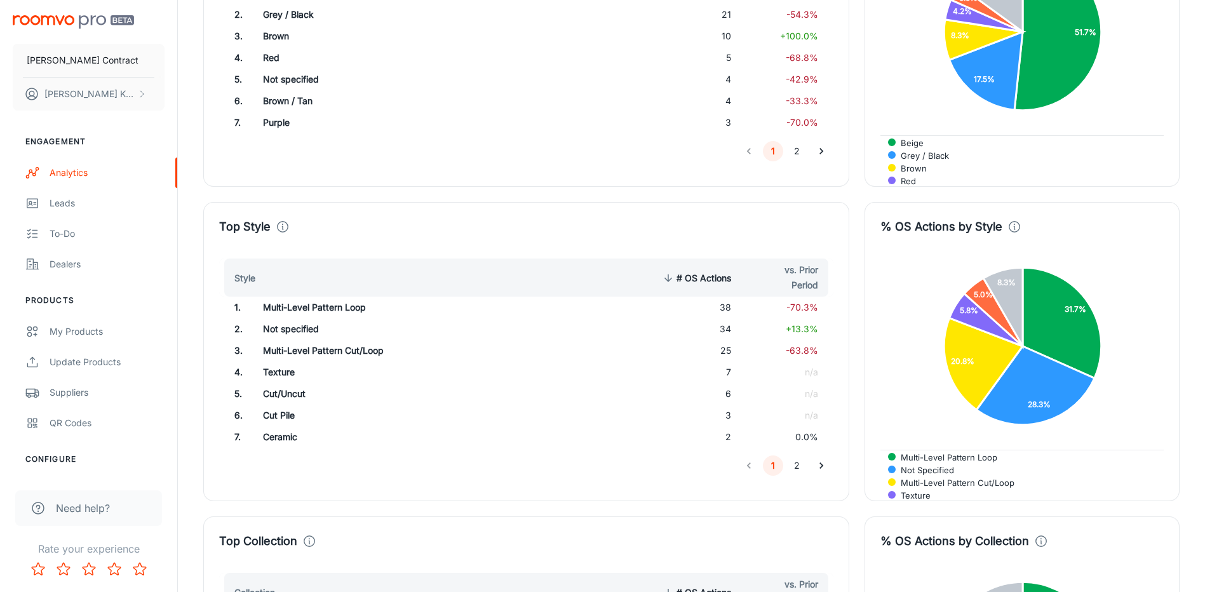
scroll to position [1652, 0]
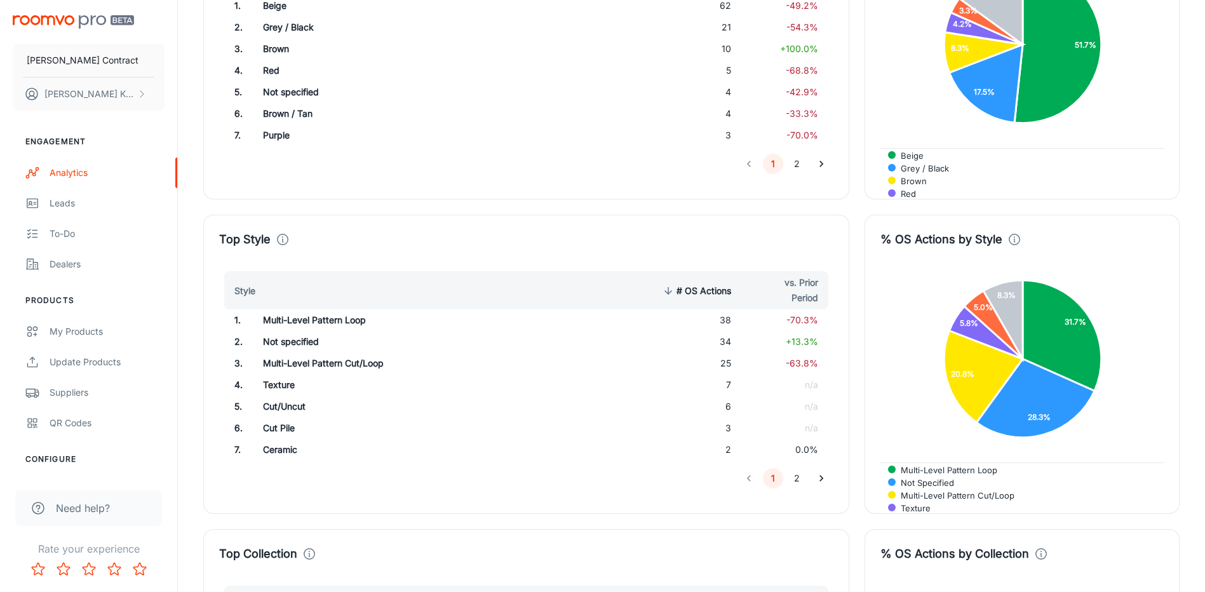
click at [801, 480] on button "2" at bounding box center [797, 478] width 20 height 20
click at [777, 480] on button "1" at bounding box center [773, 477] width 20 height 20
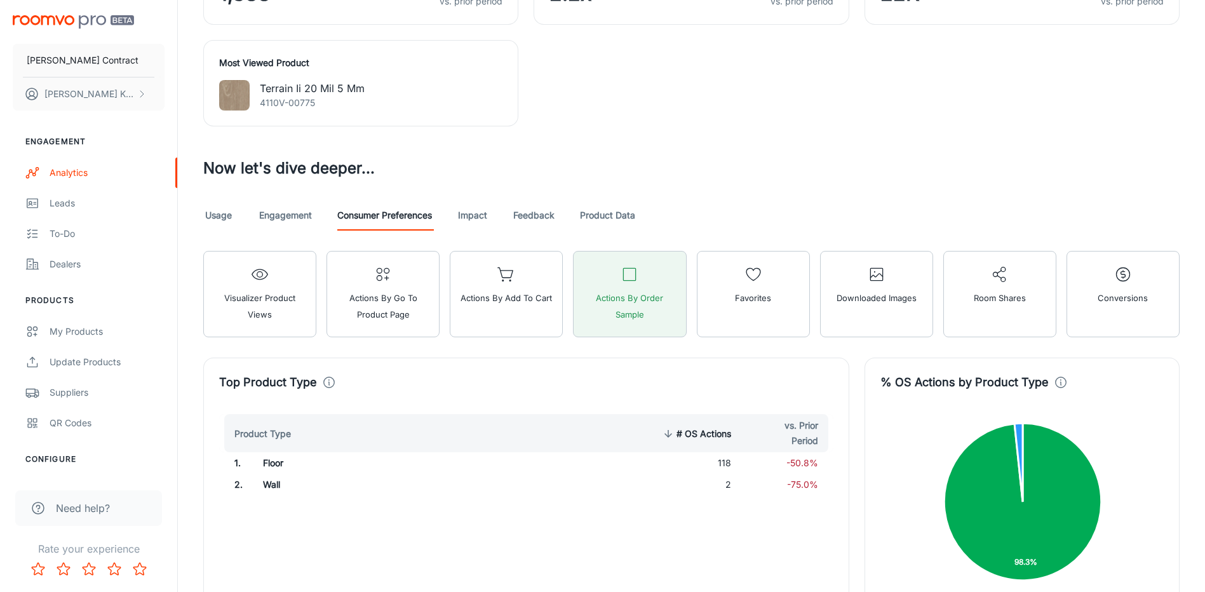
scroll to position [572, 0]
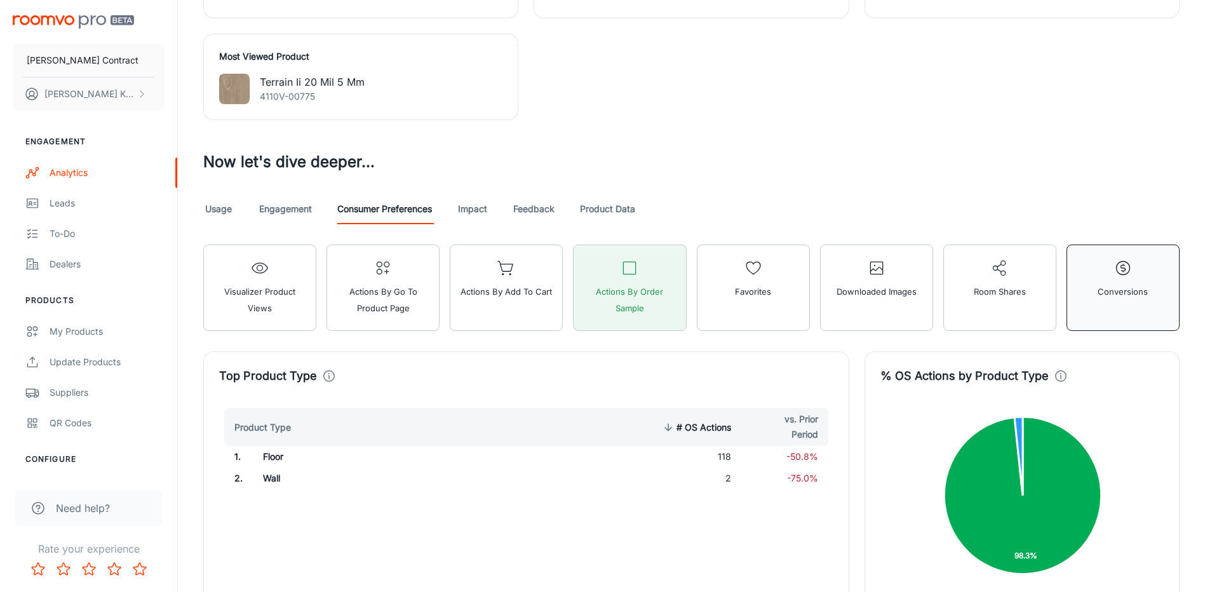
click at [1115, 301] on button "Conversions" at bounding box center [1123, 288] width 113 height 86
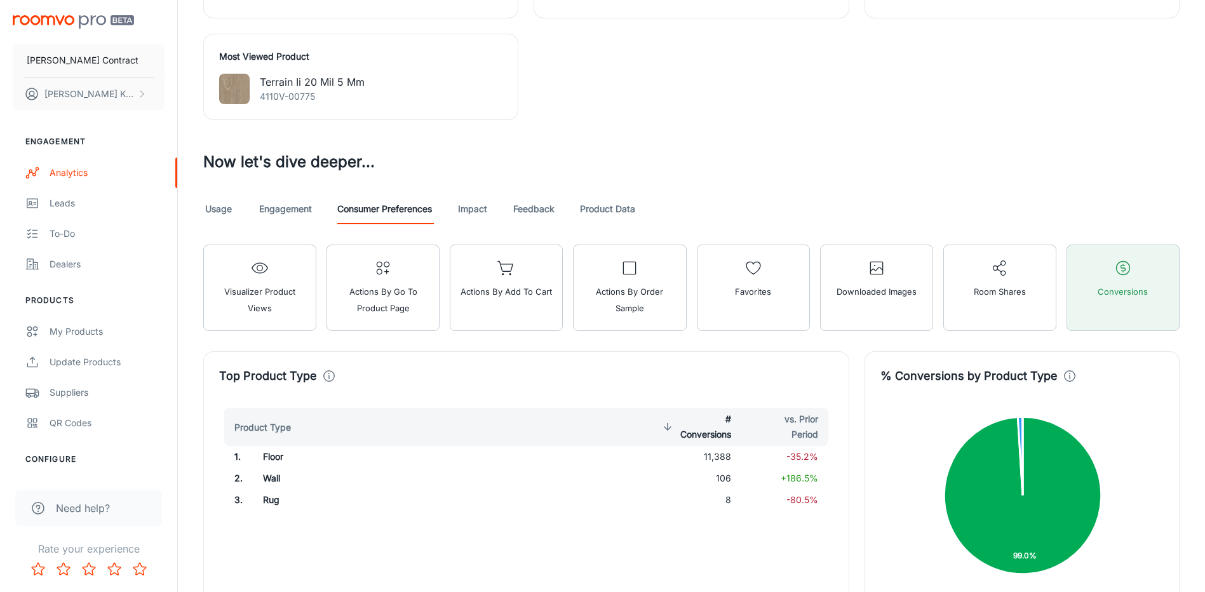
click at [477, 211] on link "Impact" at bounding box center [473, 209] width 31 height 31
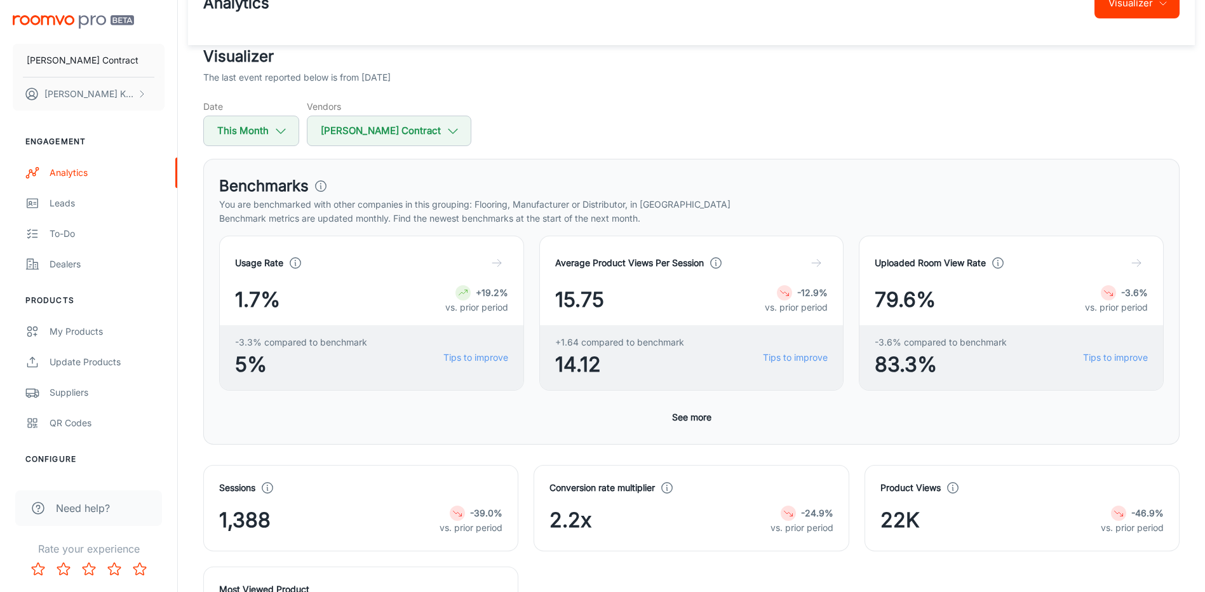
scroll to position [191, 0]
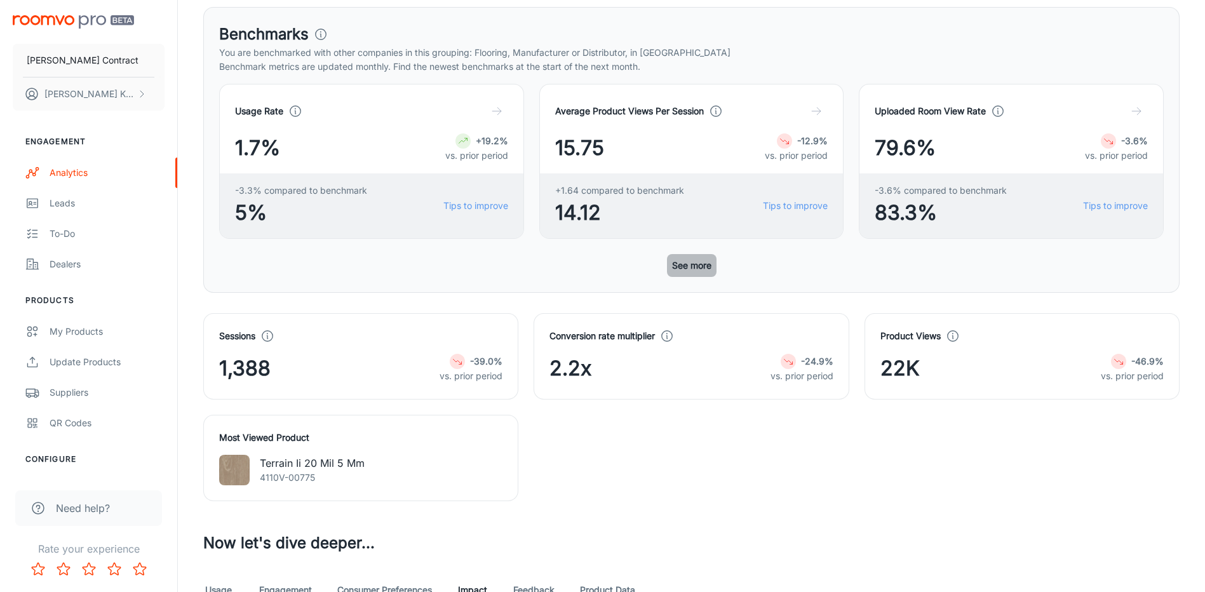
click at [687, 271] on button "See more" at bounding box center [692, 265] width 50 height 23
